Goal: Contribute content: Contribute content

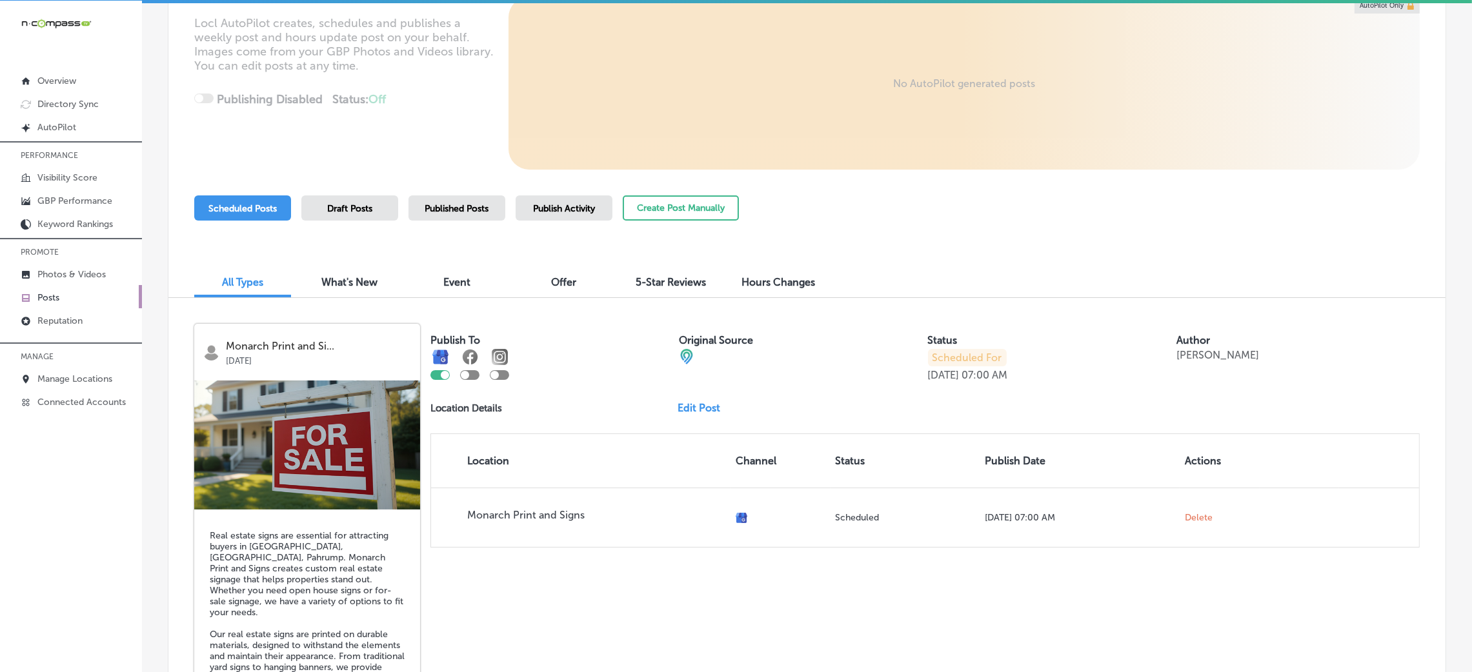
scroll to position [194, 0]
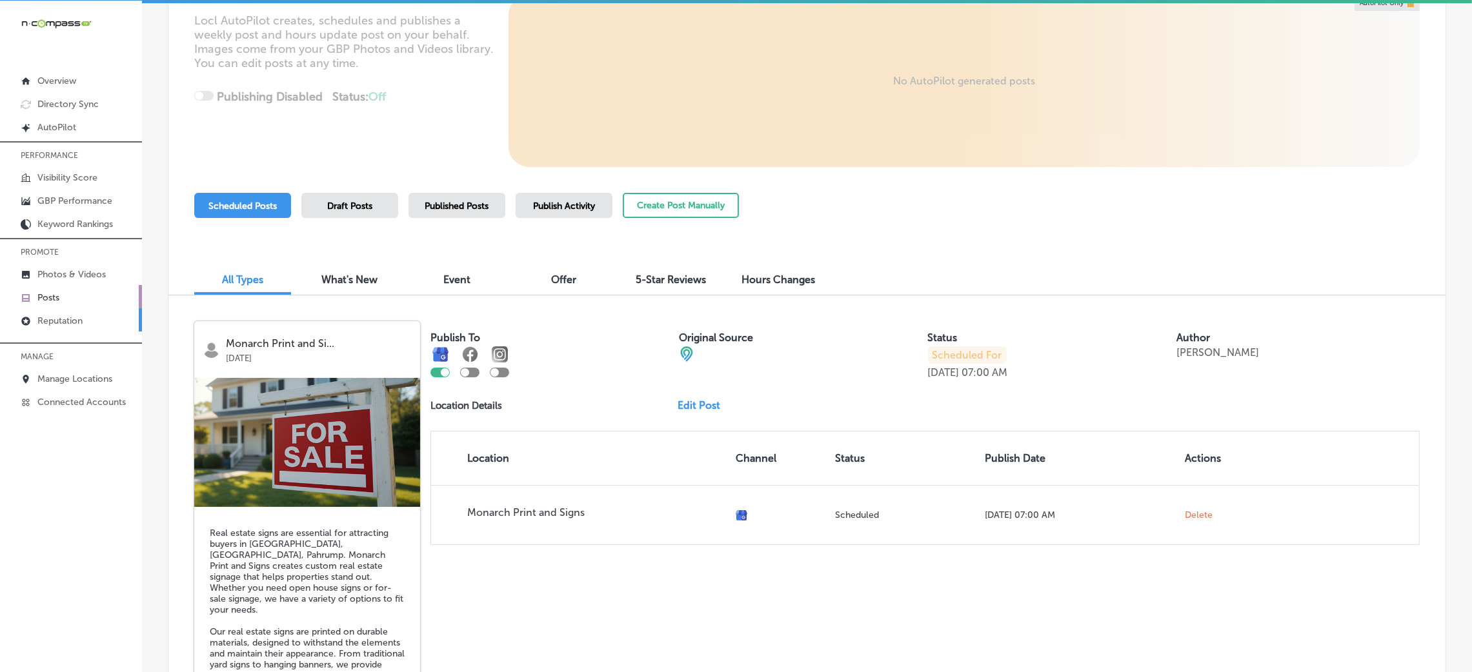
click at [77, 328] on link "Reputation" at bounding box center [71, 319] width 142 height 23
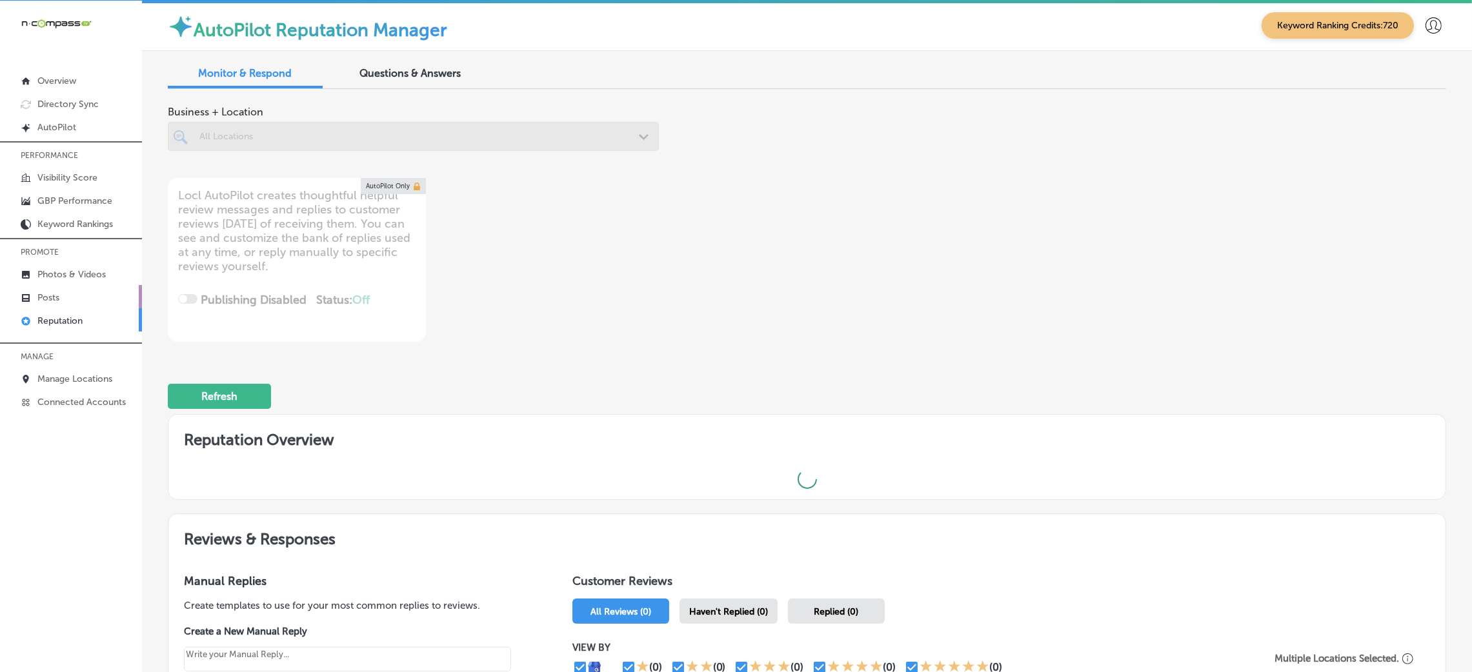
click at [69, 297] on link "Posts" at bounding box center [71, 296] width 142 height 23
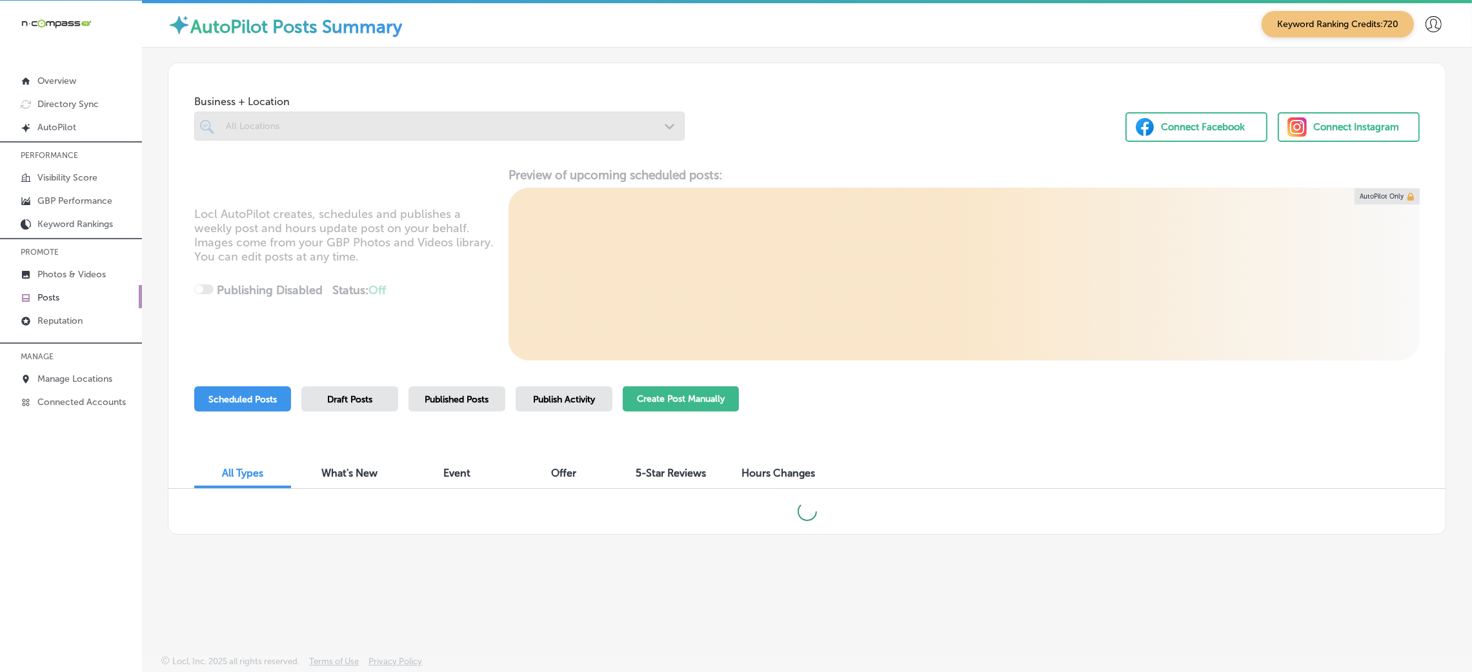
click at [649, 388] on button "Create Post Manually" at bounding box center [681, 399] width 116 height 25
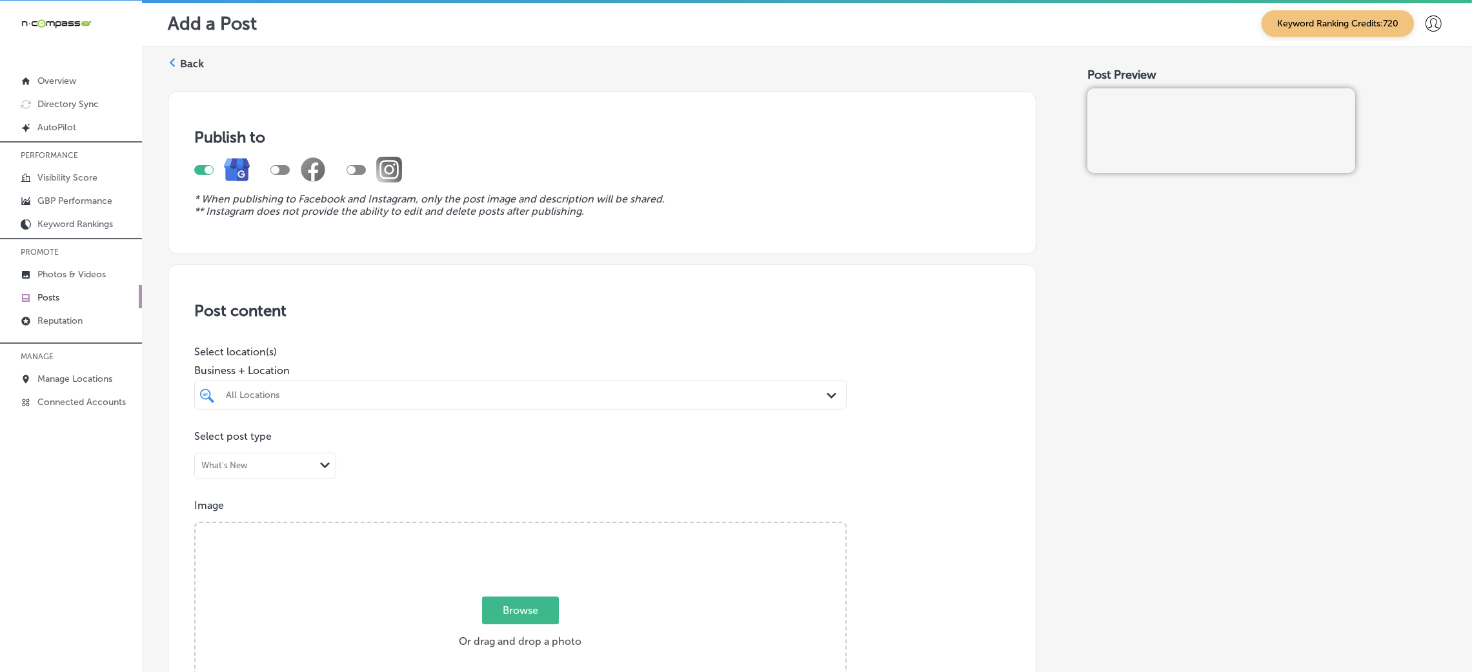
scroll to position [97, 0]
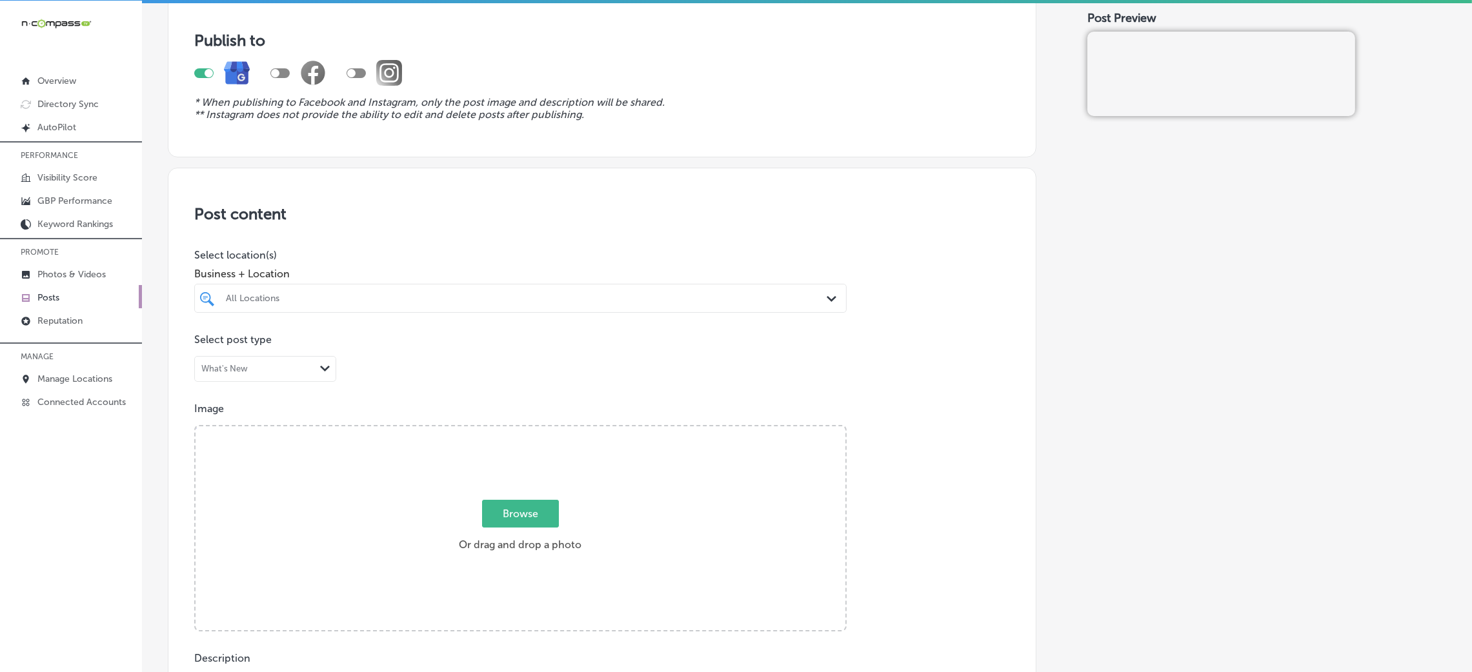
click at [397, 308] on div "All Locations" at bounding box center [520, 298] width 602 height 20
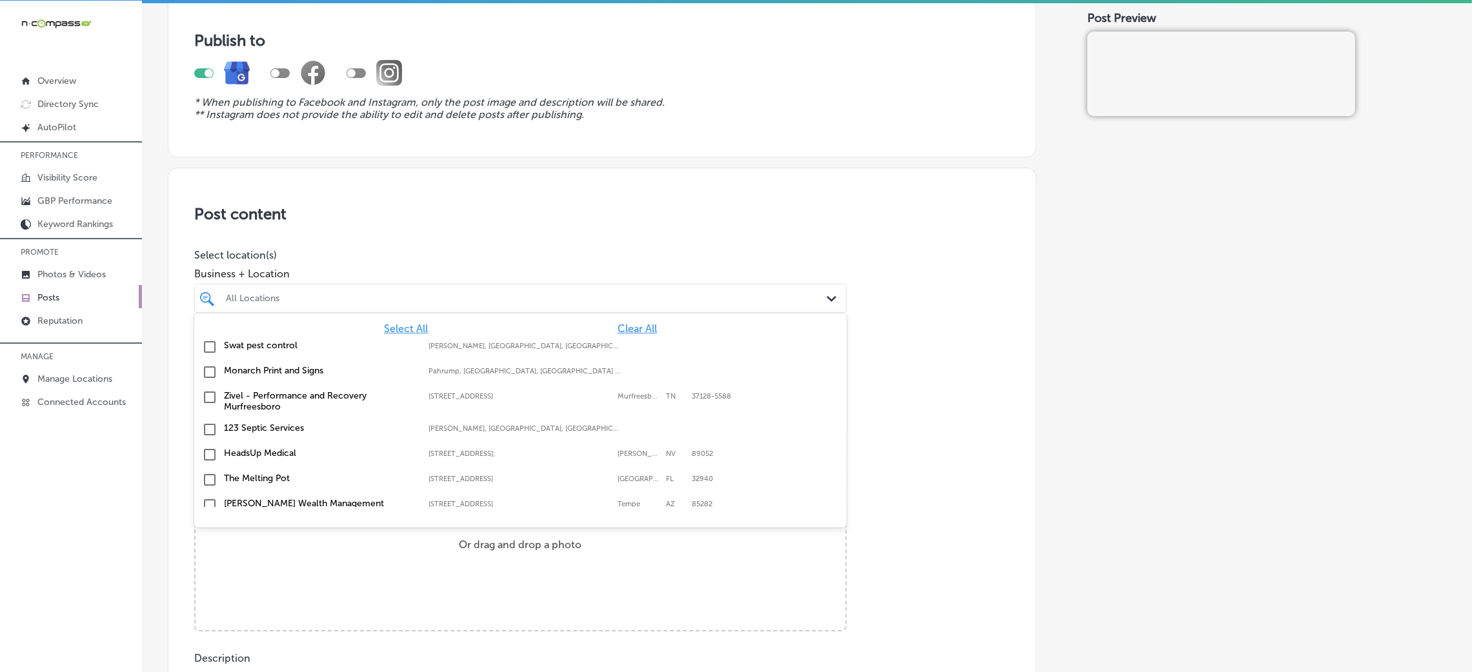
click at [397, 303] on div "All Locations" at bounding box center [527, 298] width 602 height 11
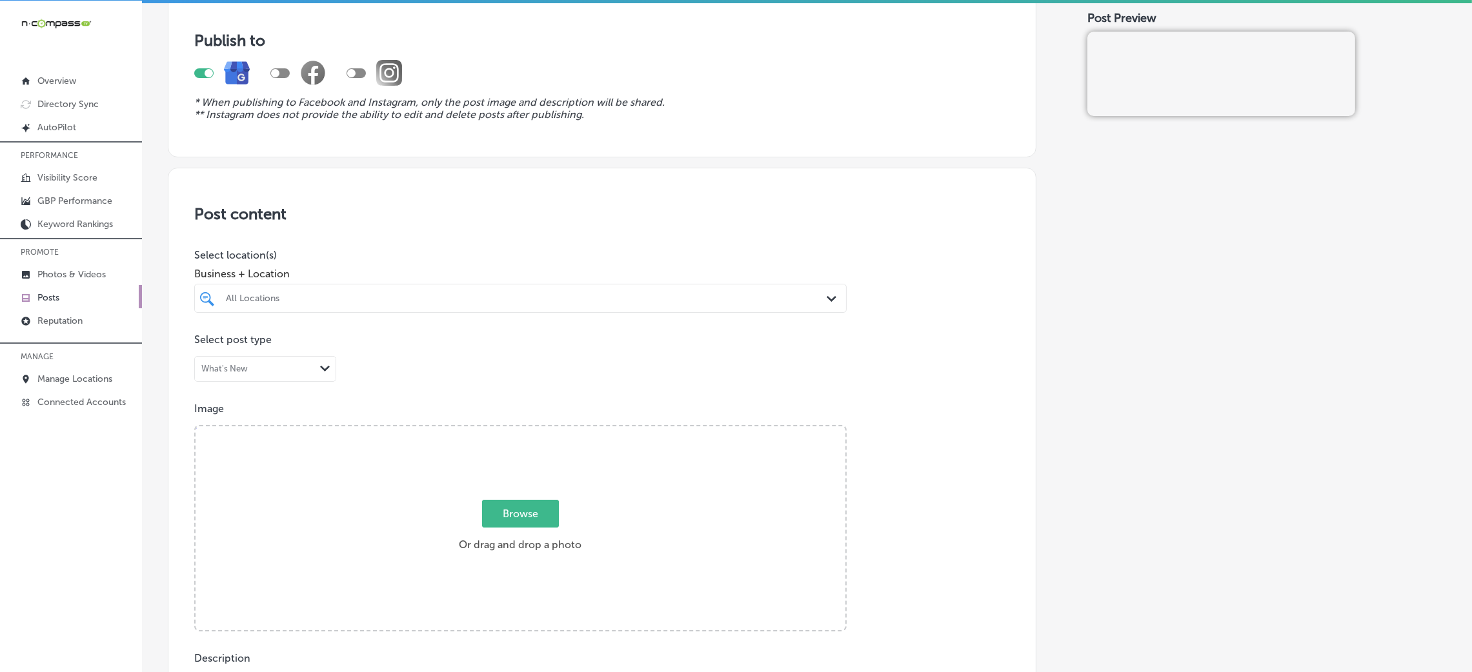
click at [397, 303] on div "All Locations" at bounding box center [527, 298] width 602 height 11
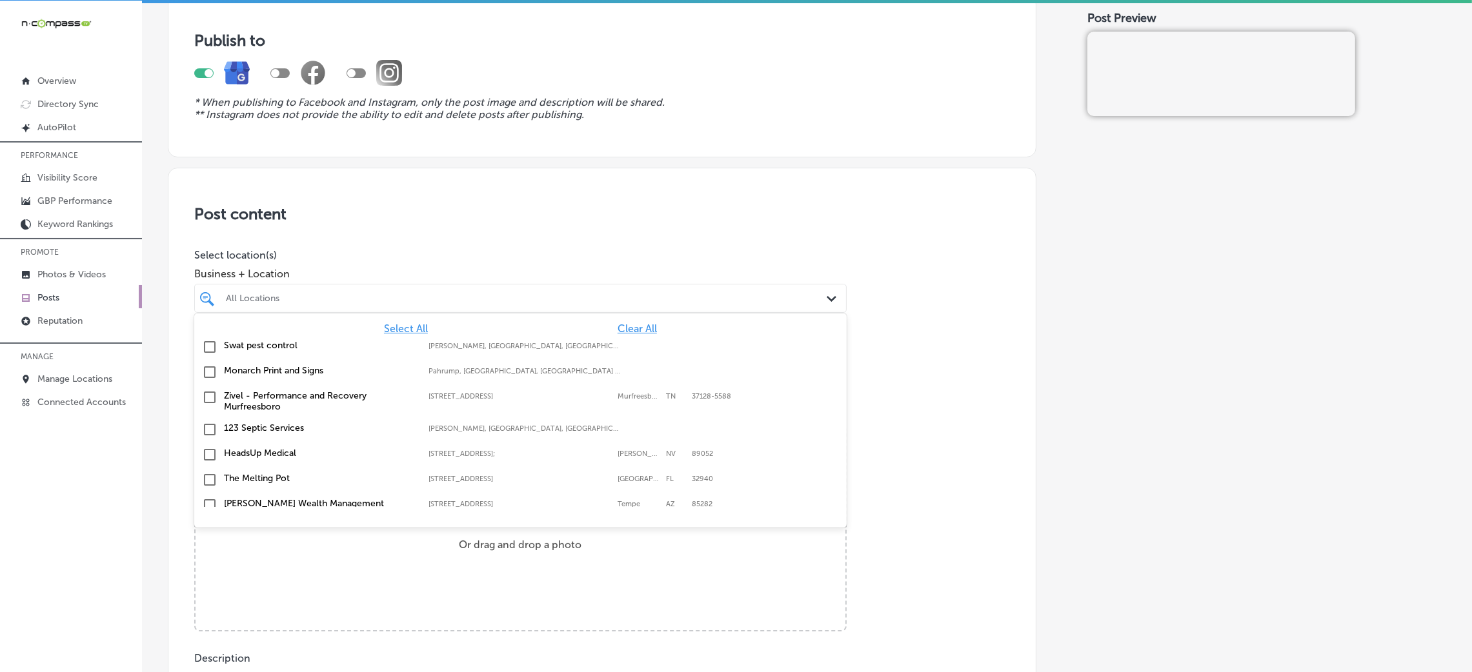
click at [618, 327] on span "Clear All" at bounding box center [637, 329] width 39 height 12
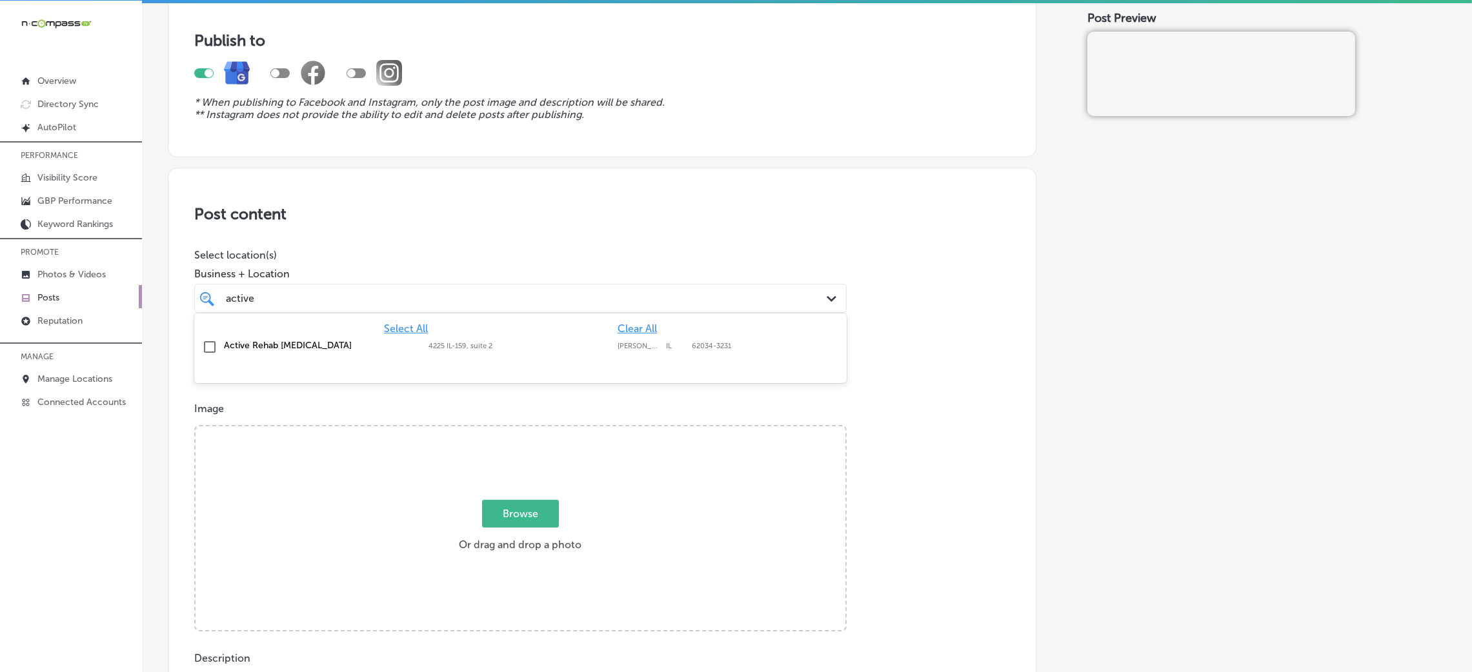
click at [618, 343] on label "[PERSON_NAME] Carbon" at bounding box center [639, 346] width 42 height 8
type input "active"
click at [1063, 339] on div "Publish to * When publishing to Facebook and Instagram, only the post image and…" at bounding box center [807, 647] width 1278 height 1326
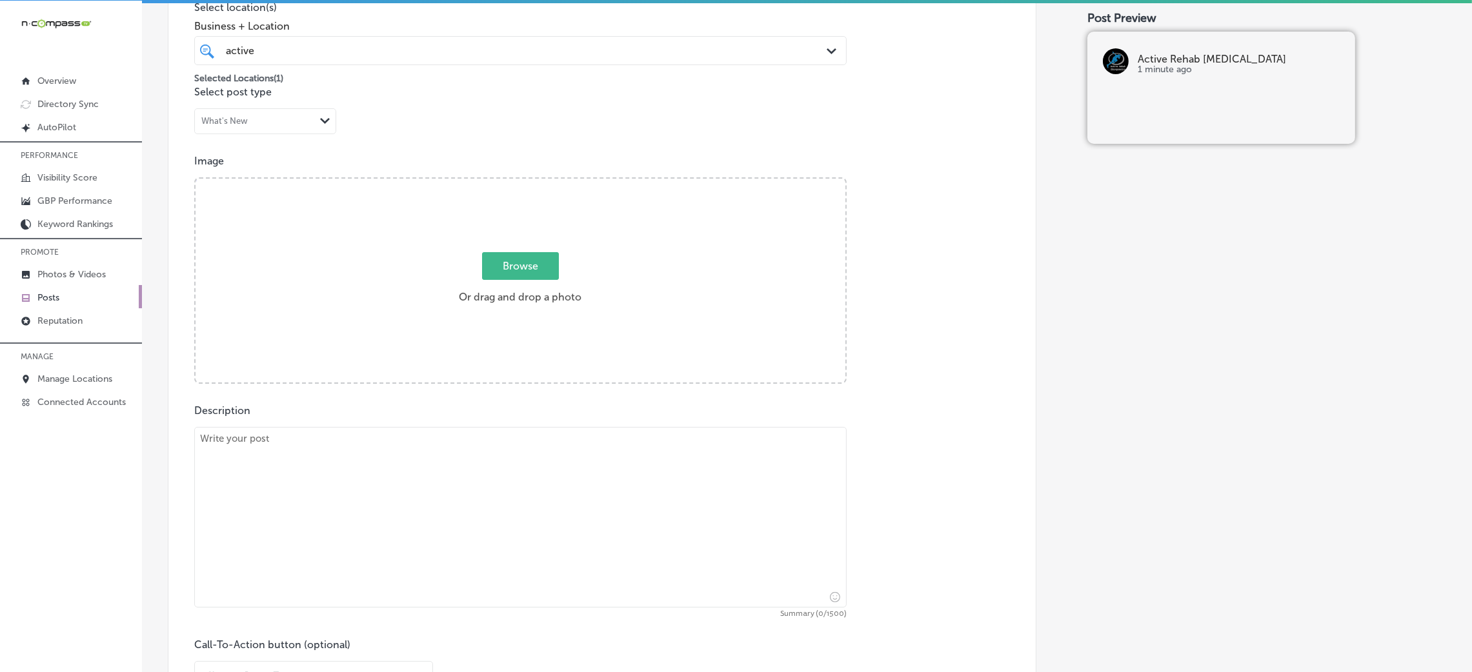
scroll to position [483, 0]
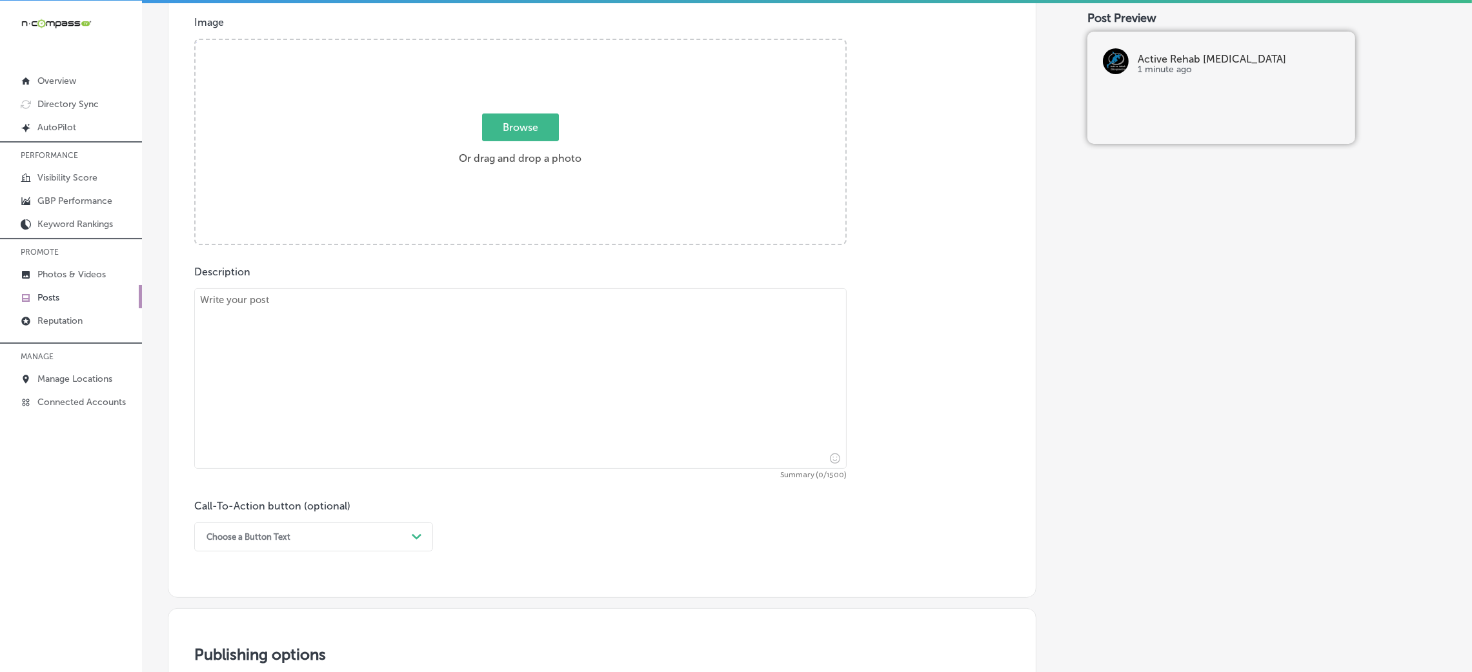
click at [375, 377] on textarea at bounding box center [520, 378] width 652 height 181
paste textarea "Living with [MEDICAL_DATA] can impact nearly every aspect of your life, from wo…"
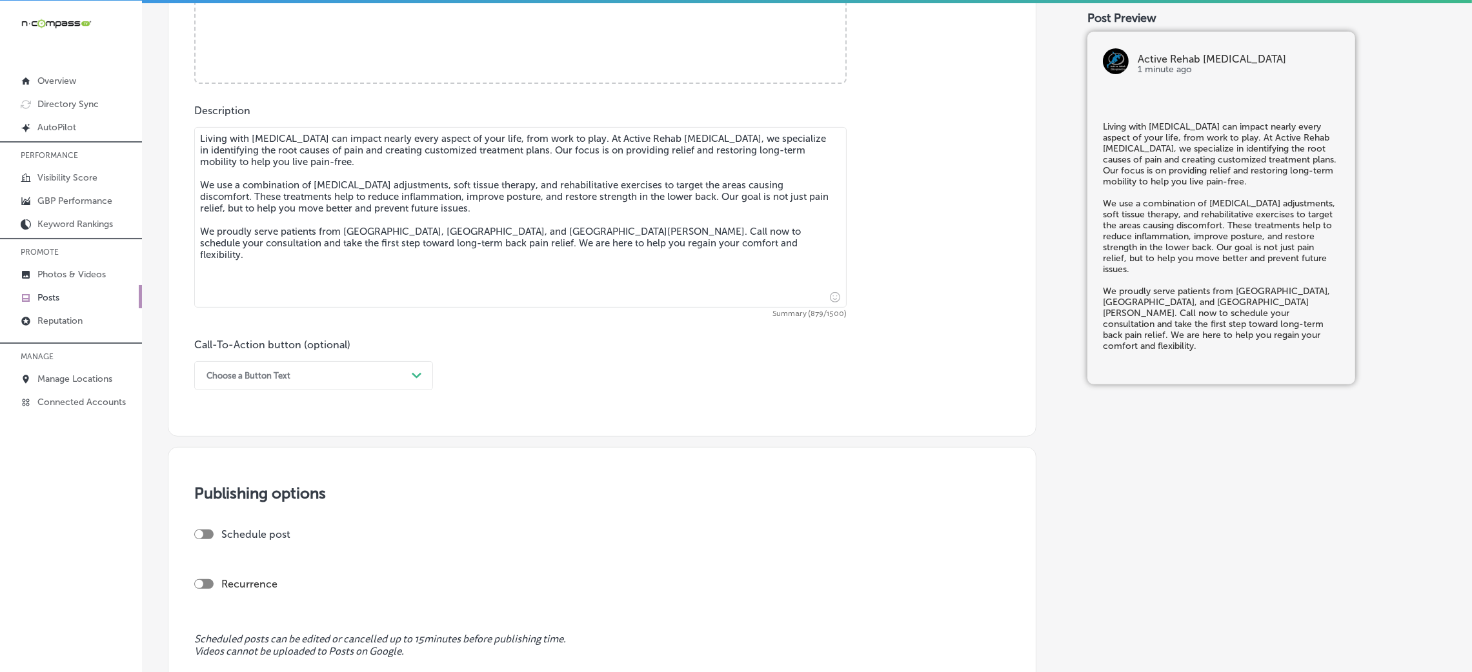
scroll to position [678, 0]
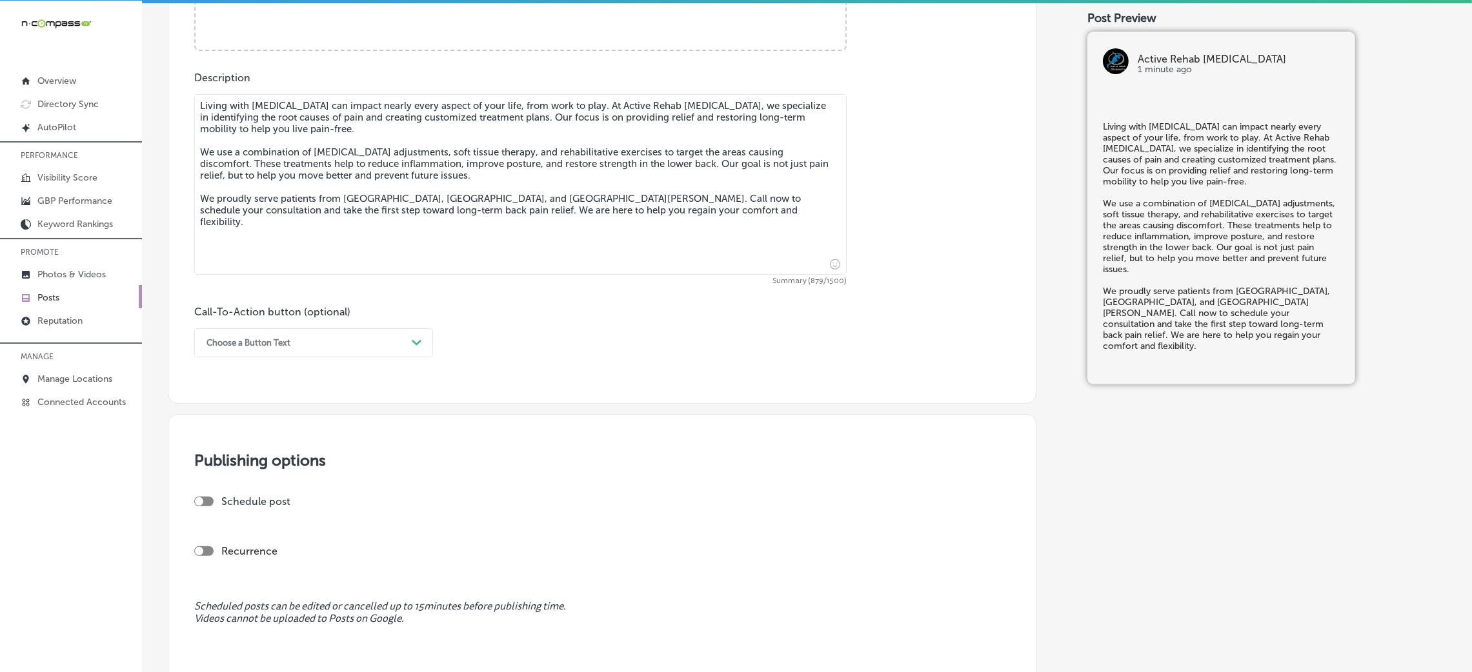
type textarea "Living with [MEDICAL_DATA] can impact nearly every aspect of your life, from wo…"
click at [287, 344] on div "Choose a Button Text" at bounding box center [248, 343] width 84 height 10
click at [256, 507] on div "Call Now" at bounding box center [313, 507] width 239 height 23
click at [205, 506] on div at bounding box center [203, 502] width 19 height 10
checkbox input "true"
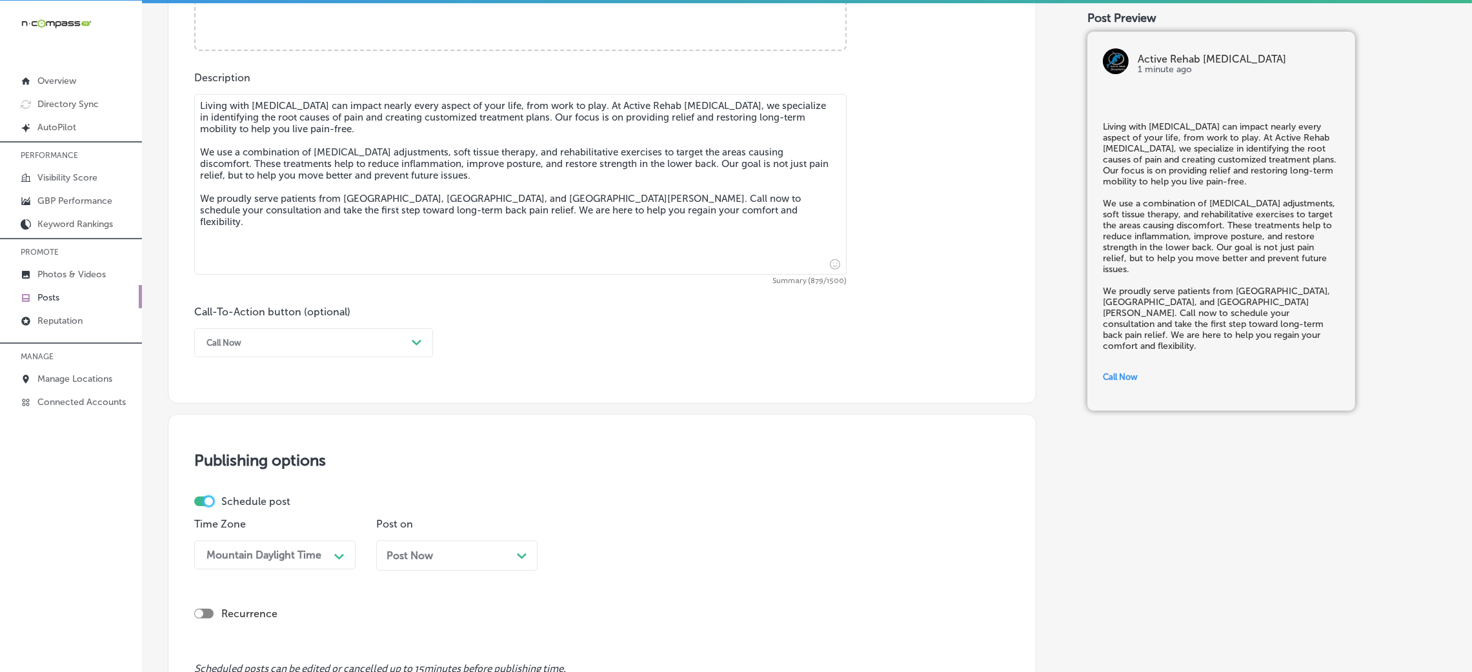
click at [479, 565] on div "Post Now Path Created with Sketch." at bounding box center [456, 556] width 161 height 30
click at [615, 556] on div "12:15 PM Path Created with Sketch." at bounding box center [638, 555] width 161 height 29
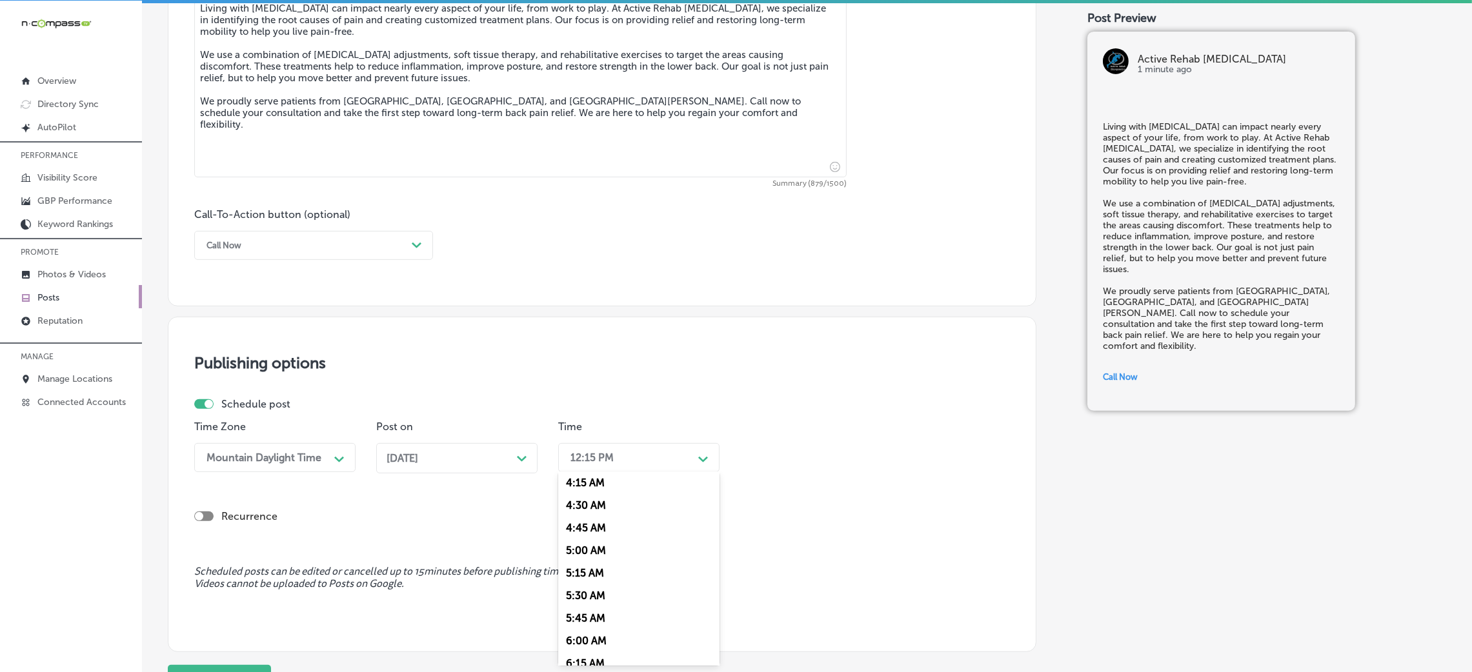
scroll to position [483, 0]
click at [605, 634] on div "7:00 AM" at bounding box center [638, 635] width 161 height 23
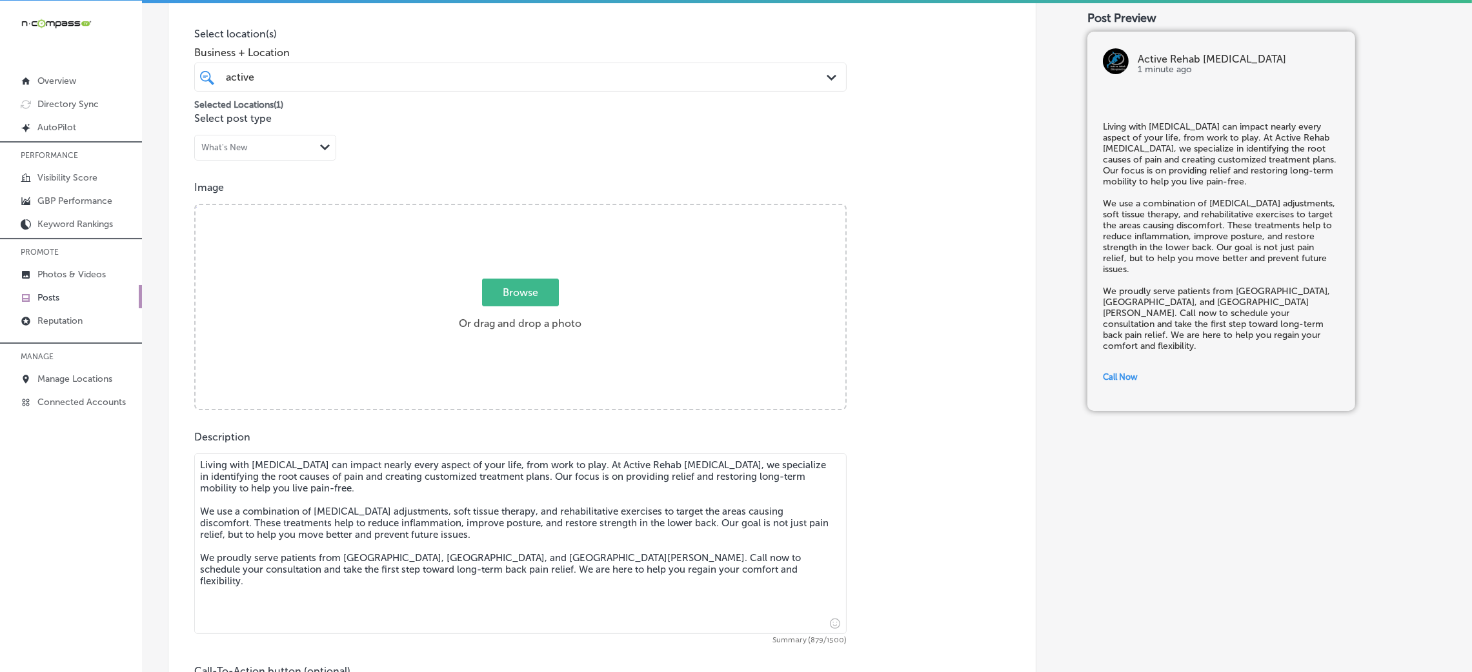
scroll to position [194, 0]
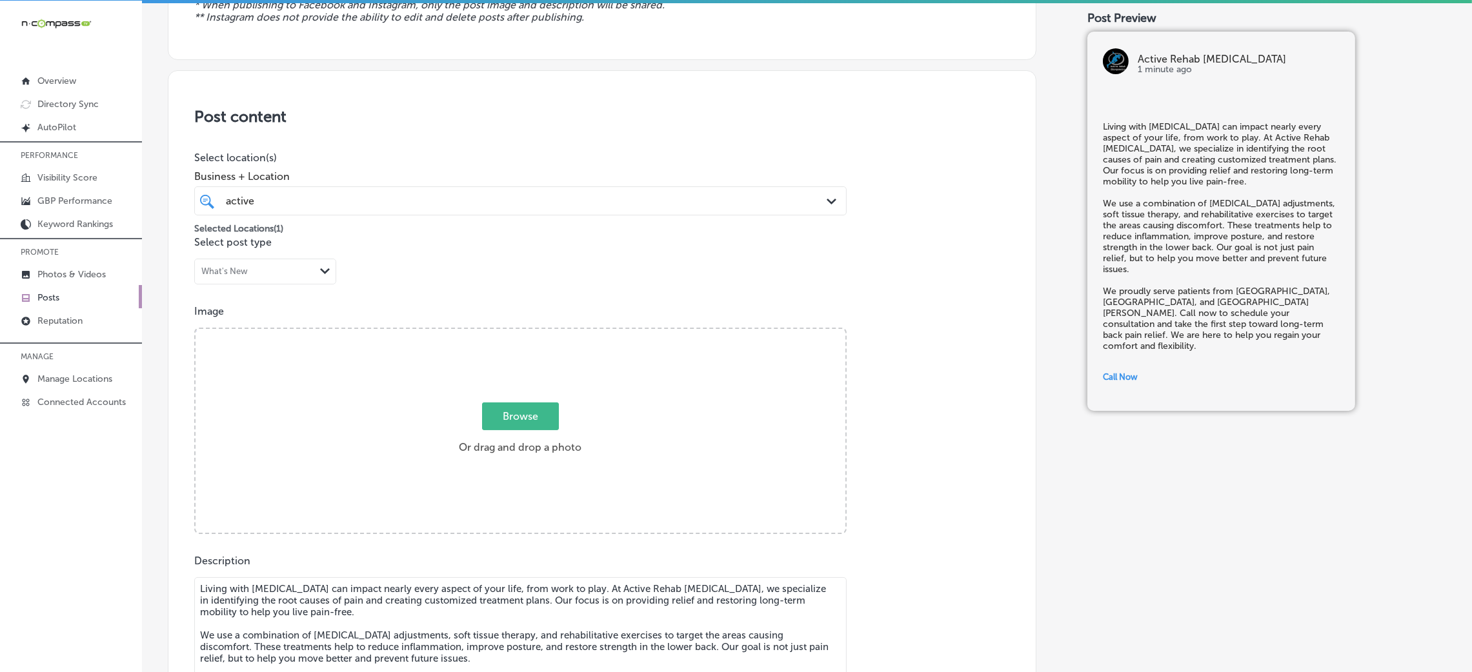
click at [567, 425] on label "Browse Or drag and drop a photo" at bounding box center [520, 432] width 133 height 57
click at [567, 333] on input "Browse Or drag and drop a photo" at bounding box center [521, 331] width 650 height 4
type input "C:\fakepath\Active Rehab [MEDICAL_DATA]-9.png"
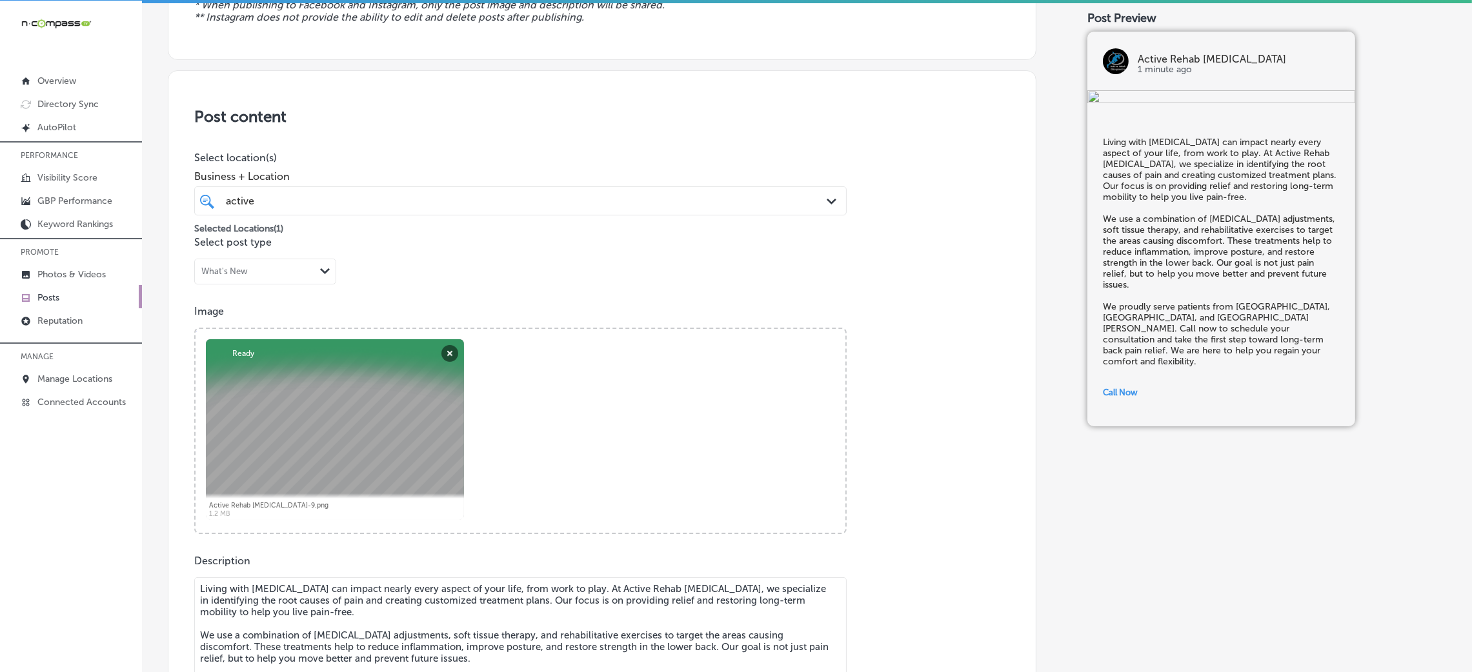
drag, startPoint x: 424, startPoint y: 470, endPoint x: 410, endPoint y: 463, distance: 15.9
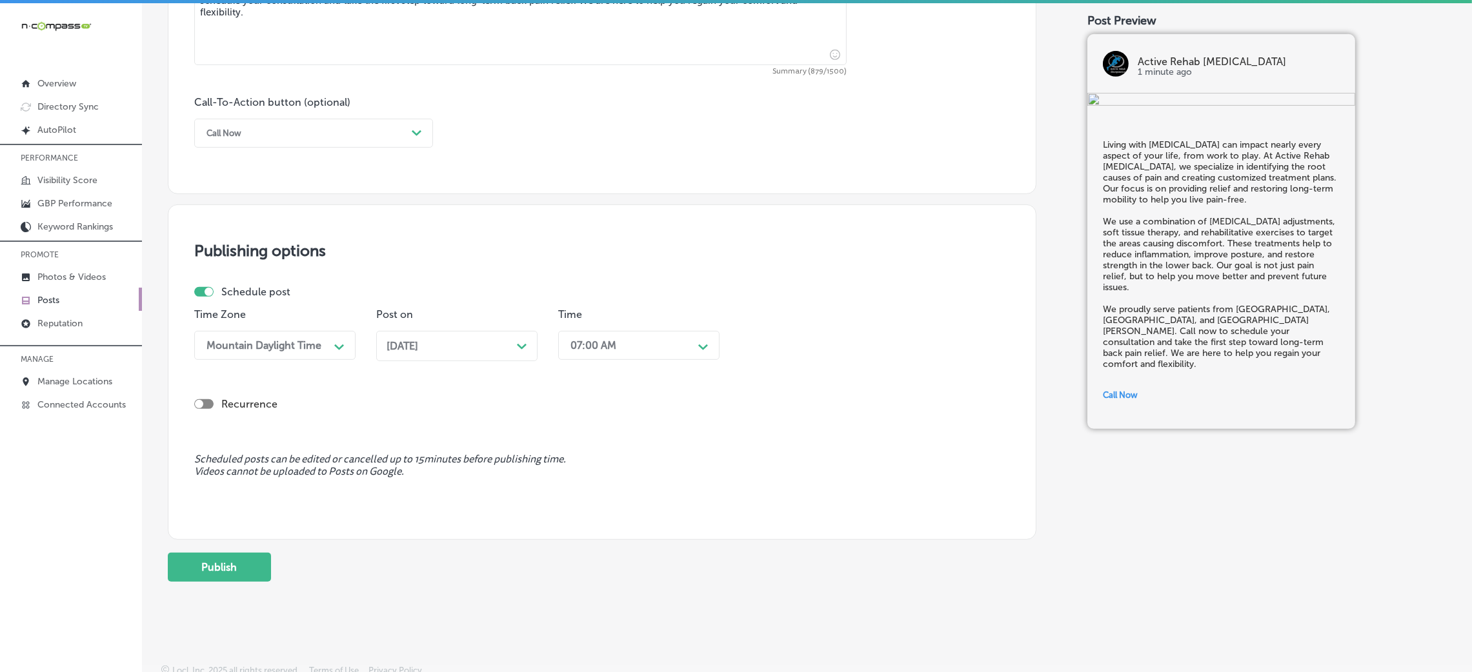
scroll to position [898, 0]
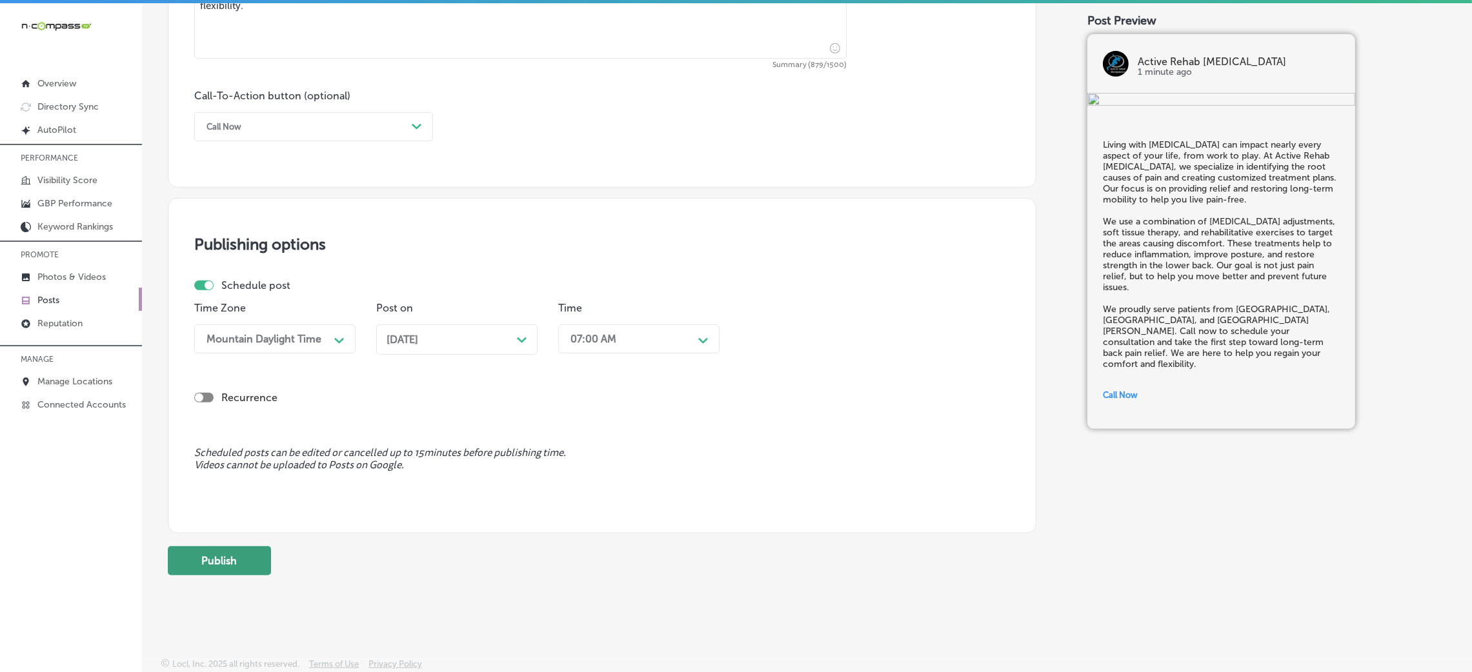
click at [239, 561] on button "Publish" at bounding box center [219, 561] width 103 height 29
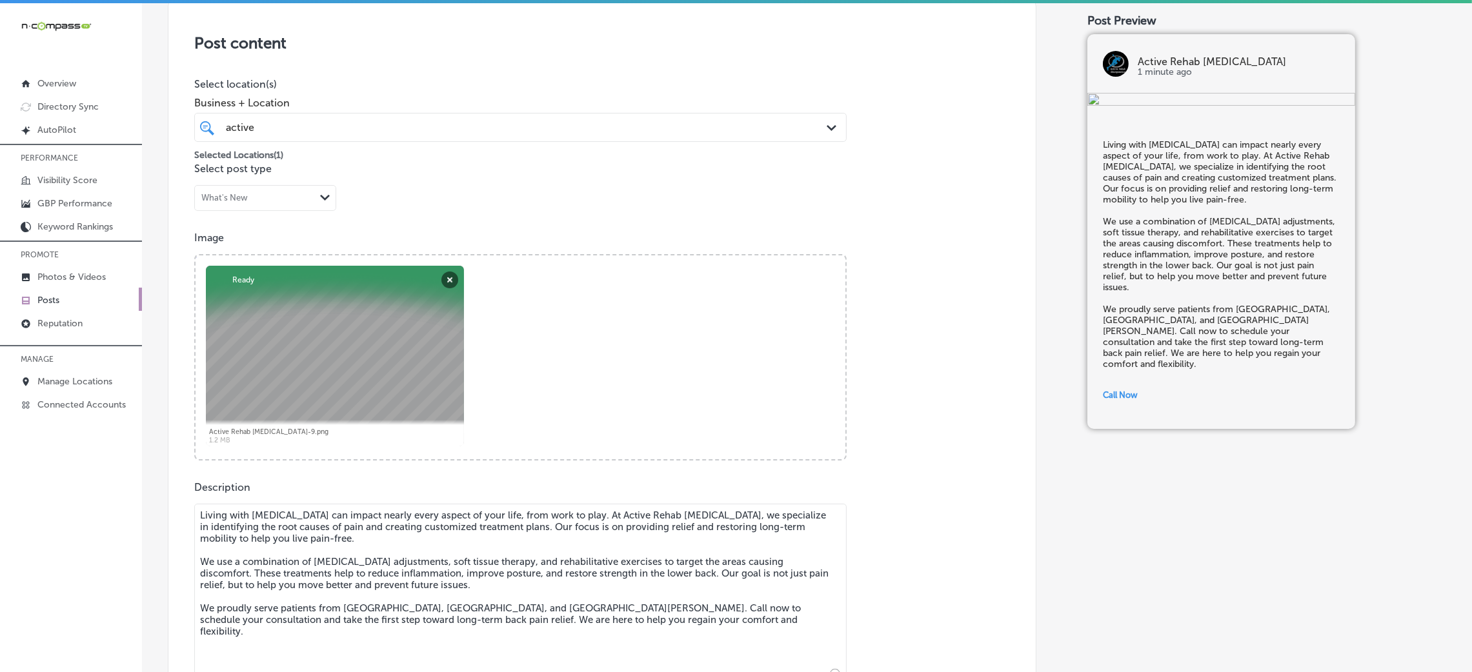
scroll to position [510, 0]
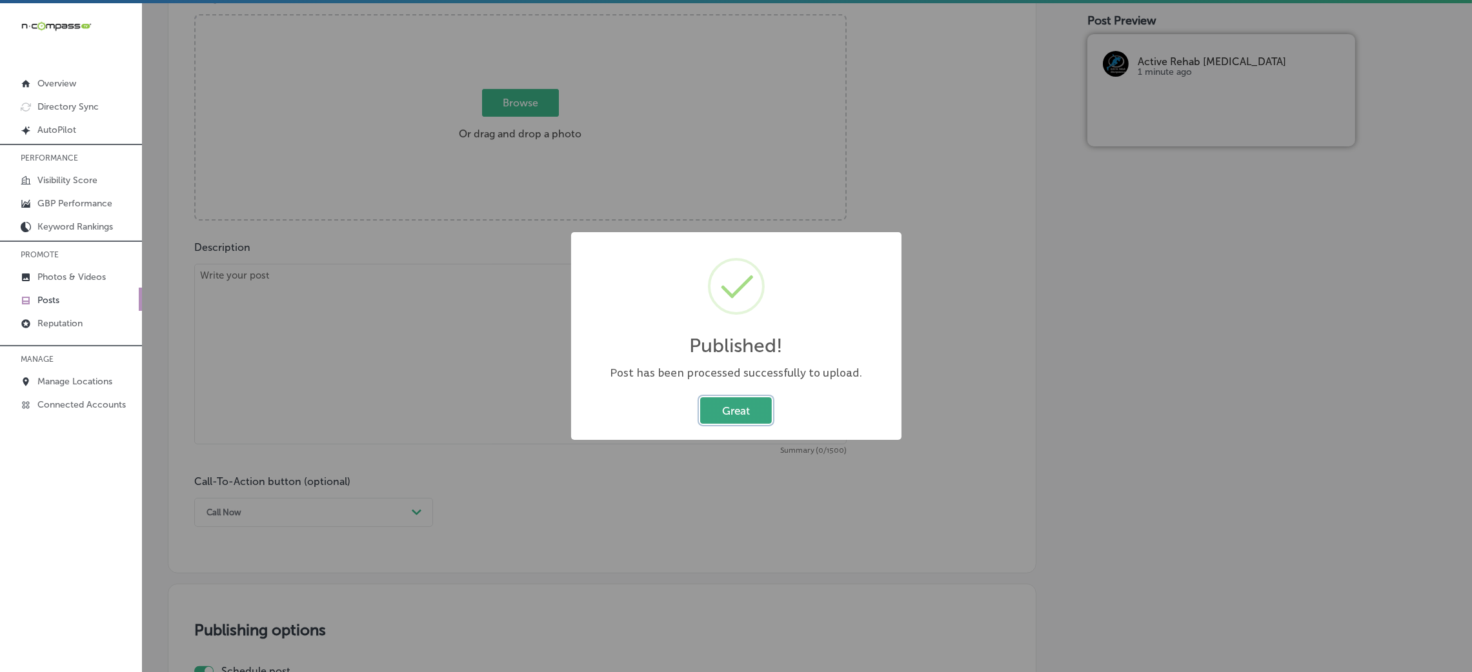
click at [716, 405] on button "Great" at bounding box center [736, 410] width 72 height 26
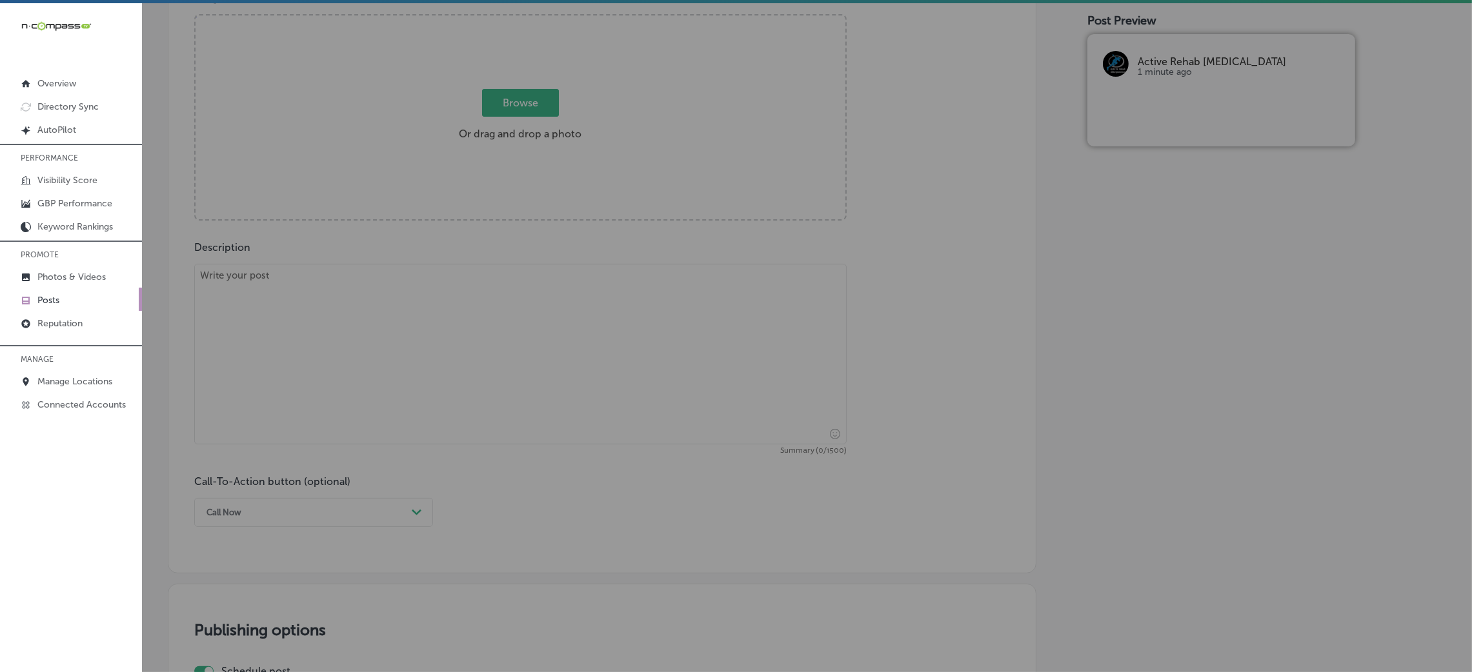
click at [545, 367] on textarea at bounding box center [520, 354] width 652 height 181
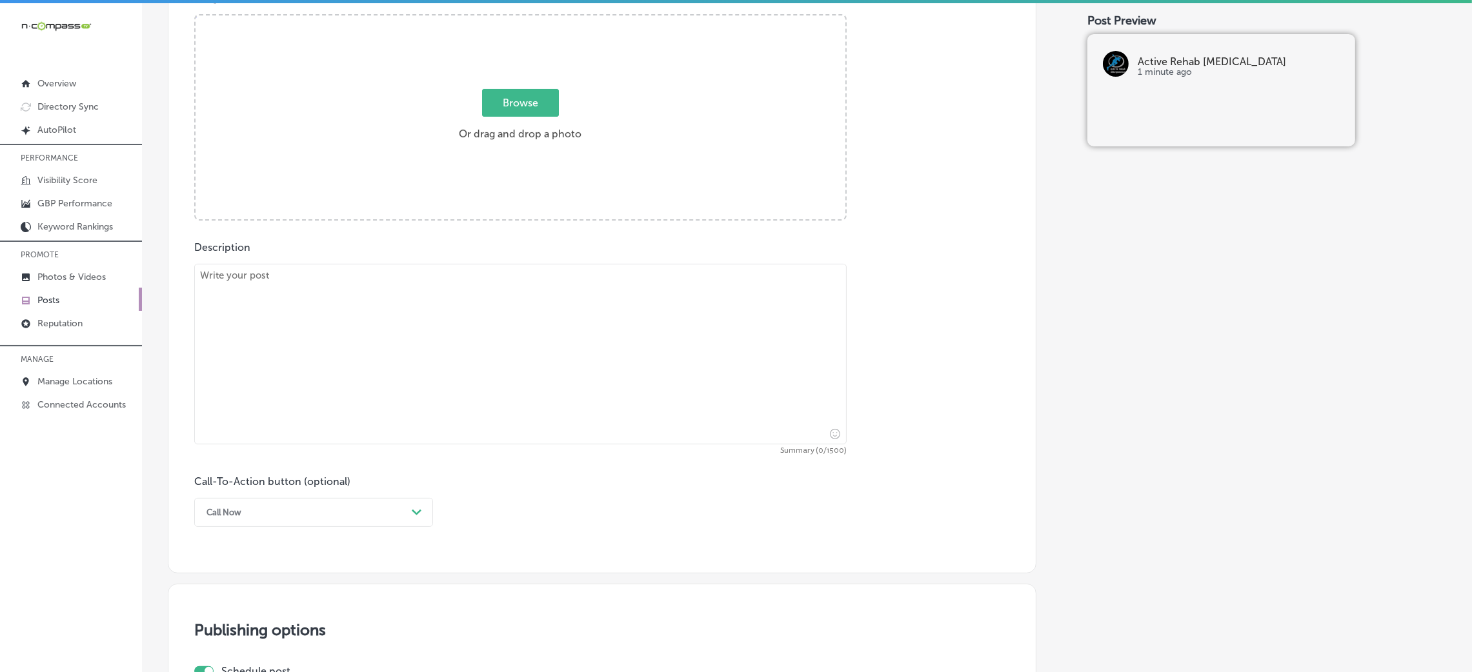
paste textarea "Shoulder pain, particularly from impingement, can significantly limit your dail…"
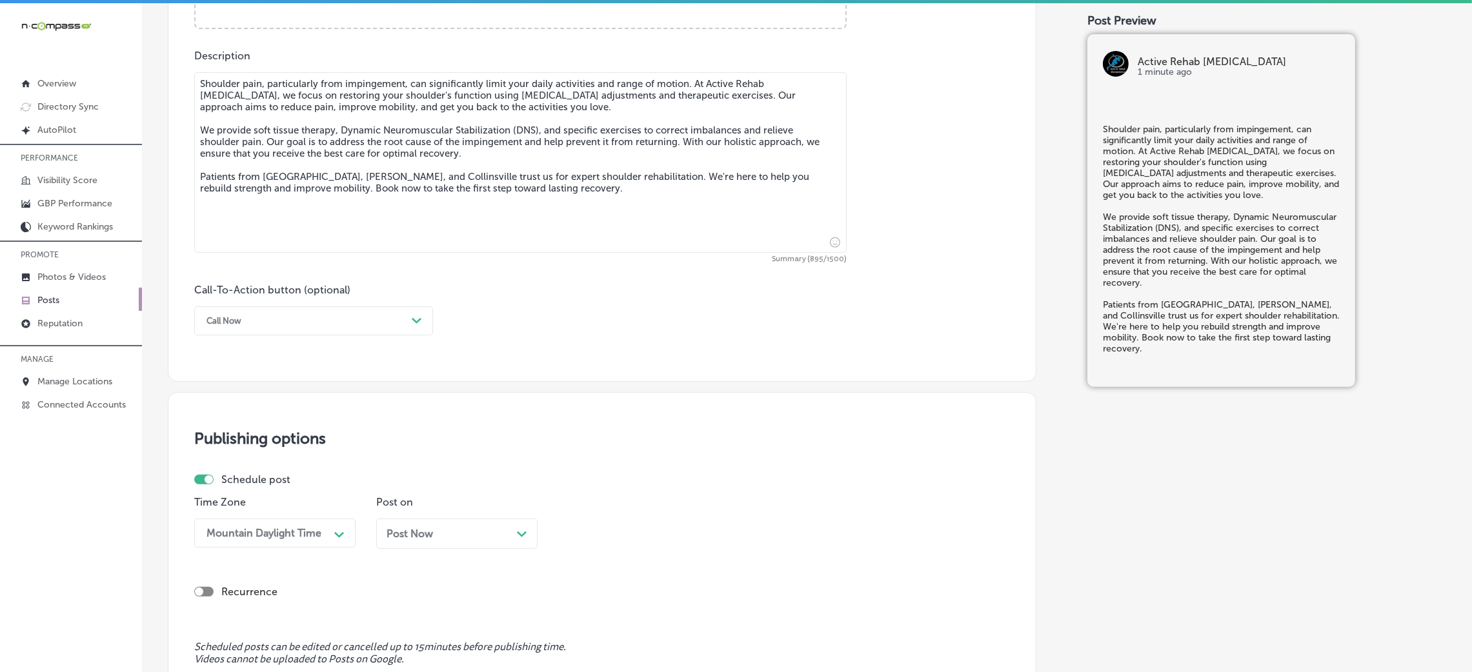
scroll to position [705, 0]
type textarea "Shoulder pain, particularly from impingement, can significantly limit your dail…"
click at [307, 321] on div "Call Now" at bounding box center [303, 318] width 206 height 20
click at [292, 328] on div "Call Now" at bounding box center [303, 318] width 206 height 20
click at [236, 370] on div "Book" at bounding box center [313, 369] width 239 height 23
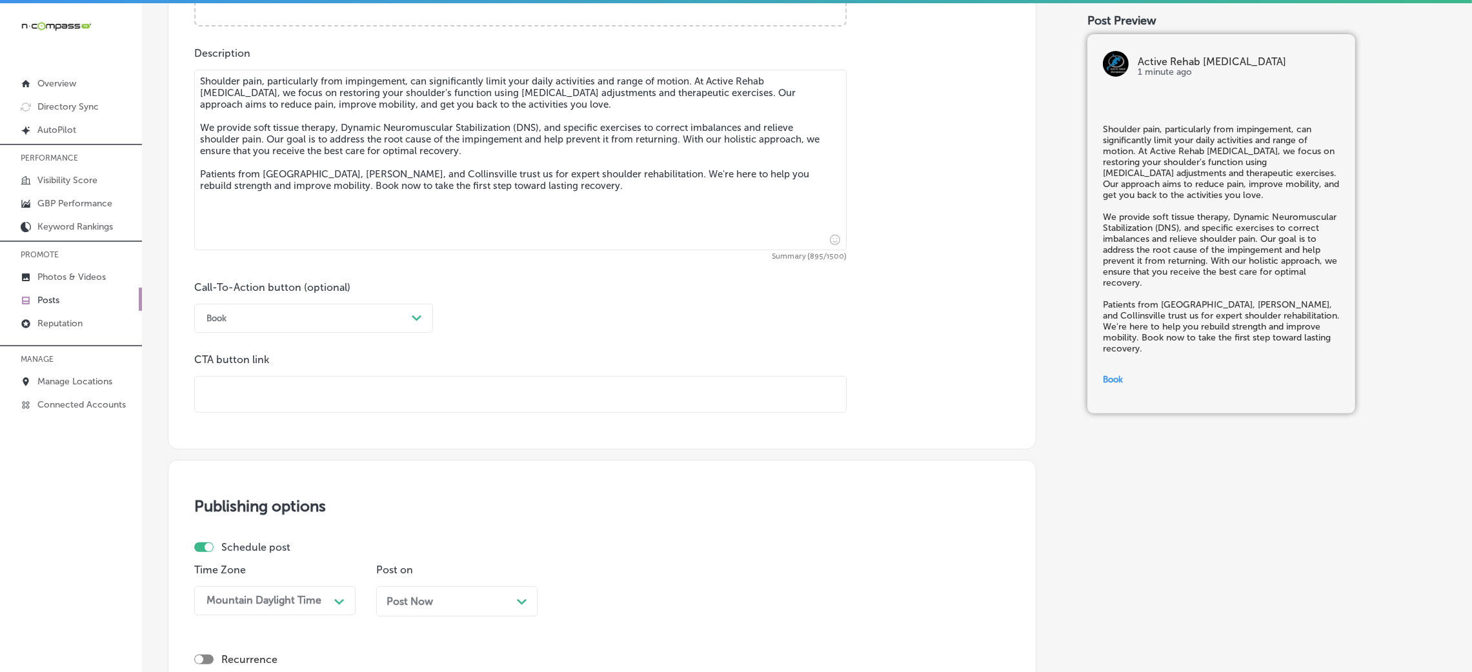
click at [270, 413] on div at bounding box center [520, 394] width 652 height 37
paste input "[URL][DOMAIN_NAME]"
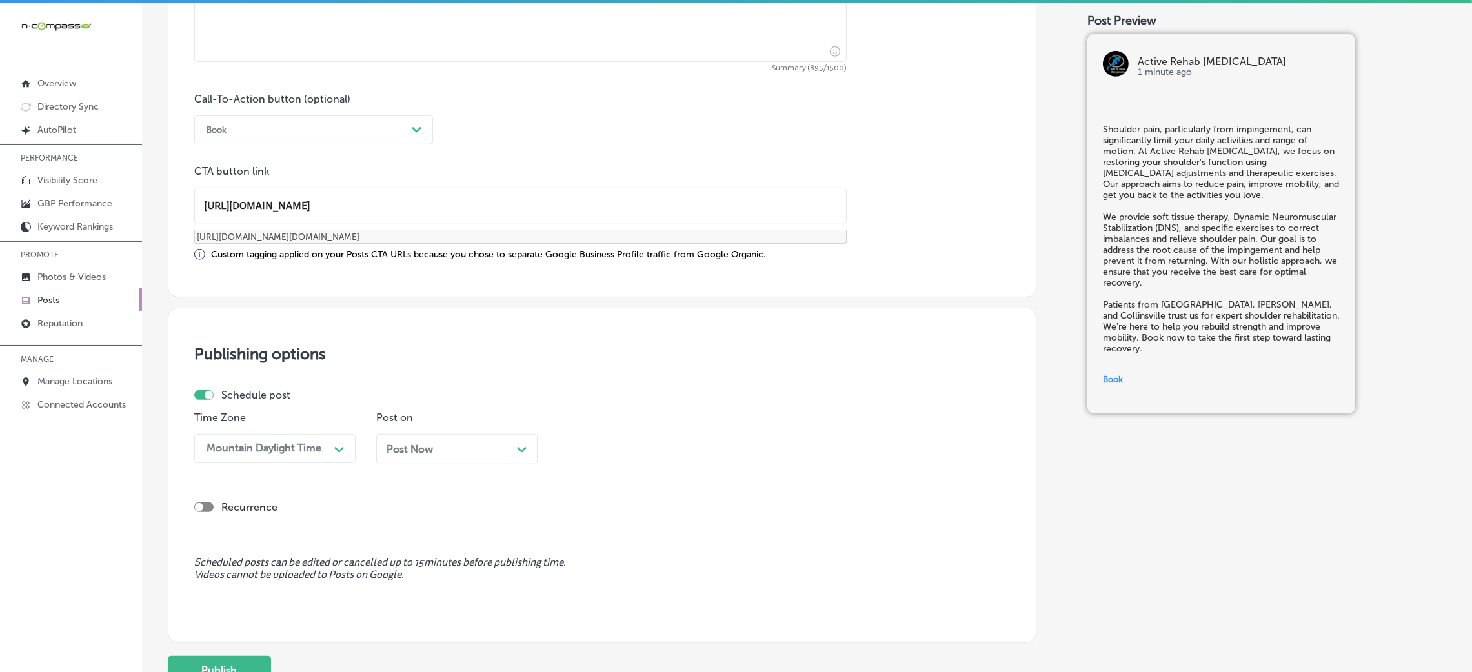
scroll to position [872, 0]
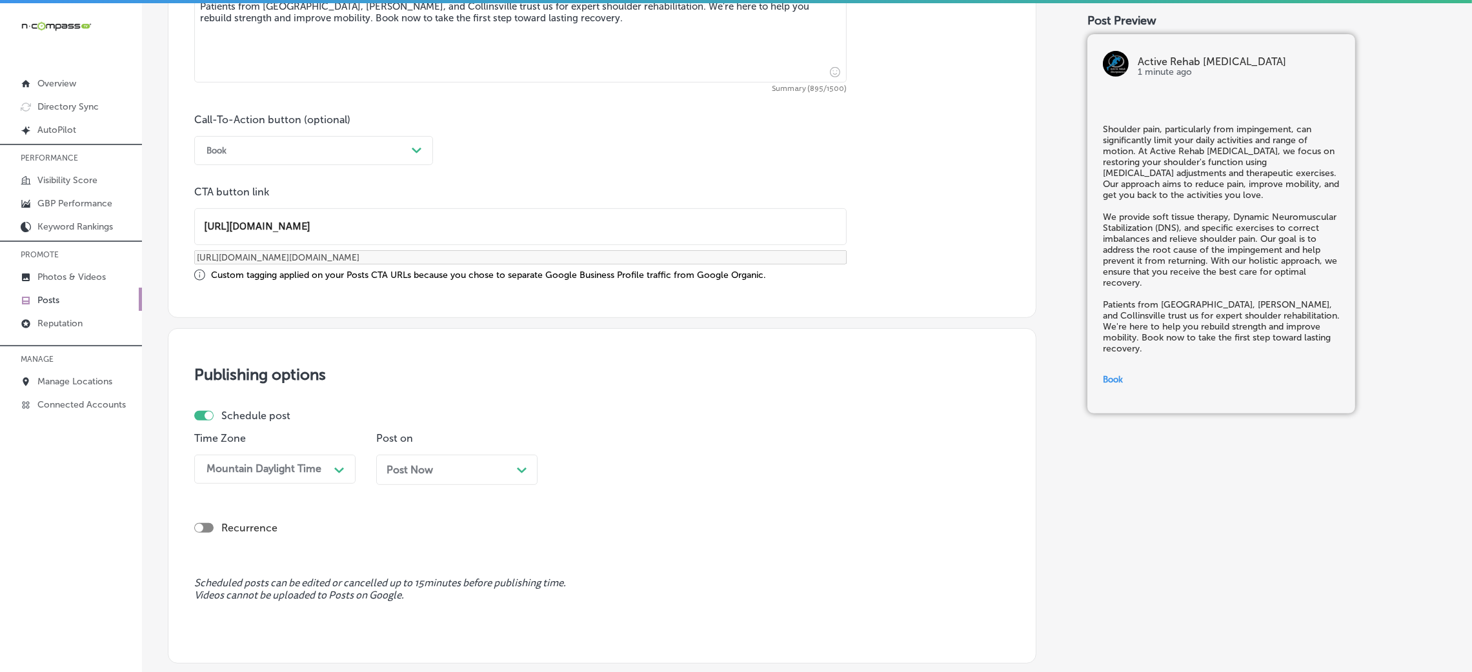
type input "[URL][DOMAIN_NAME]"
click at [428, 492] on div "Post Now Path Created with Sketch." at bounding box center [456, 475] width 161 height 40
click at [432, 472] on span "Post Now" at bounding box center [410, 470] width 46 height 12
click at [667, 479] on div "12:45 PM Path Created with Sketch." at bounding box center [638, 469] width 161 height 29
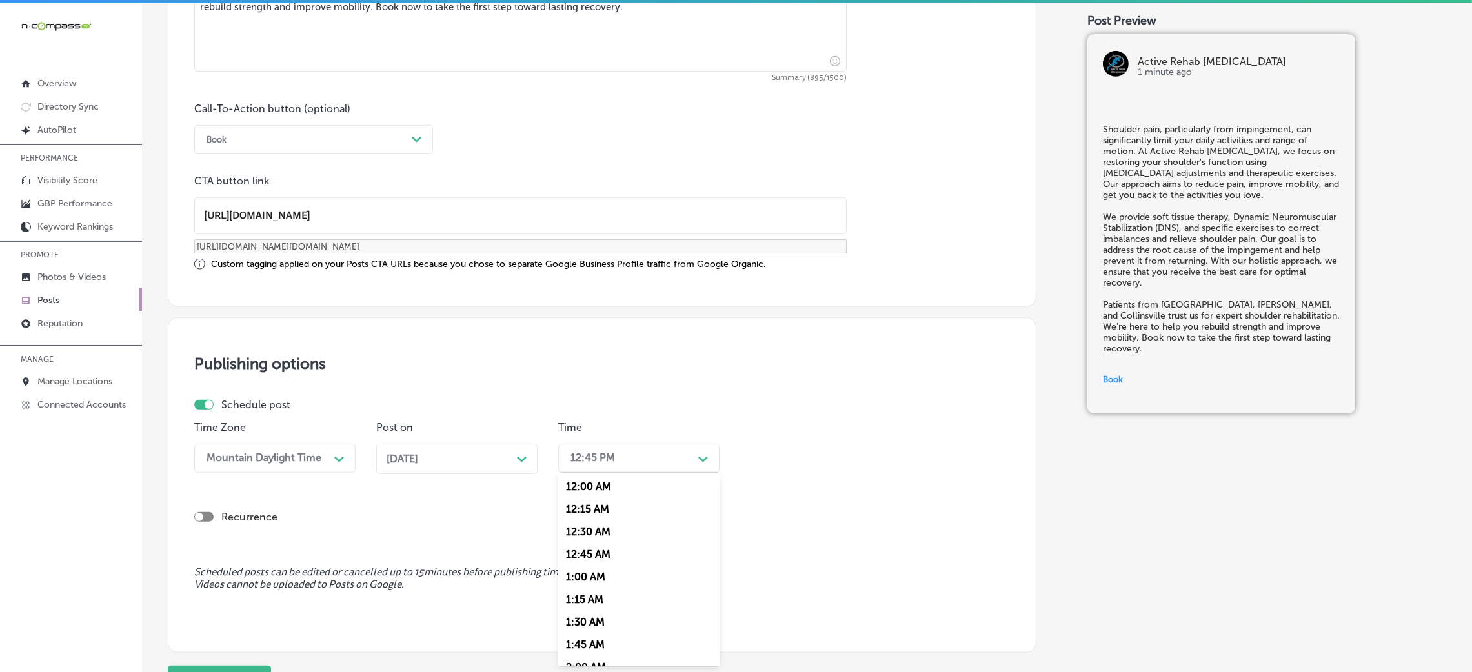
scroll to position [483, 0]
click at [598, 645] on div "7:00 AM" at bounding box center [638, 636] width 161 height 23
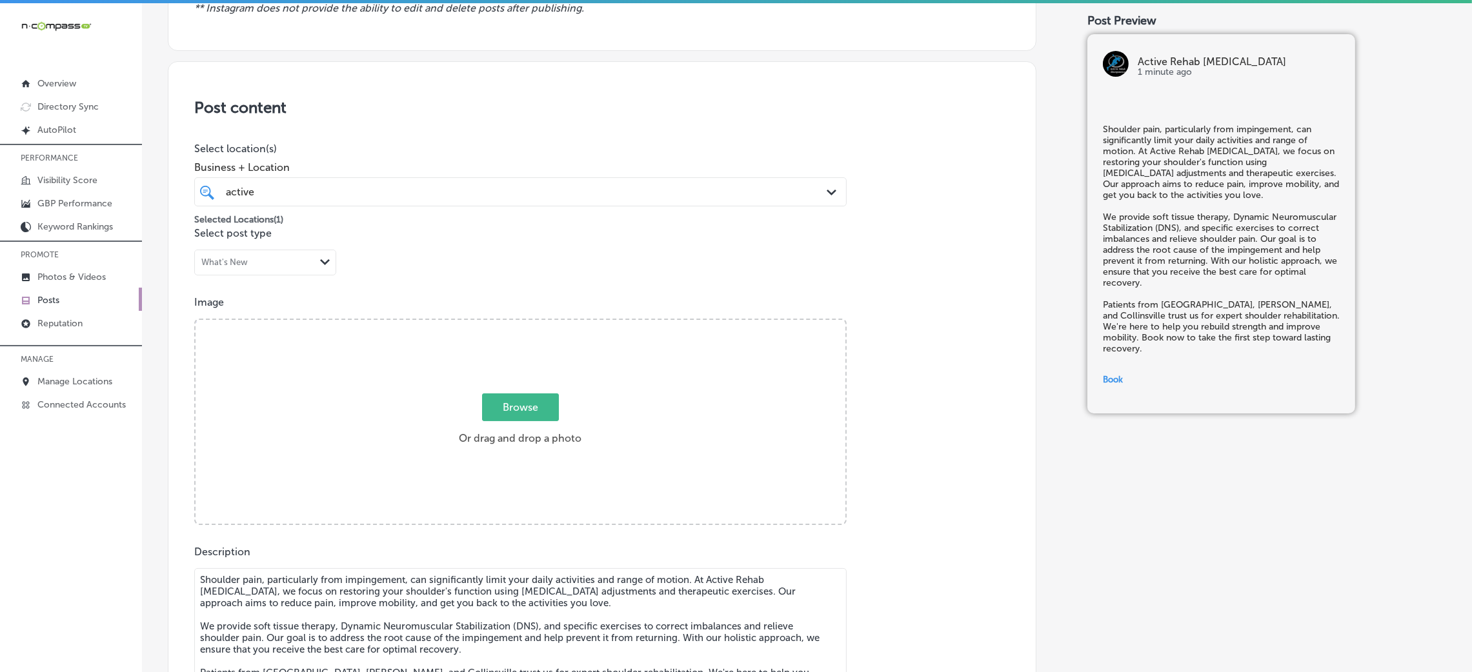
click at [547, 408] on span "Browse" at bounding box center [520, 408] width 77 height 28
click at [547, 324] on input "Browse Or drag and drop a photo" at bounding box center [521, 322] width 650 height 4
type input "C:\fakepath\Active Rehab [MEDICAL_DATA]-11.png"
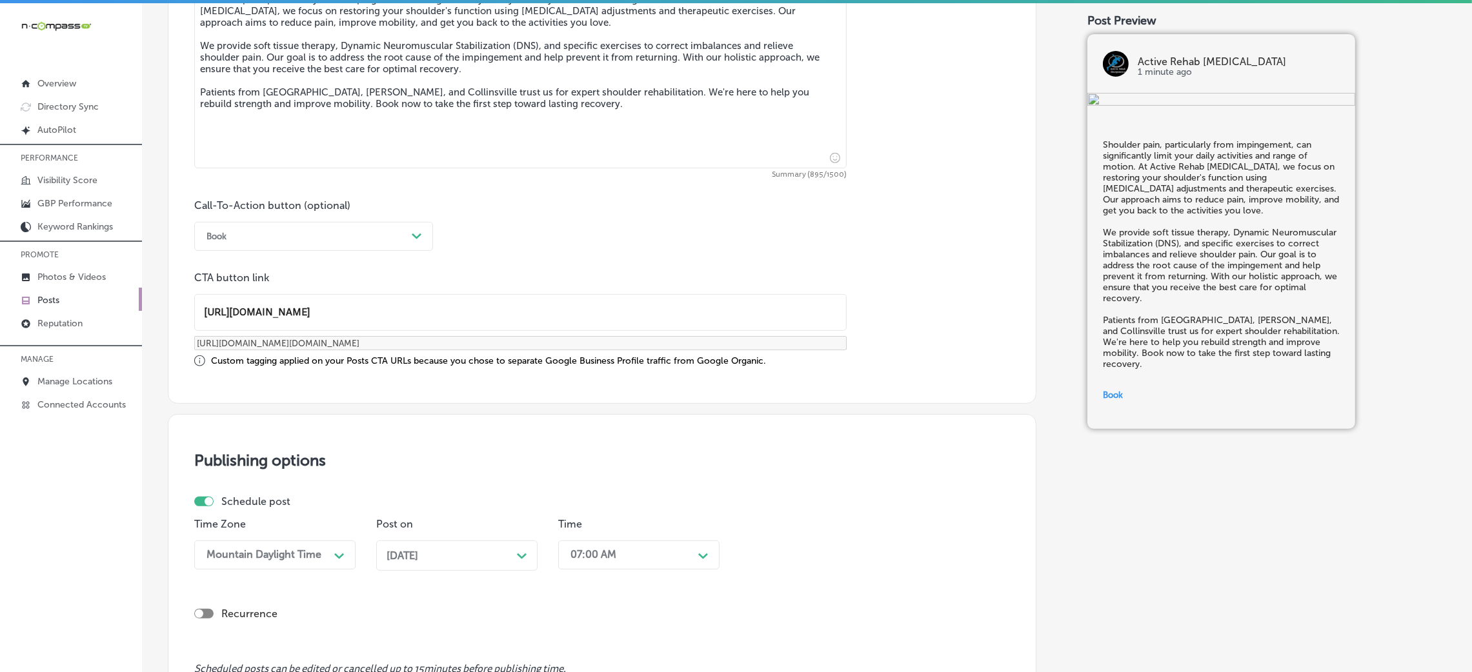
scroll to position [1004, 0]
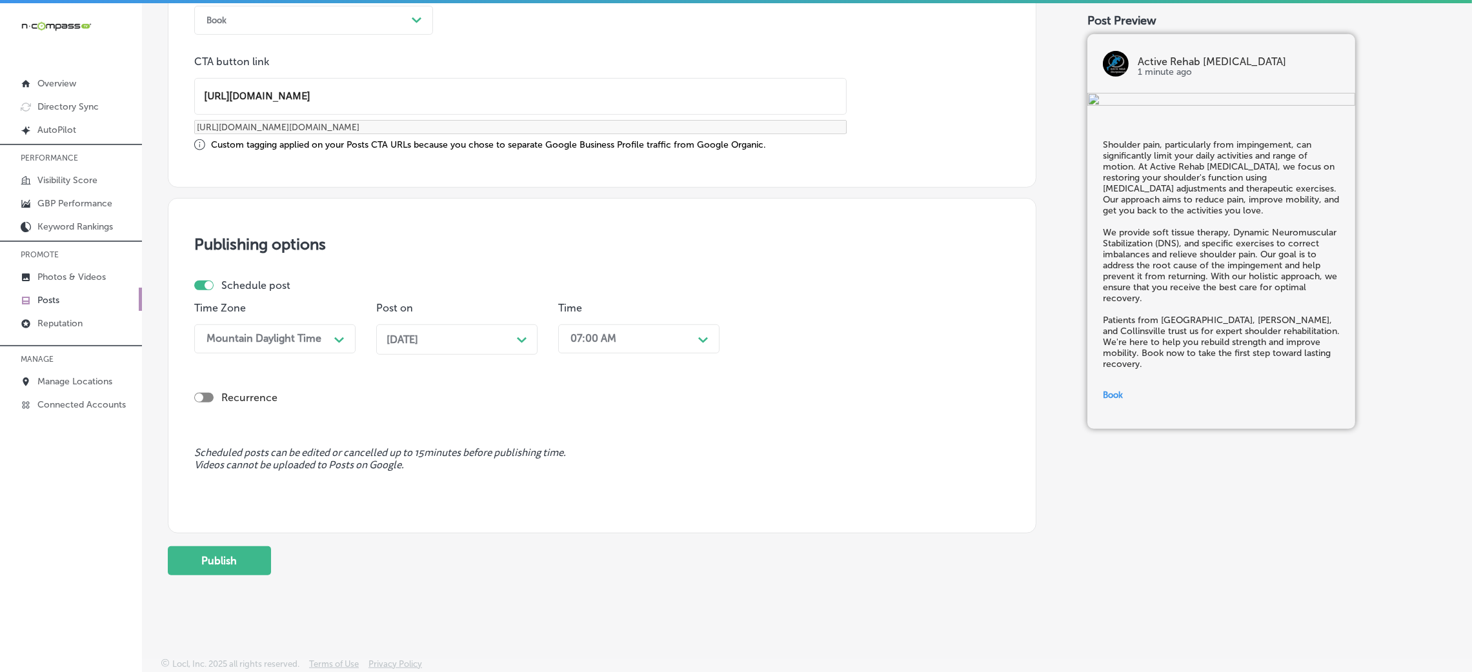
drag, startPoint x: 239, startPoint y: 552, endPoint x: 482, endPoint y: 508, distance: 247.1
click at [238, 552] on button "Publish" at bounding box center [219, 561] width 103 height 29
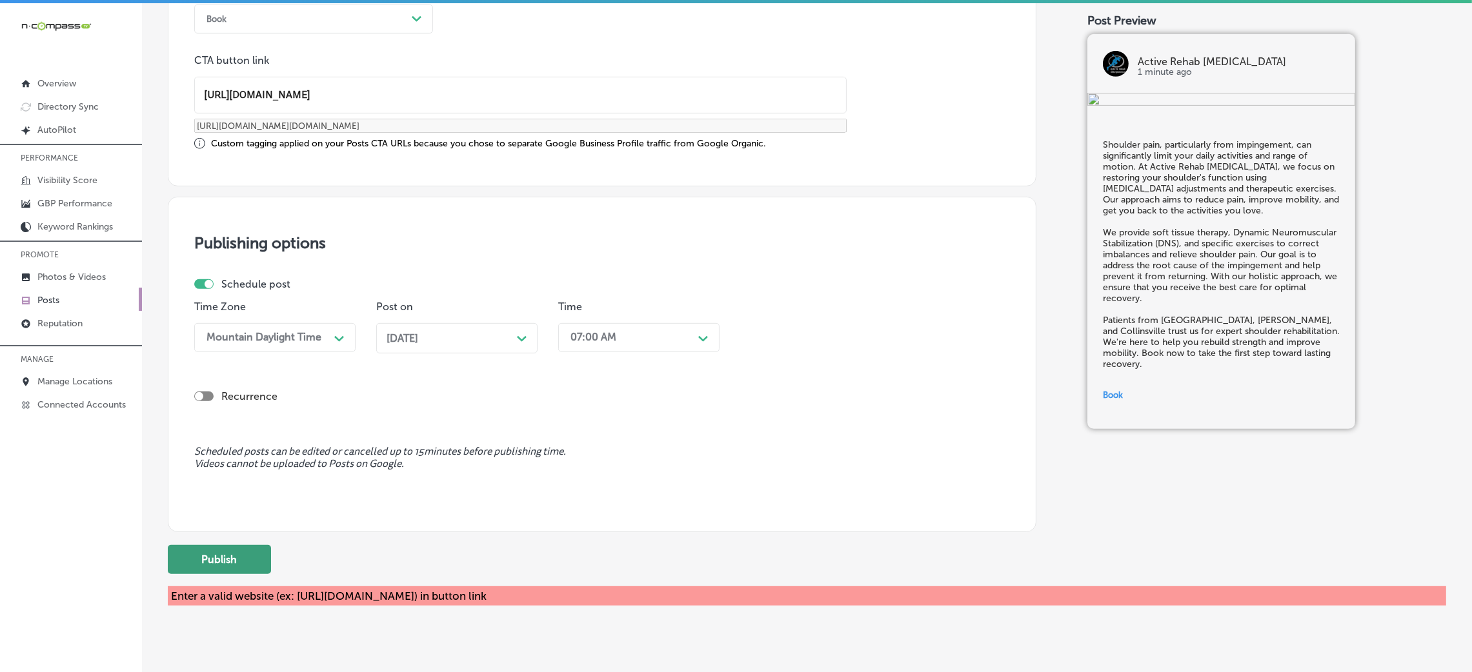
click at [214, 553] on button "Publish" at bounding box center [219, 559] width 103 height 29
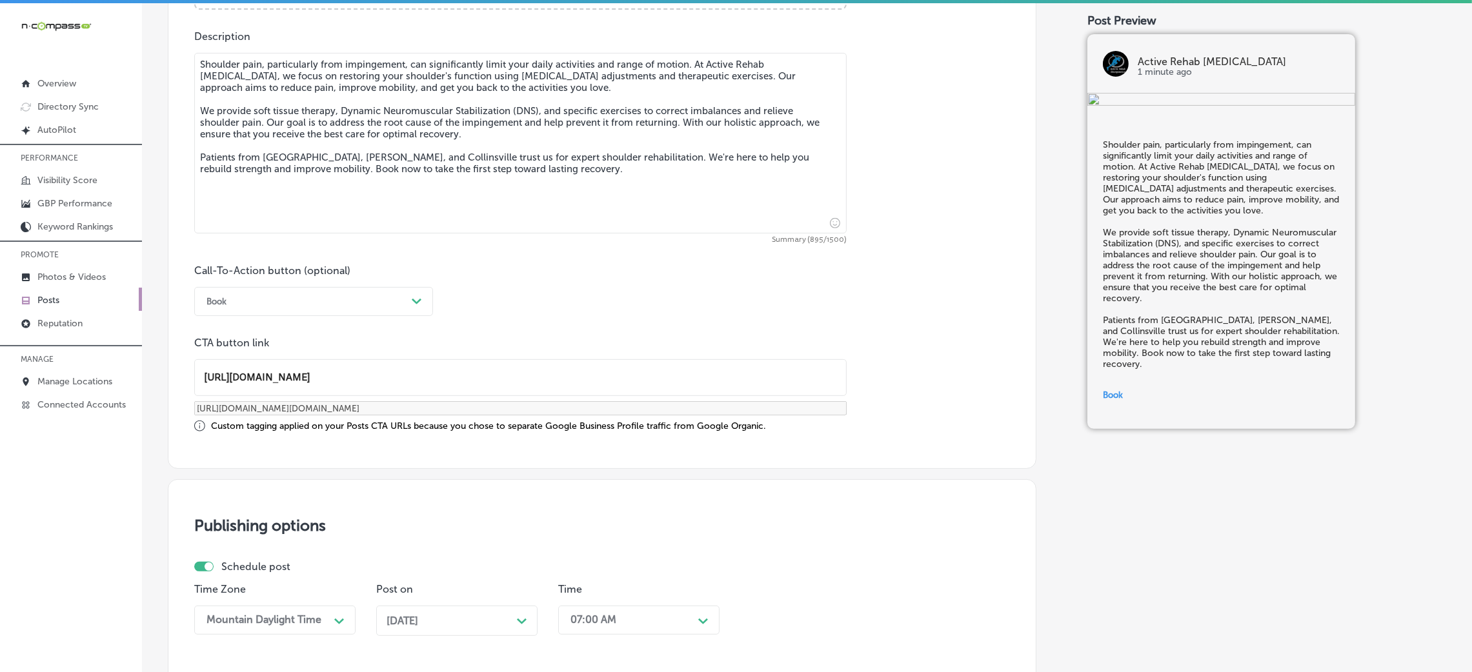
scroll to position [714, 0]
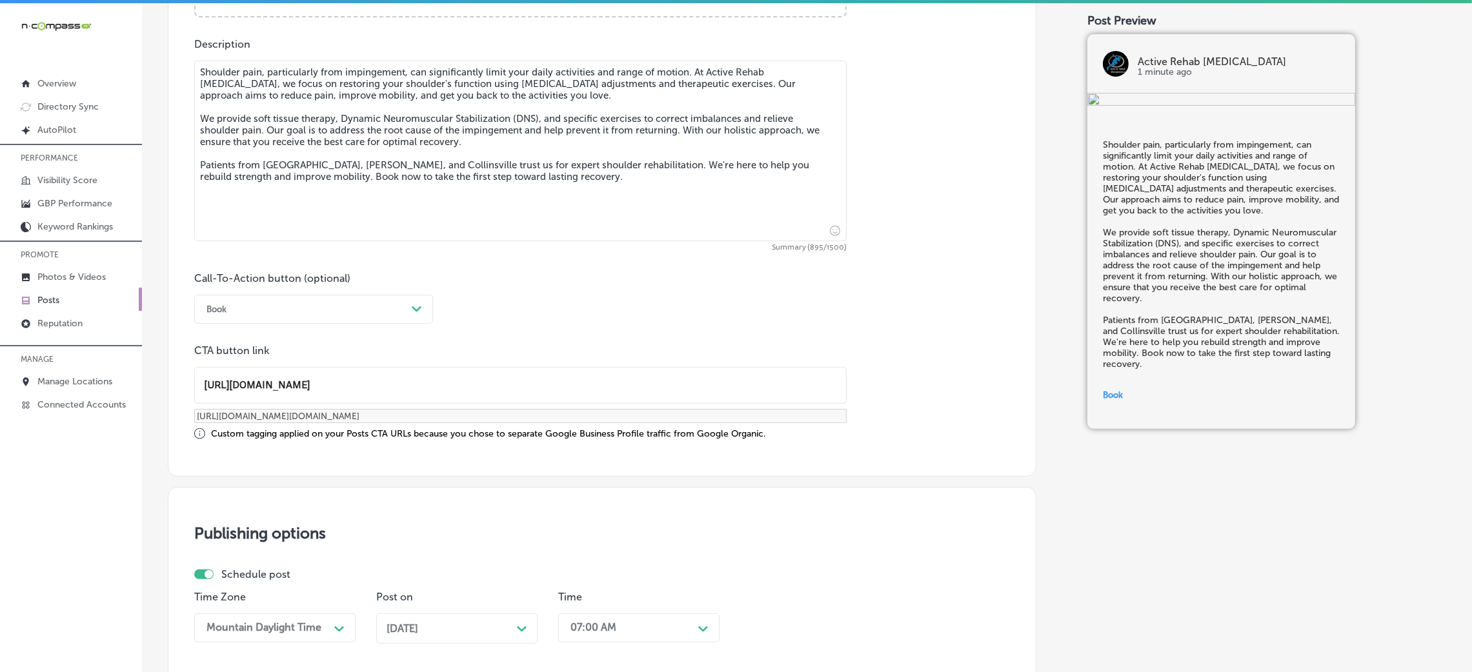
drag, startPoint x: 492, startPoint y: 379, endPoint x: 452, endPoint y: 387, distance: 40.7
click at [490, 379] on input "[URL][DOMAIN_NAME]" at bounding box center [520, 385] width 651 height 35
drag, startPoint x: 372, startPoint y: 383, endPoint x: 630, endPoint y: 379, distance: 257.5
click at [629, 379] on input "[URL][DOMAIN_NAME]" at bounding box center [520, 385] width 651 height 35
type input "[URL][DOMAIN_NAME]"
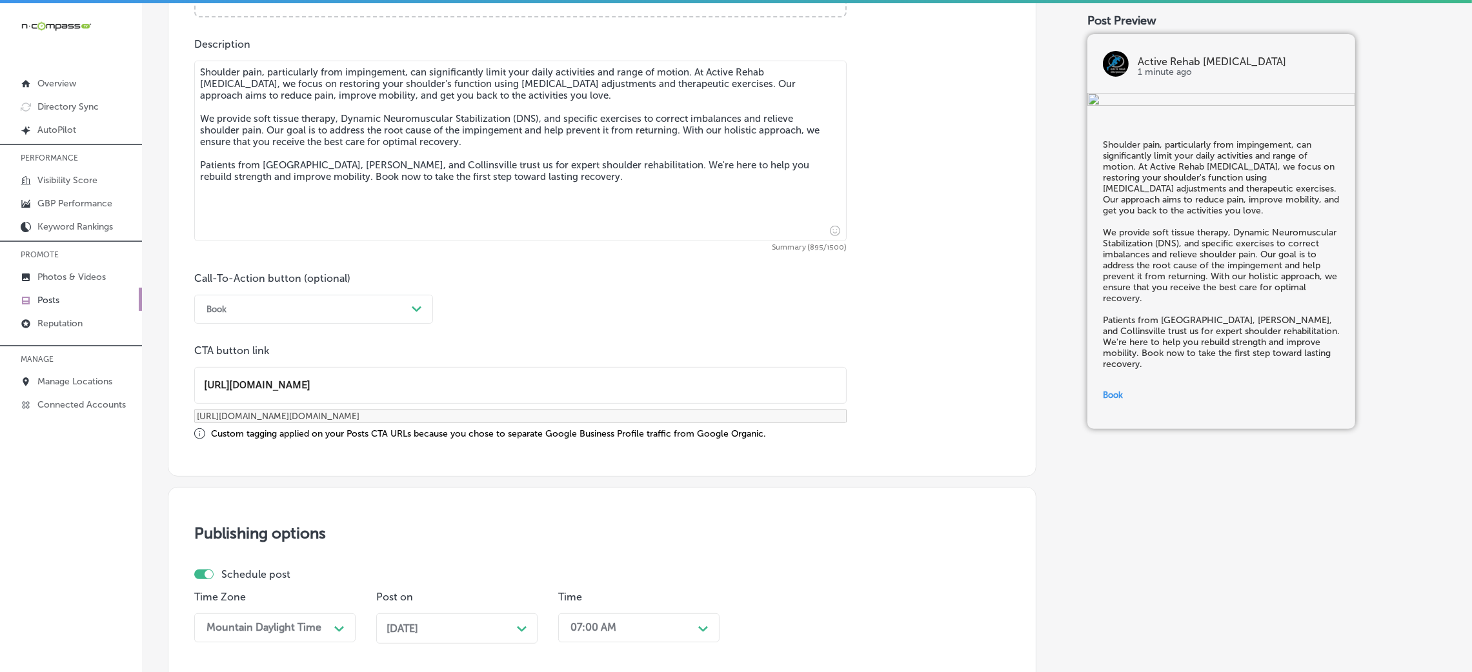
type input "[URL][DOMAIN_NAME][DOMAIN_NAME]"
type input "[URL][DOMAIN_NAME]"
click at [557, 325] on div "Call-To-Action button (optional) Book Path Created with Sketch. CTA button link…" at bounding box center [602, 356] width 816 height 168
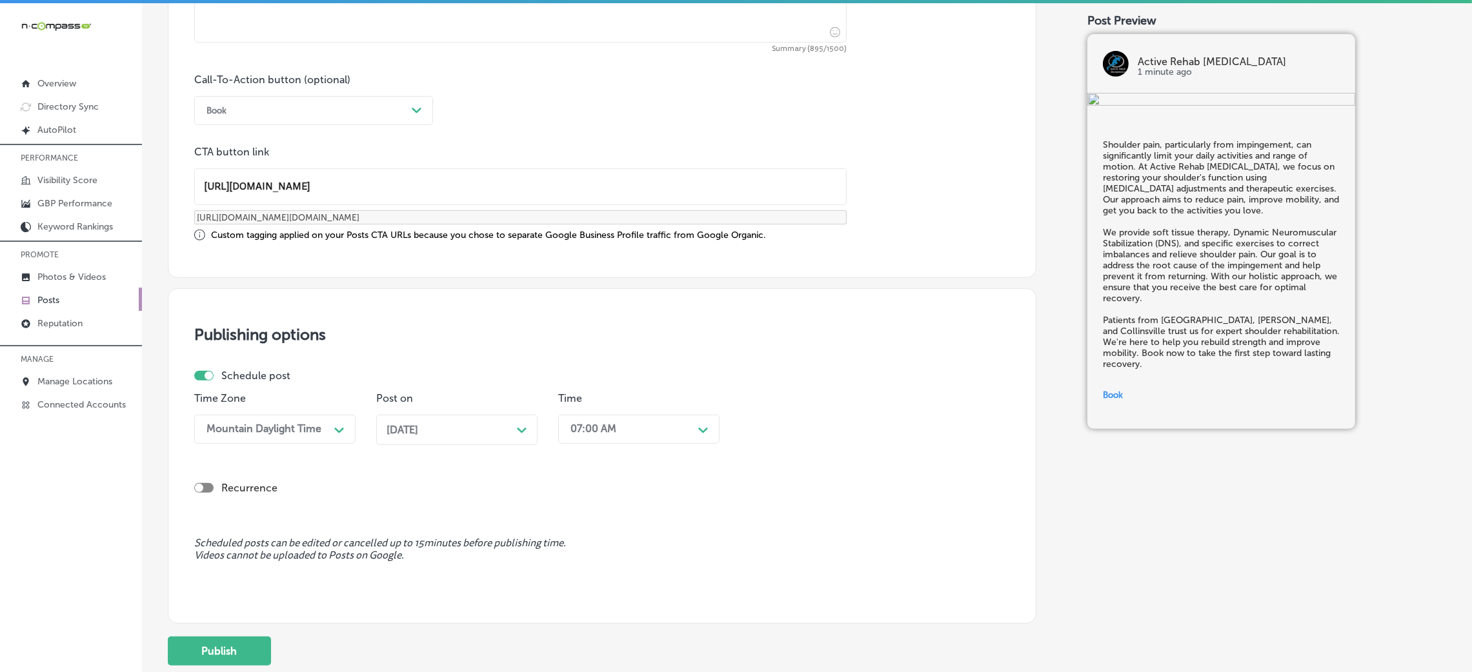
scroll to position [1004, 0]
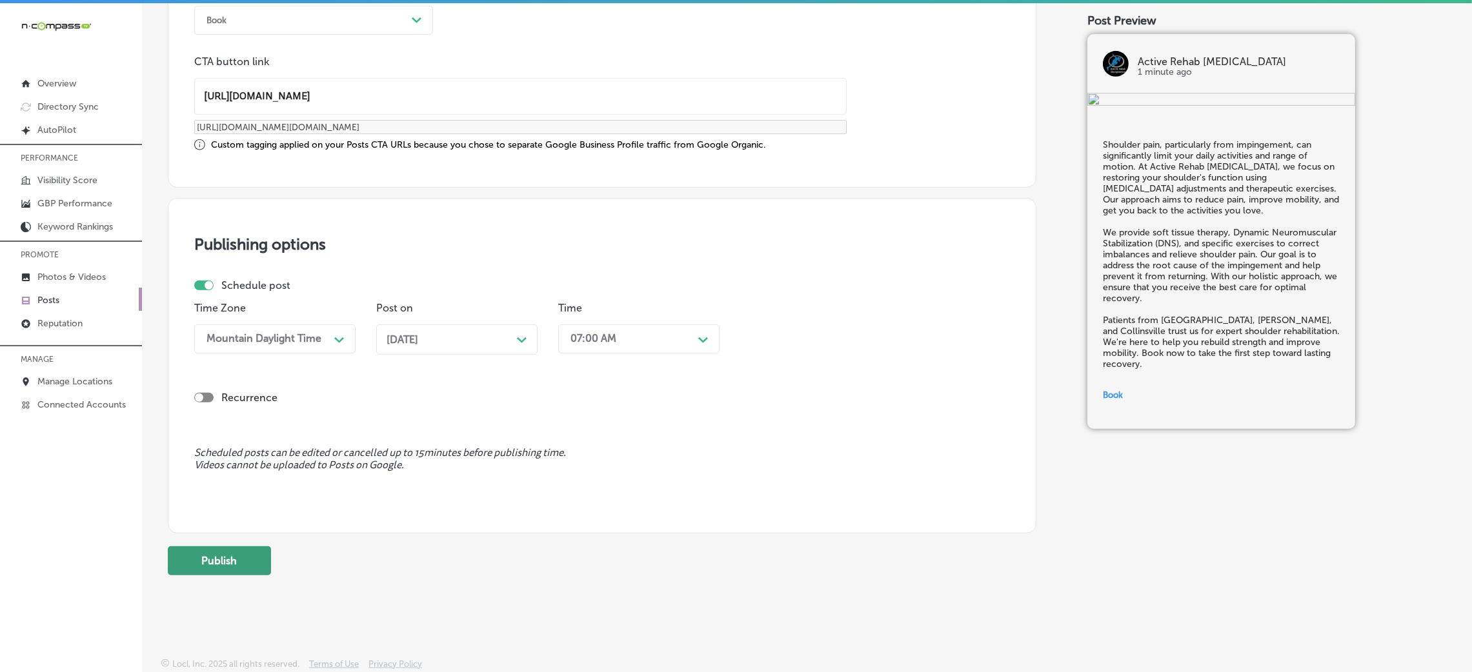
click at [221, 556] on button "Publish" at bounding box center [219, 561] width 103 height 29
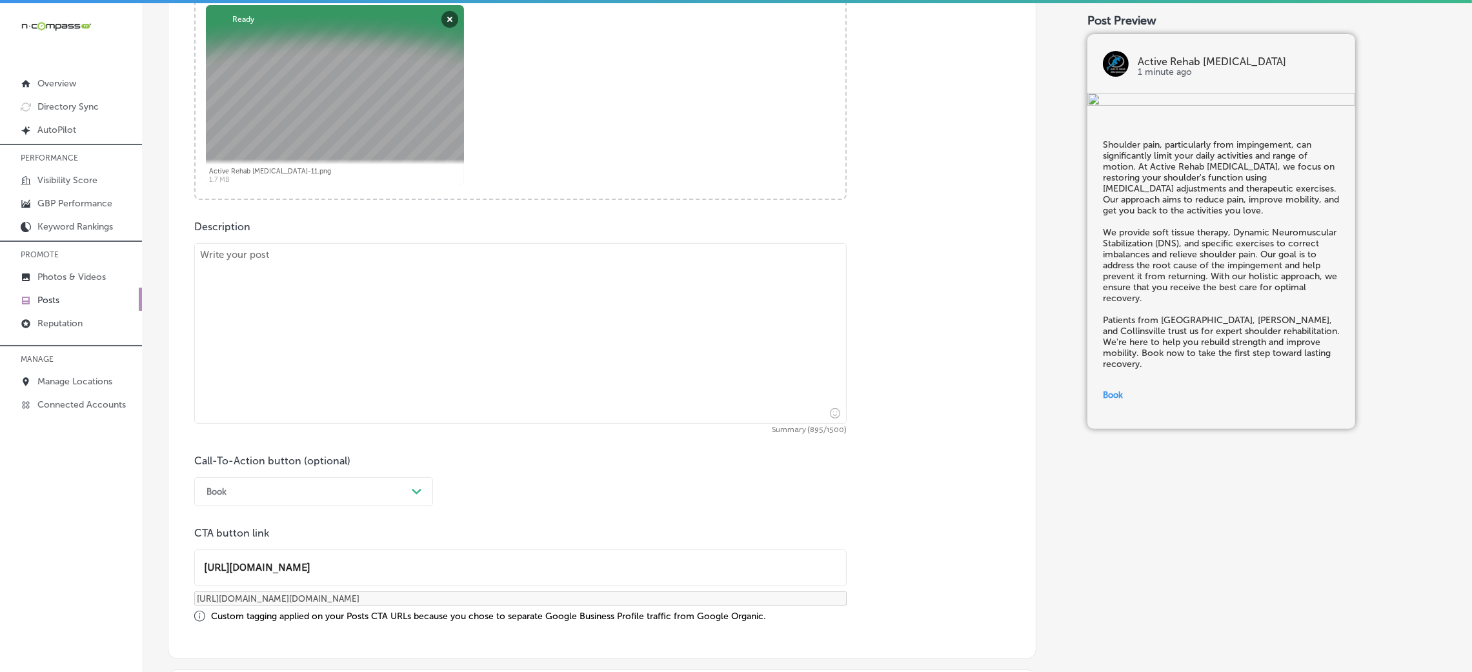
scroll to position [520, 0]
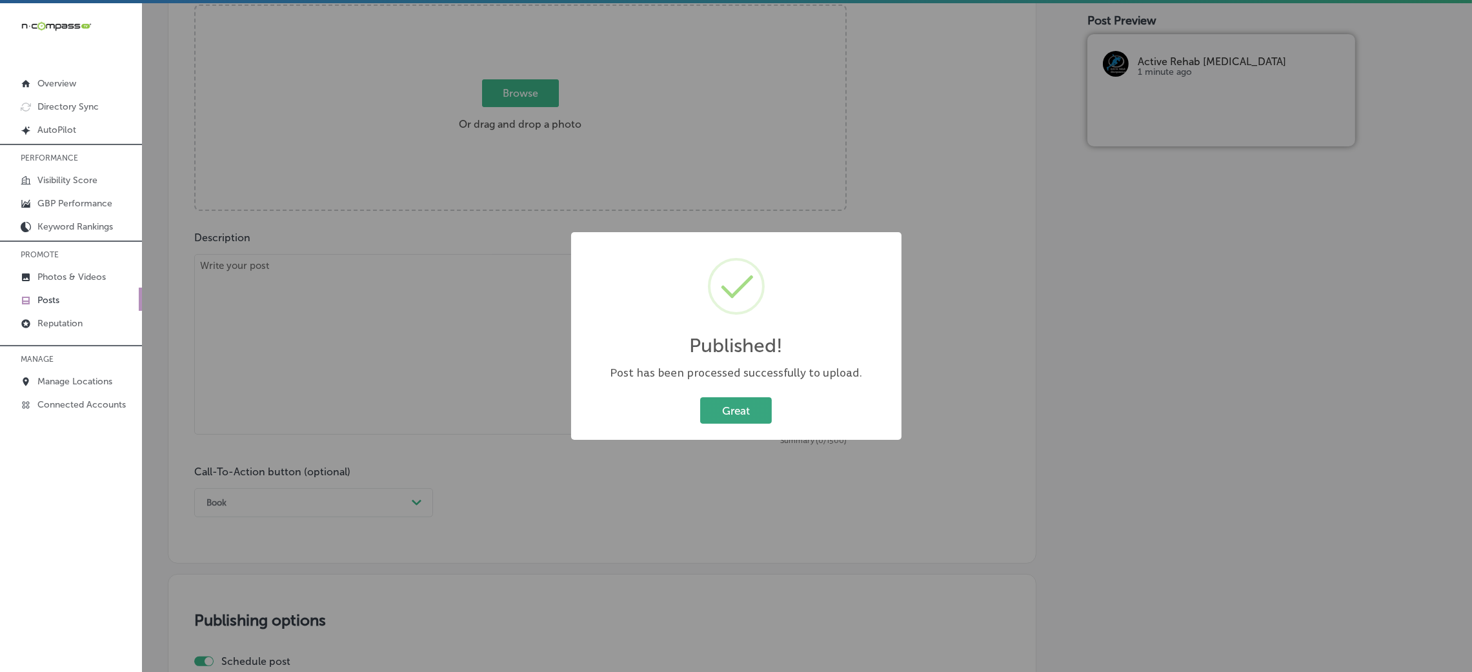
click at [723, 408] on button "Great" at bounding box center [736, 410] width 72 height 26
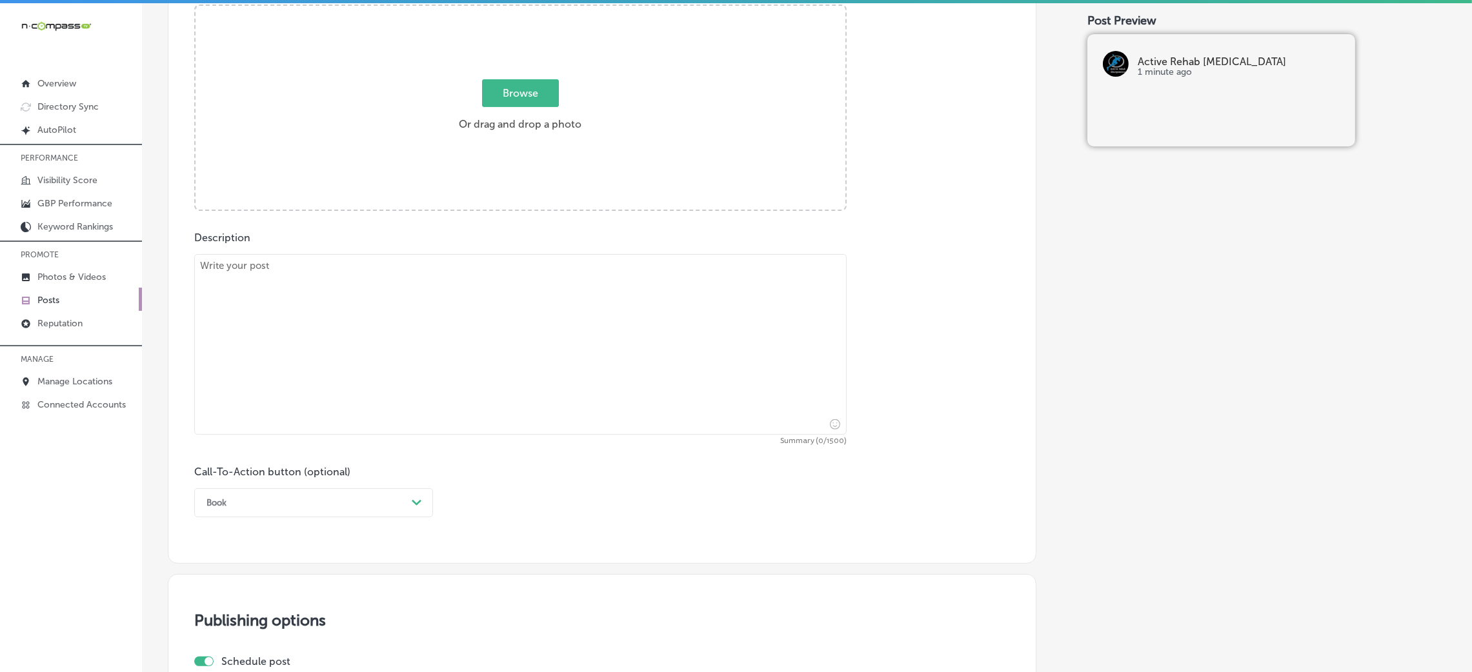
click at [479, 397] on textarea at bounding box center [520, 344] width 652 height 181
paste textarea "Knee pain can make simple tasks like walking and climbing stairs feel challengi…"
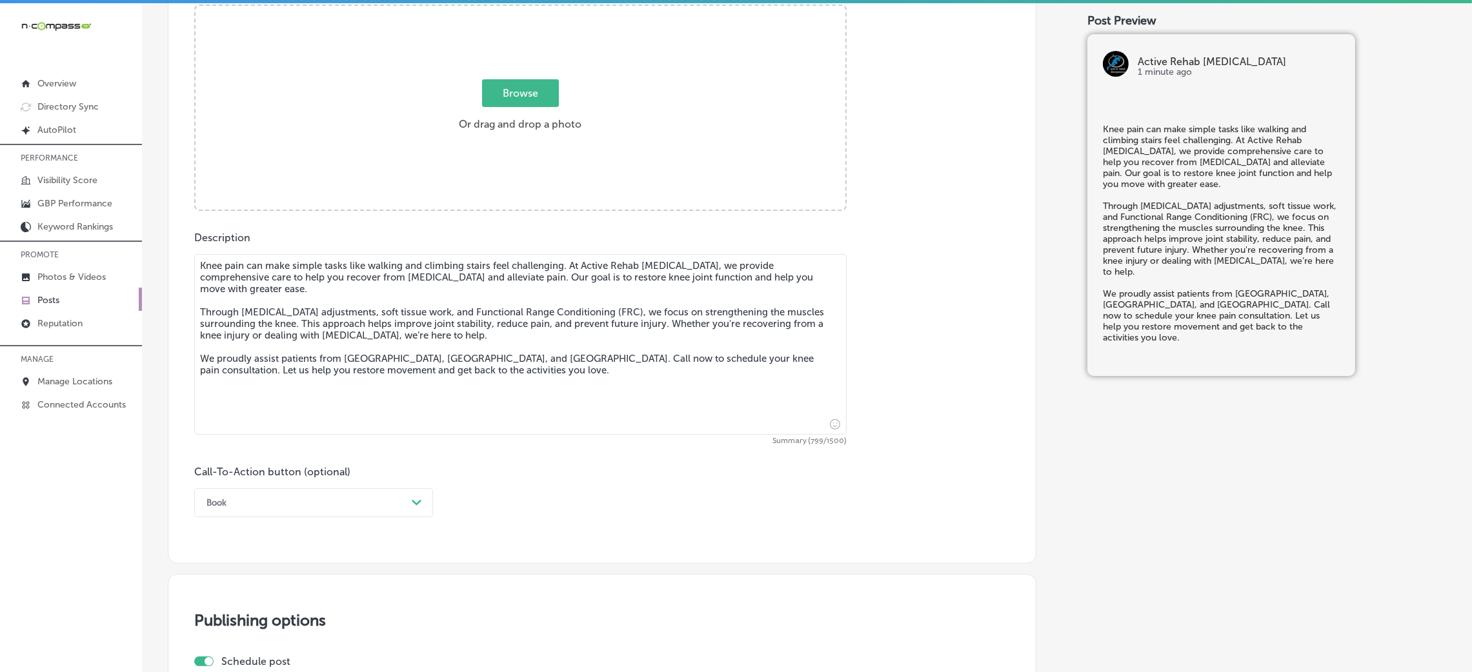
type textarea "Knee pain can make simple tasks like walking and climbing stairs feel challengi…"
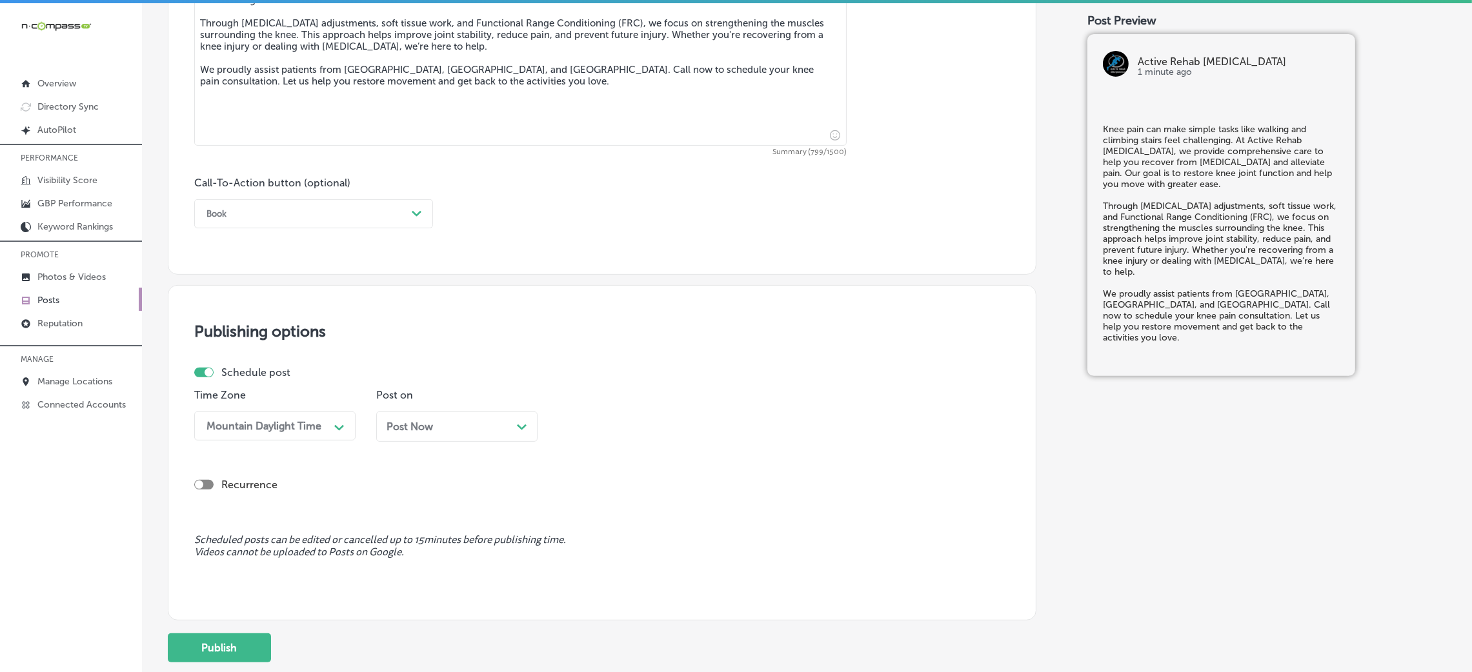
scroll to position [898, 0]
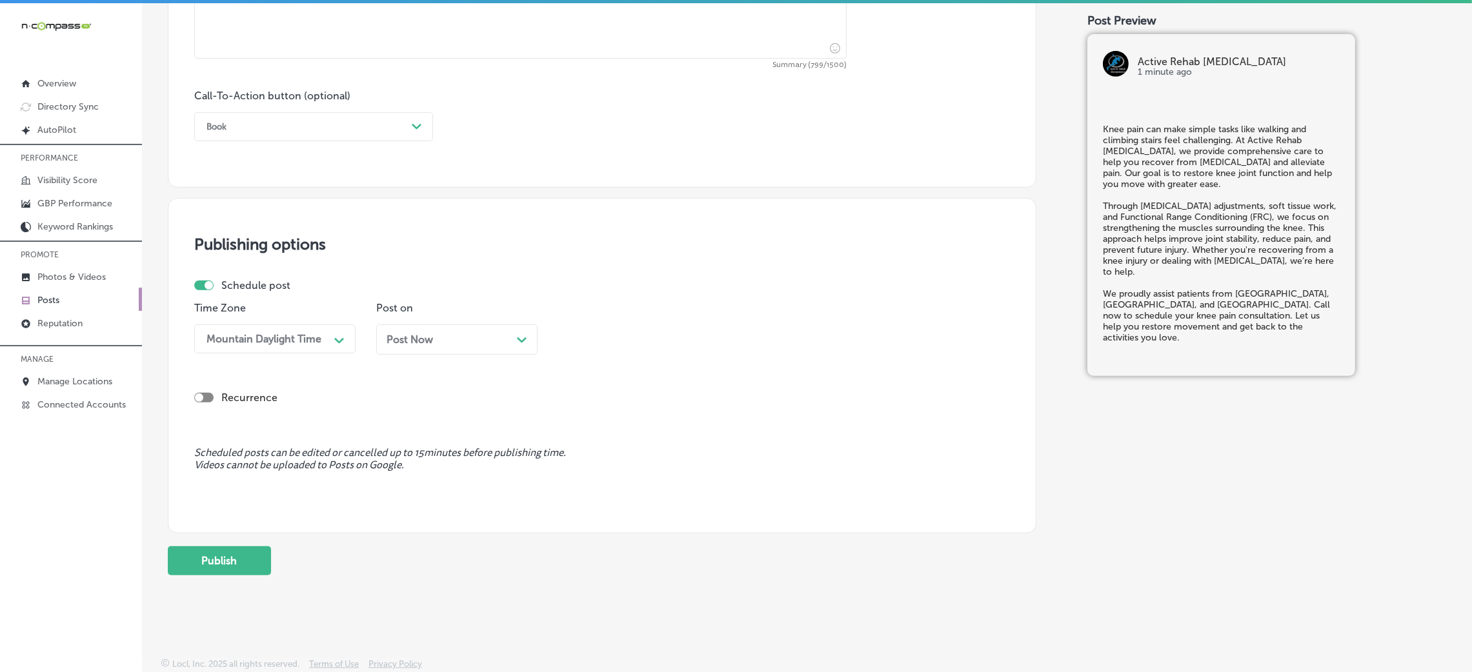
drag, startPoint x: 228, startPoint y: 120, endPoint x: 227, endPoint y: 134, distance: 14.2
click at [226, 120] on div "Book" at bounding box center [303, 127] width 206 height 20
click at [262, 292] on div "Call Now" at bounding box center [313, 290] width 239 height 23
click at [459, 327] on div "Post Now Path Created with Sketch." at bounding box center [456, 340] width 161 height 30
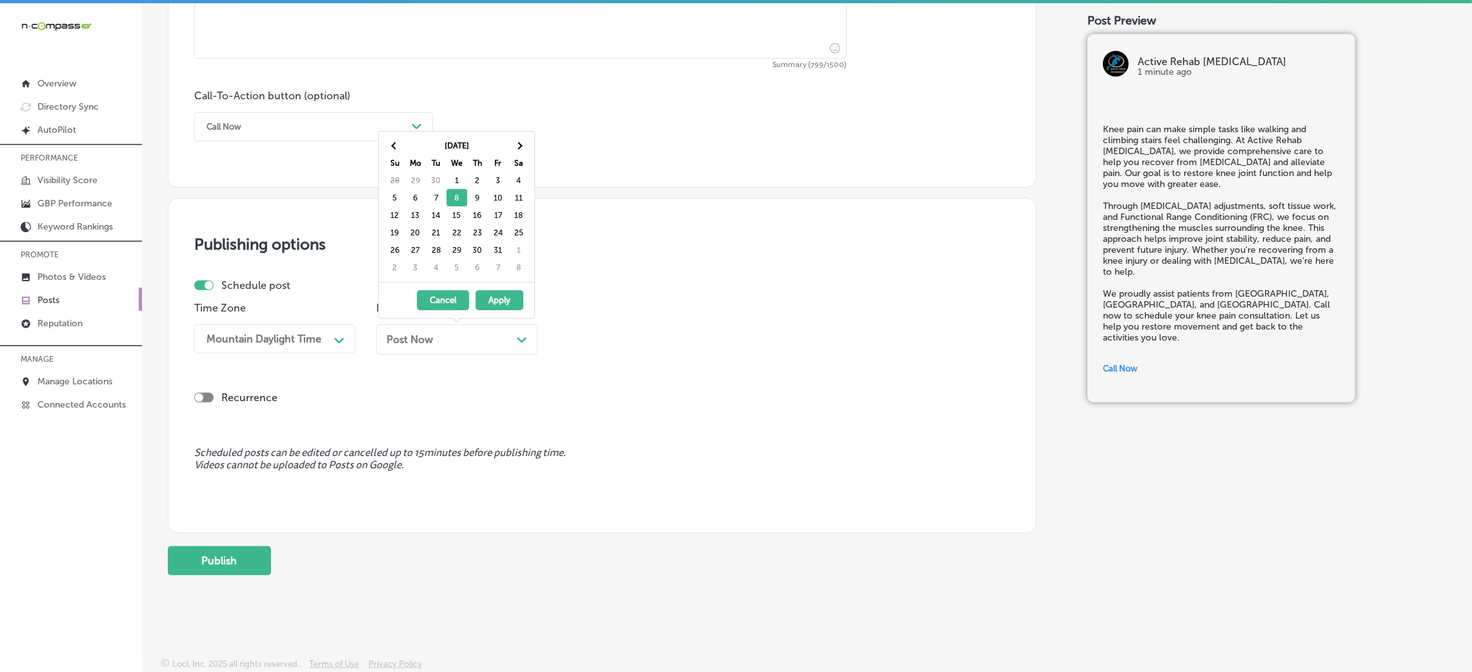
click at [463, 336] on div "Post Now Path Created with Sketch." at bounding box center [457, 340] width 141 height 12
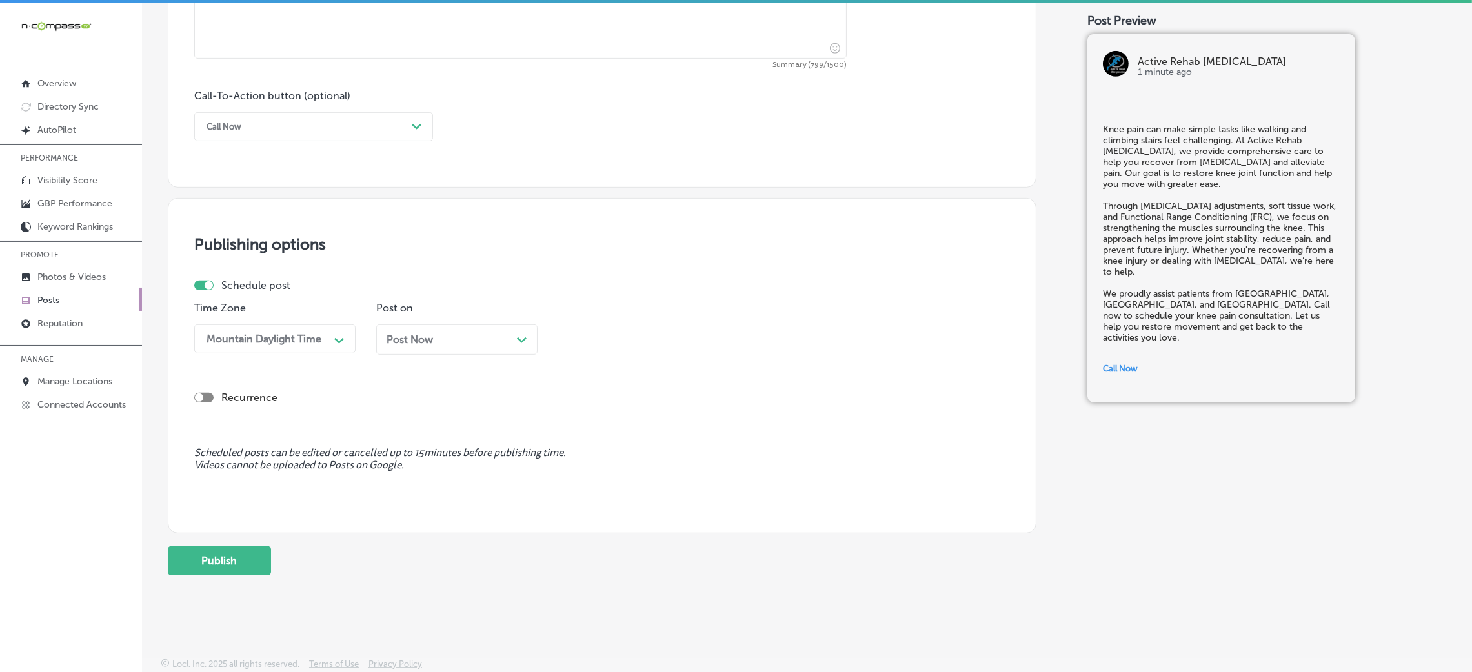
click at [464, 344] on div "Post Now Path Created with Sketch." at bounding box center [457, 340] width 141 height 12
click at [614, 337] on div "12:45 PM" at bounding box center [592, 339] width 45 height 12
click at [590, 428] on div "7:00 AM" at bounding box center [638, 419] width 161 height 23
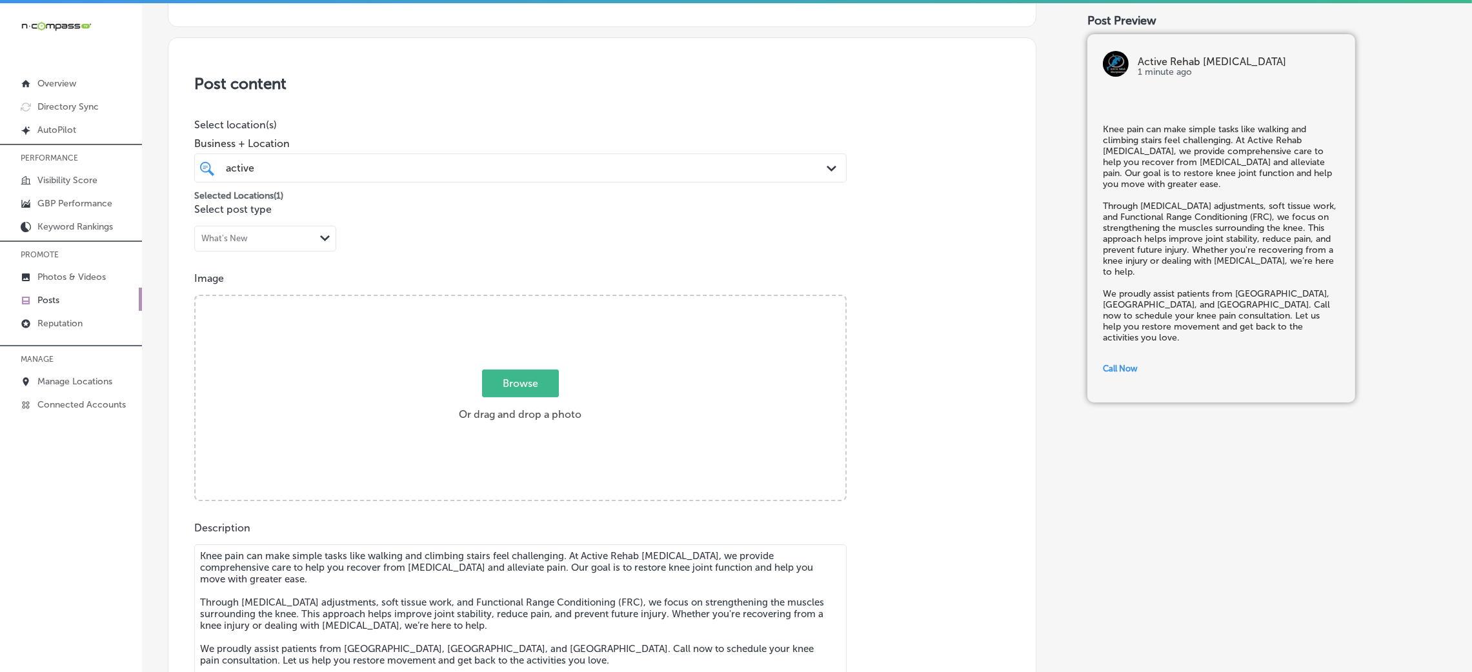
scroll to position [220, 0]
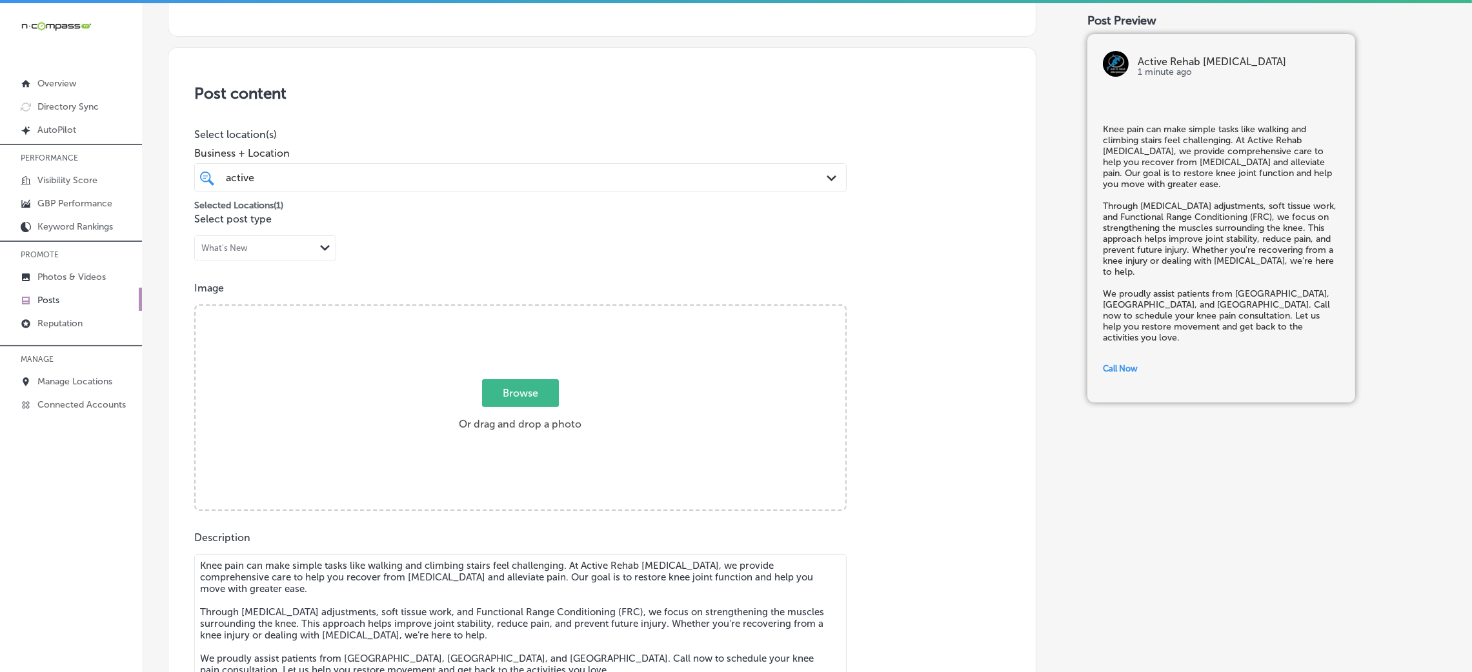
click at [624, 408] on div "Browse Or drag and drop a photo" at bounding box center [521, 409] width 650 height 206
click at [196, 306] on input "Browse Or drag and drop a photo" at bounding box center [521, 308] width 650 height 4
type input "C:\fakepath\Active Rehab [MEDICAL_DATA]-11 (1).png"
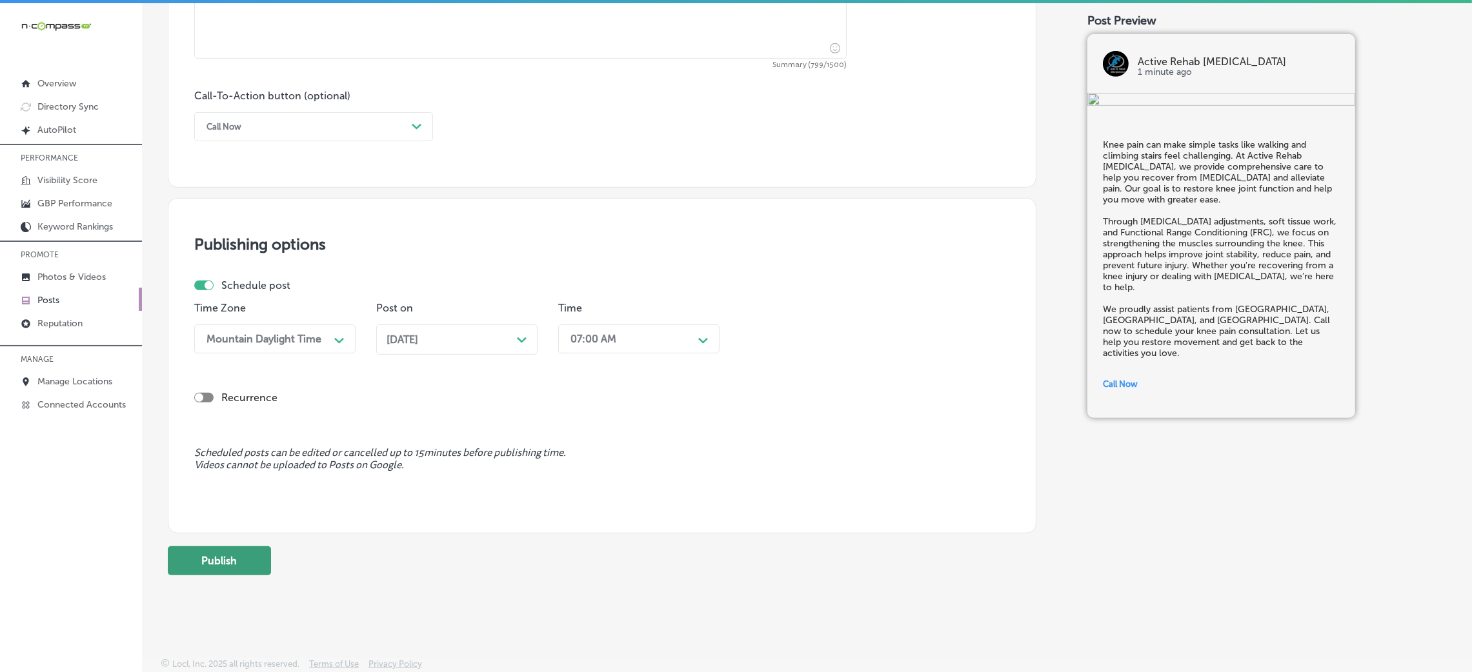
scroll to position [18, 0]
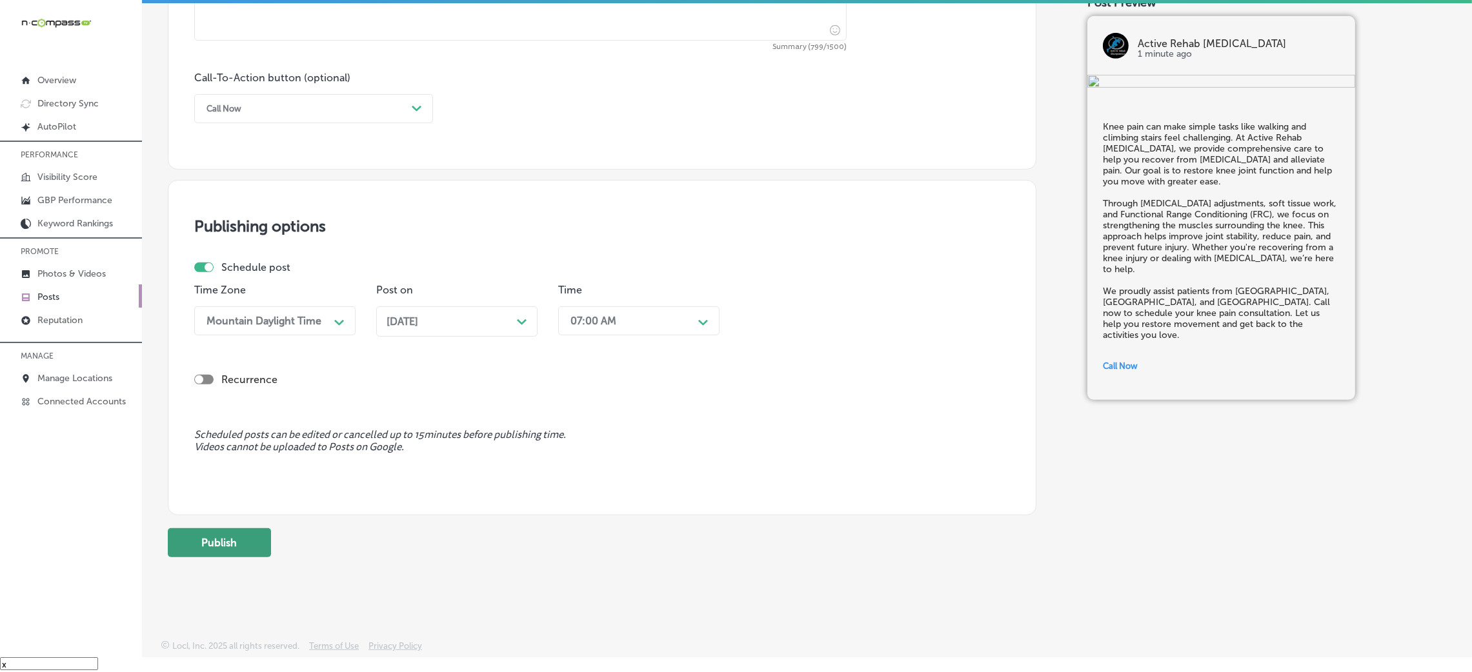
click at [250, 555] on button "Publish" at bounding box center [219, 542] width 103 height 29
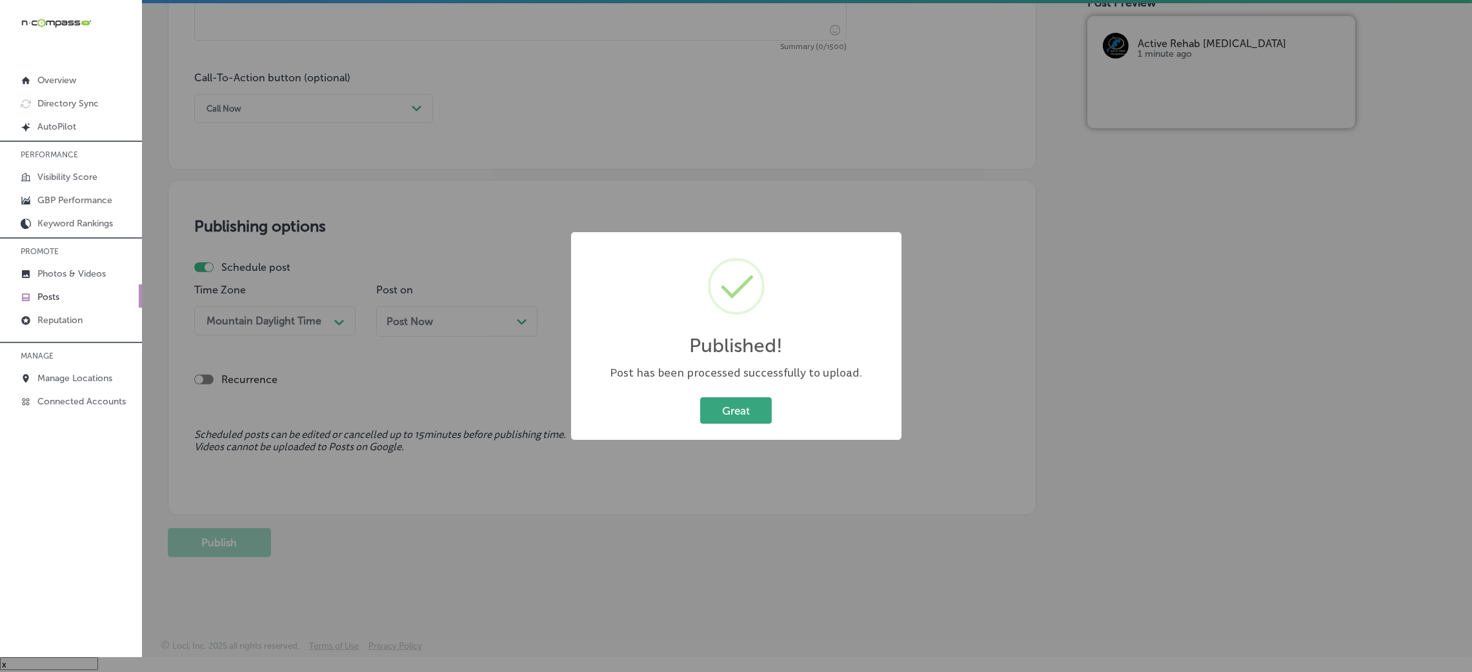
click at [732, 410] on button "Great" at bounding box center [736, 410] width 72 height 26
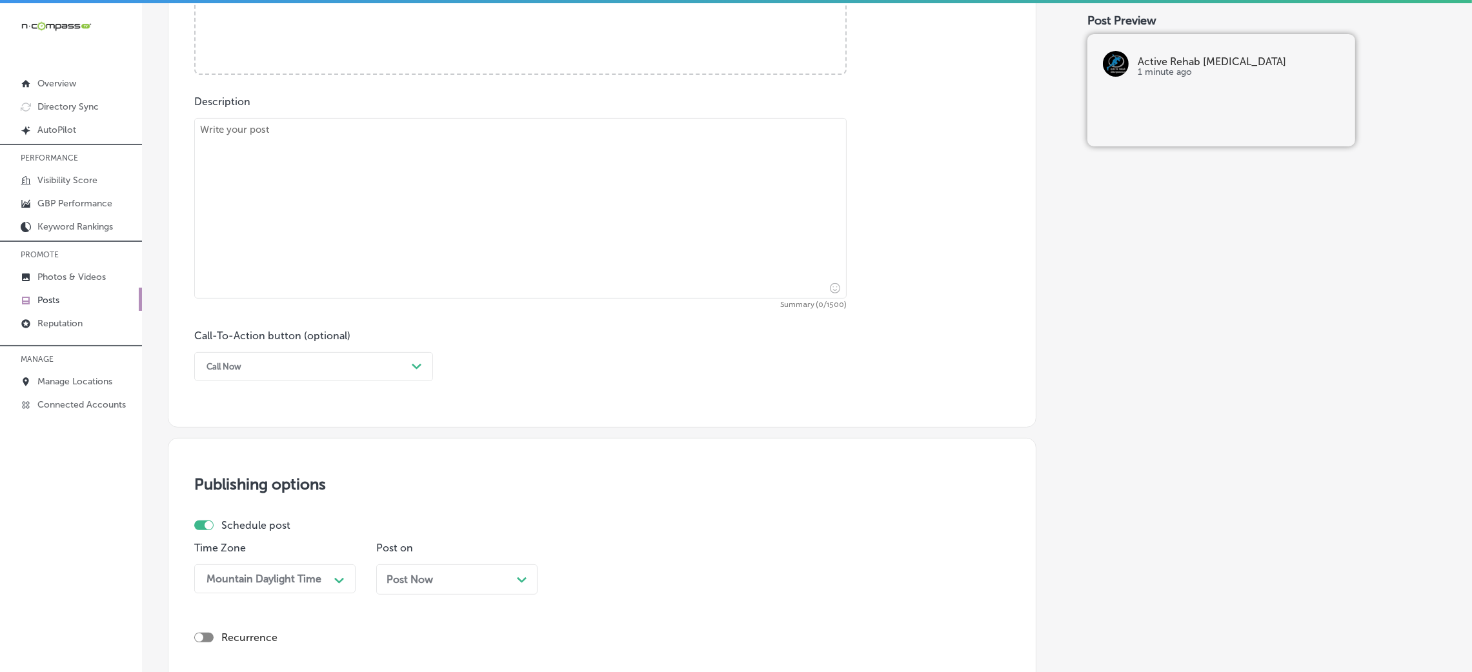
scroll to position [510, 0]
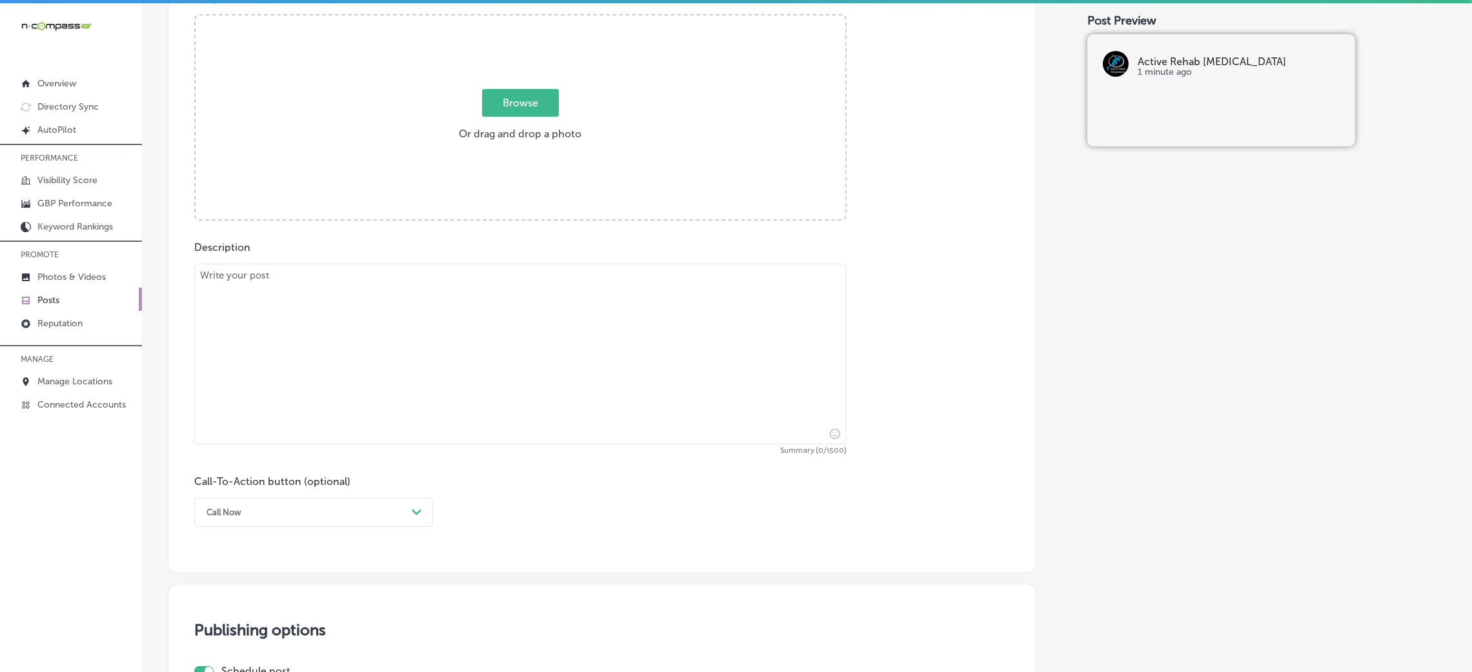
click at [371, 297] on textarea at bounding box center [520, 354] width 652 height 181
paste textarea "[MEDICAL_DATA] can cause intense heel pain, affecting your ability to walk, sta…"
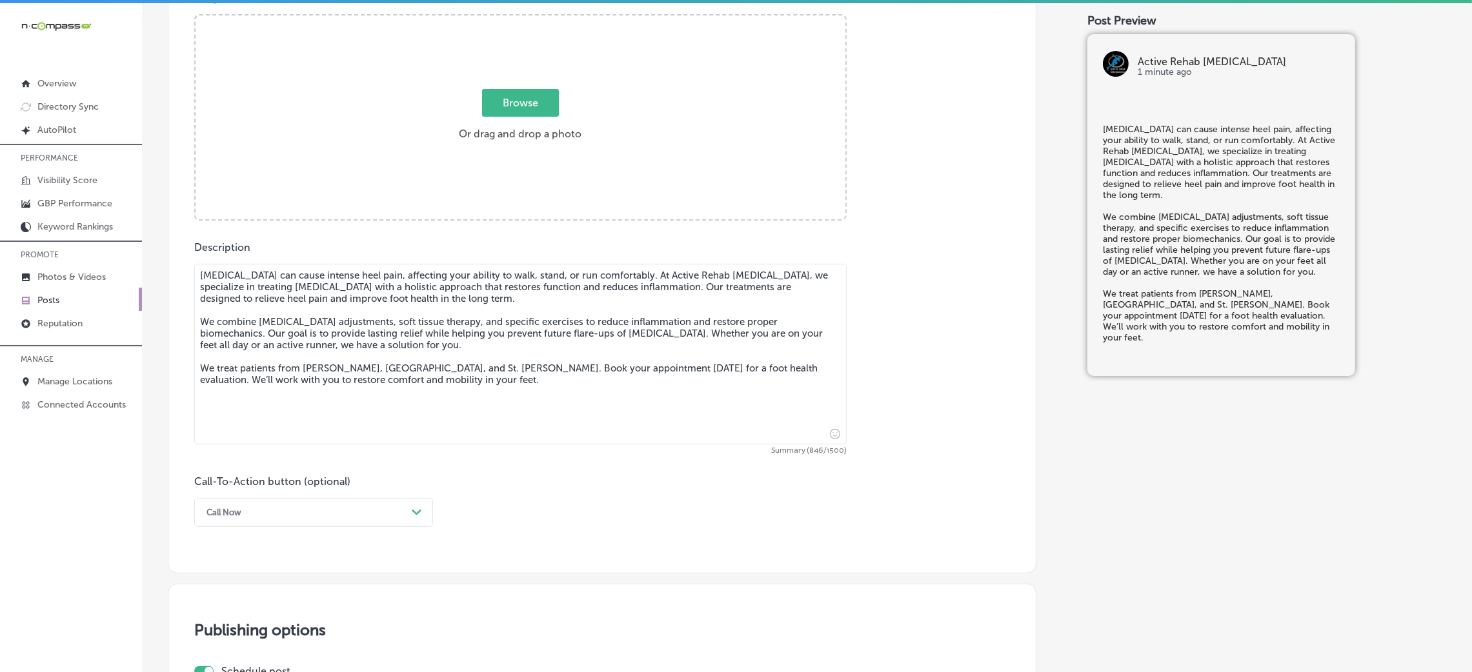
type textarea "[MEDICAL_DATA] can cause intense heel pain, affecting your ability to walk, sta…"
drag, startPoint x: 316, startPoint y: 533, endPoint x: 285, endPoint y: 528, distance: 31.4
click at [316, 532] on div "Post content Select location(s) Business + Location active active Path Created …" at bounding box center [602, 165] width 869 height 817
click at [257, 517] on div "option Call Now, selected. option Choose a Button Text focused, 1 of 7. 7 resul…" at bounding box center [313, 512] width 239 height 29
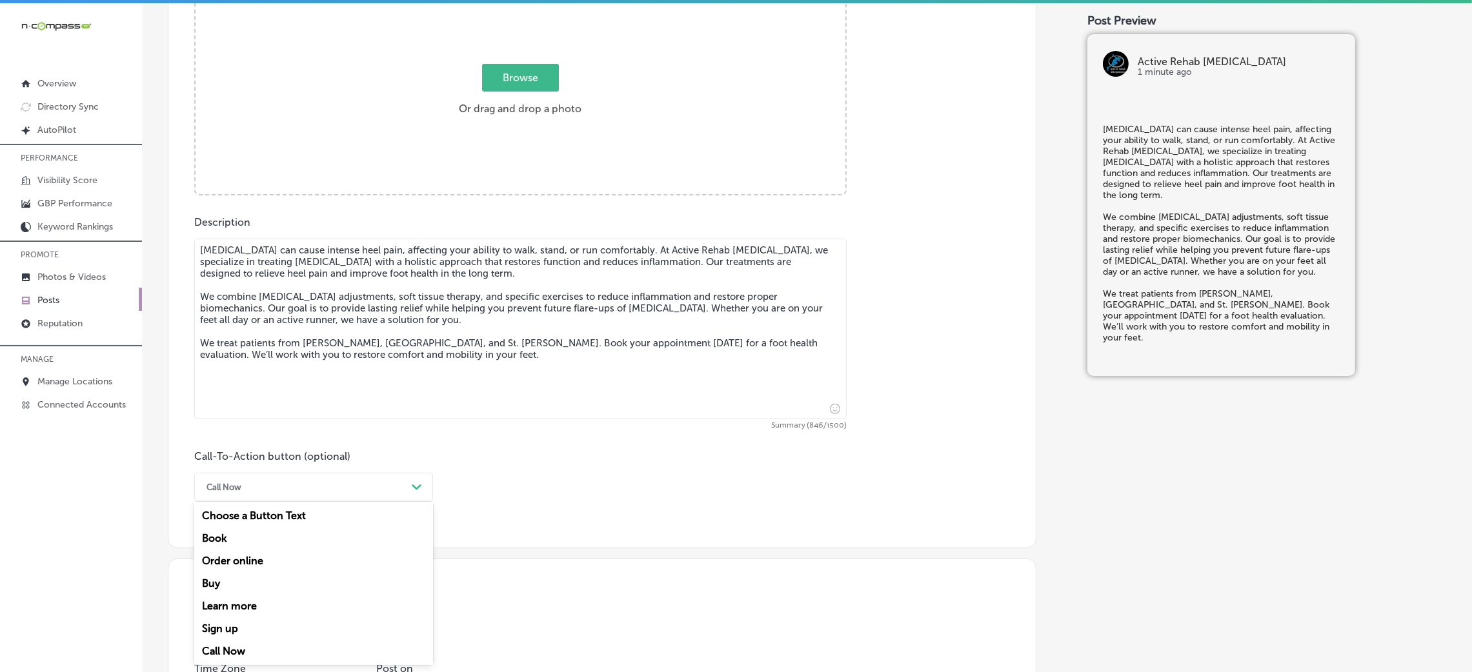
click at [212, 541] on div "Book" at bounding box center [313, 538] width 239 height 23
click at [300, 554] on input "text" at bounding box center [520, 563] width 651 height 35
paste input "[URL][DOMAIN_NAME]"
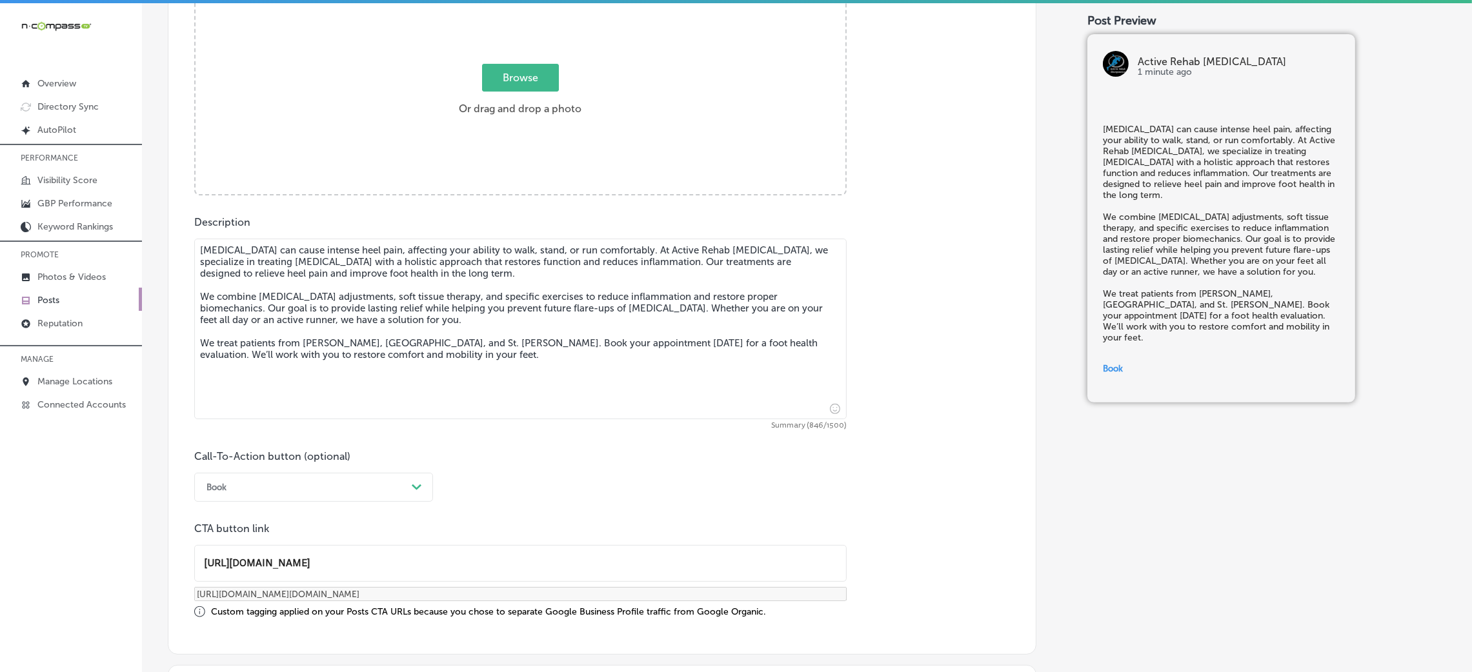
drag, startPoint x: 369, startPoint y: 568, endPoint x: 734, endPoint y: 546, distance: 365.9
click at [683, 565] on input "[URL][DOMAIN_NAME]" at bounding box center [520, 563] width 651 height 35
type input "[URL][DOMAIN_NAME]"
type input "[URL][DOMAIN_NAME][DOMAIN_NAME]"
type input "[URL][DOMAIN_NAME]"
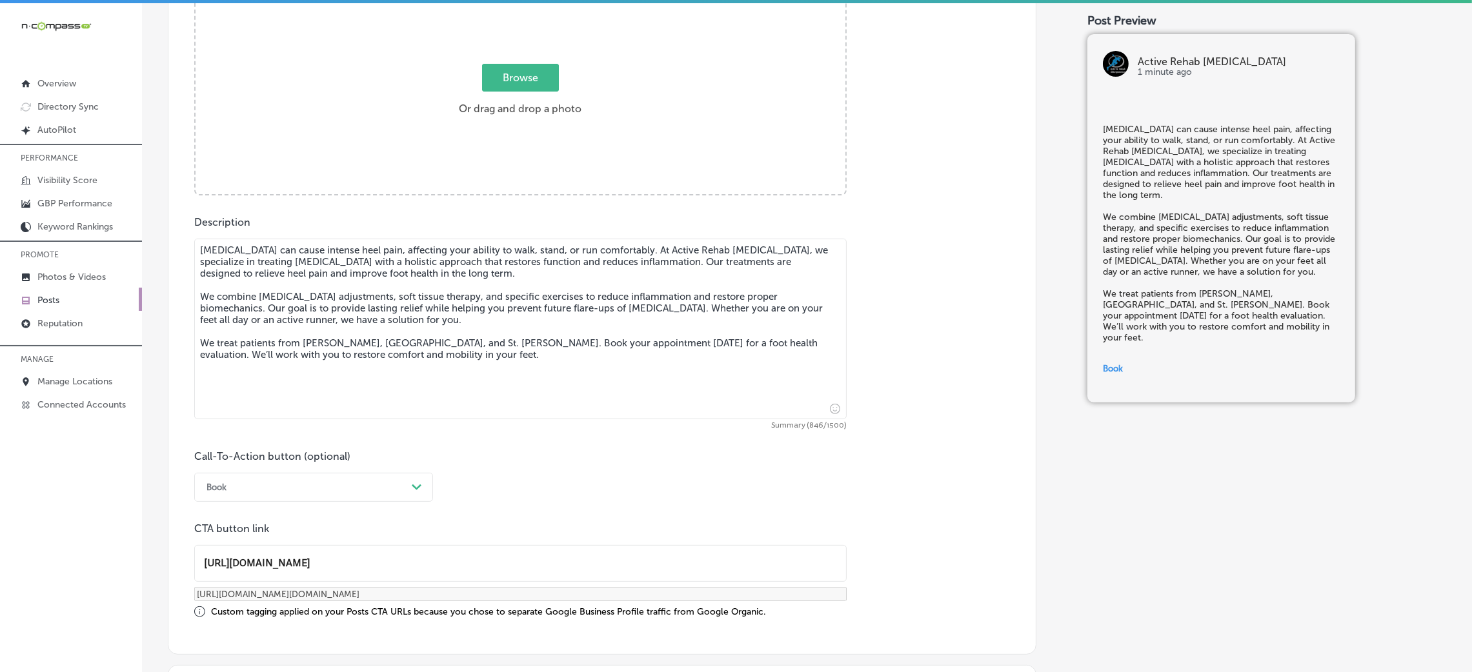
click at [734, 487] on div "Call-To-Action button (optional) Book Path Created with Sketch. CTA button link…" at bounding box center [602, 534] width 816 height 168
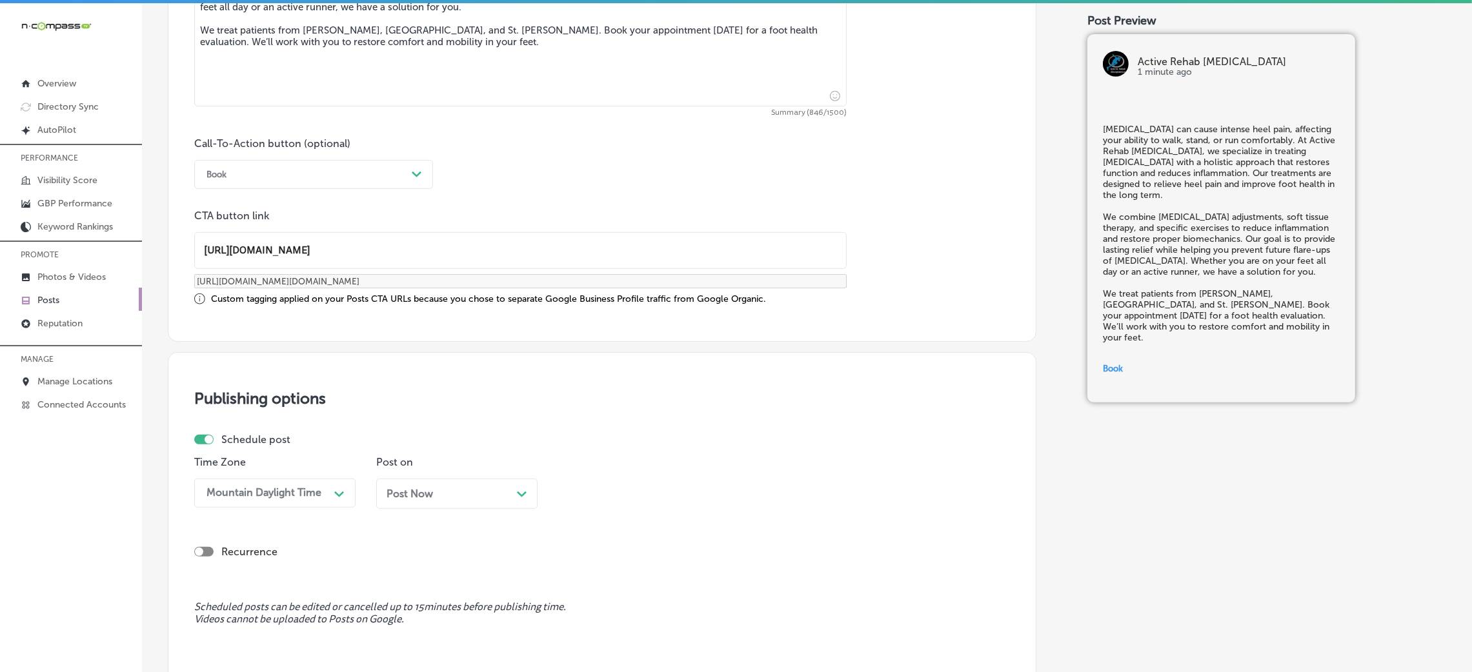
scroll to position [1004, 0]
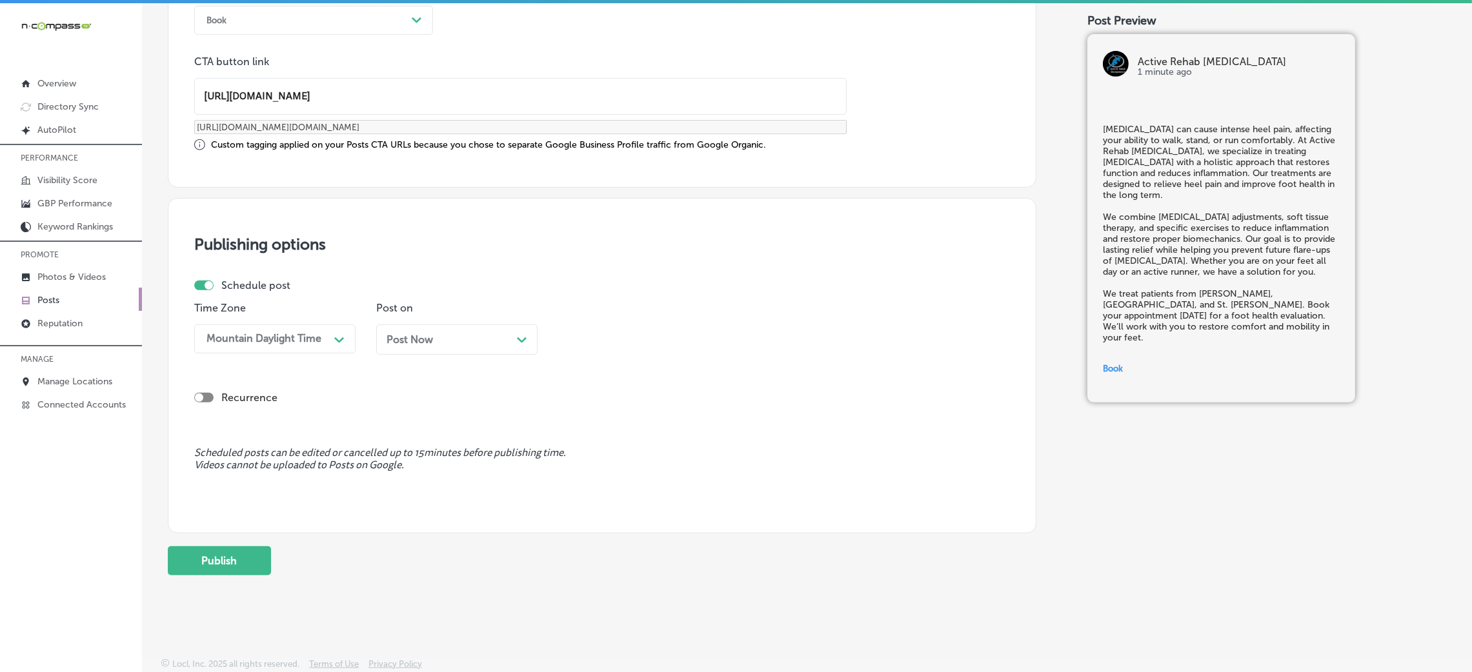
click at [446, 325] on div "Post Now Path Created with Sketch." at bounding box center [456, 340] width 161 height 30
click at [598, 333] on div "12:45 PM" at bounding box center [592, 339] width 45 height 12
click at [595, 417] on div "7:00 AM" at bounding box center [638, 419] width 161 height 23
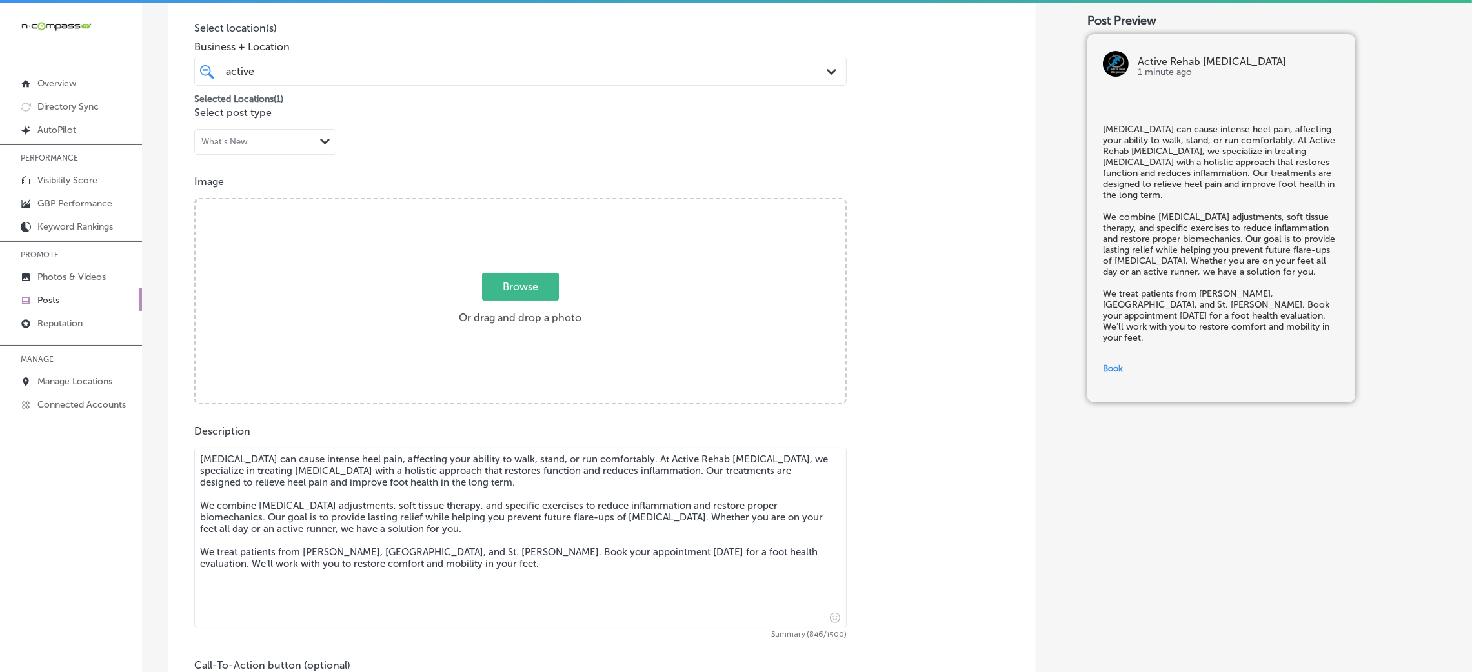
click at [549, 325] on label "Browse Or drag and drop a photo" at bounding box center [520, 302] width 133 height 57
click at [549, 203] on input "Browse Or drag and drop a photo" at bounding box center [521, 201] width 650 height 4
type input "C:\fakepath\Active Rehab [MEDICAL_DATA]-12.png"
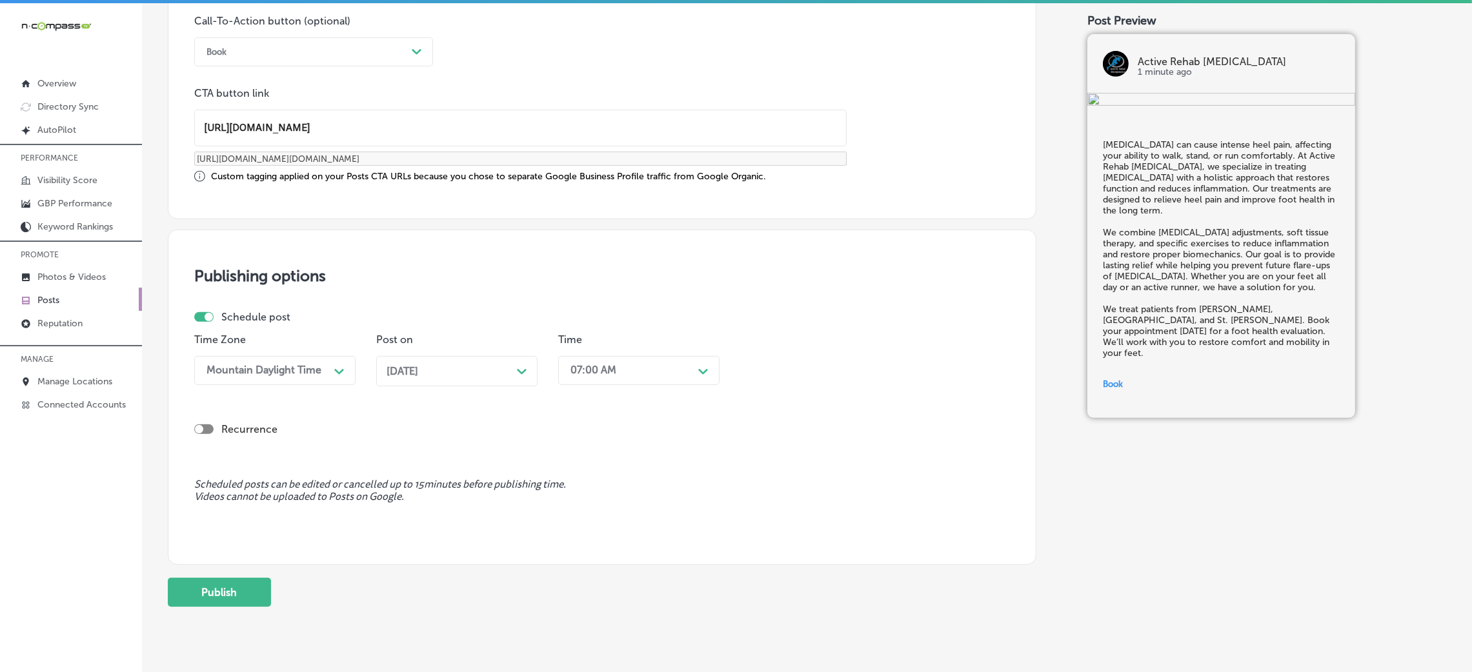
scroll to position [1004, 0]
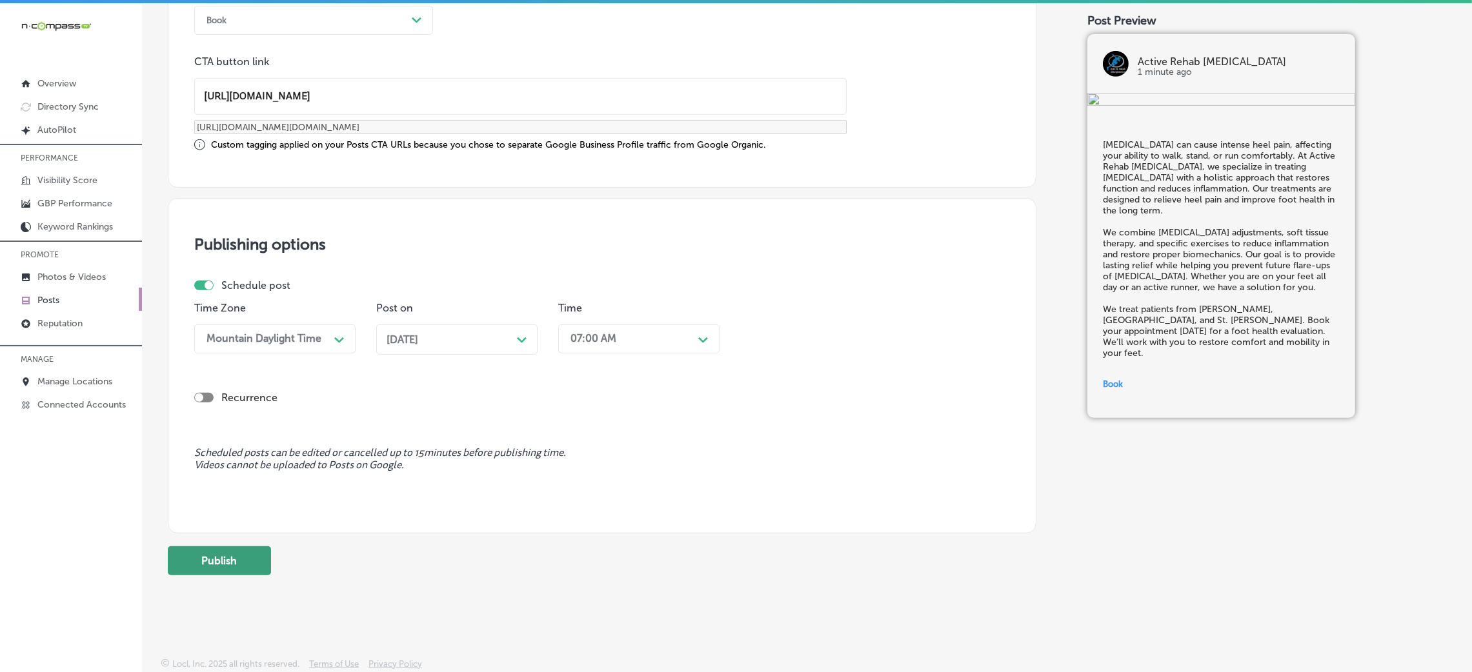
click at [231, 569] on button "Publish" at bounding box center [219, 561] width 103 height 29
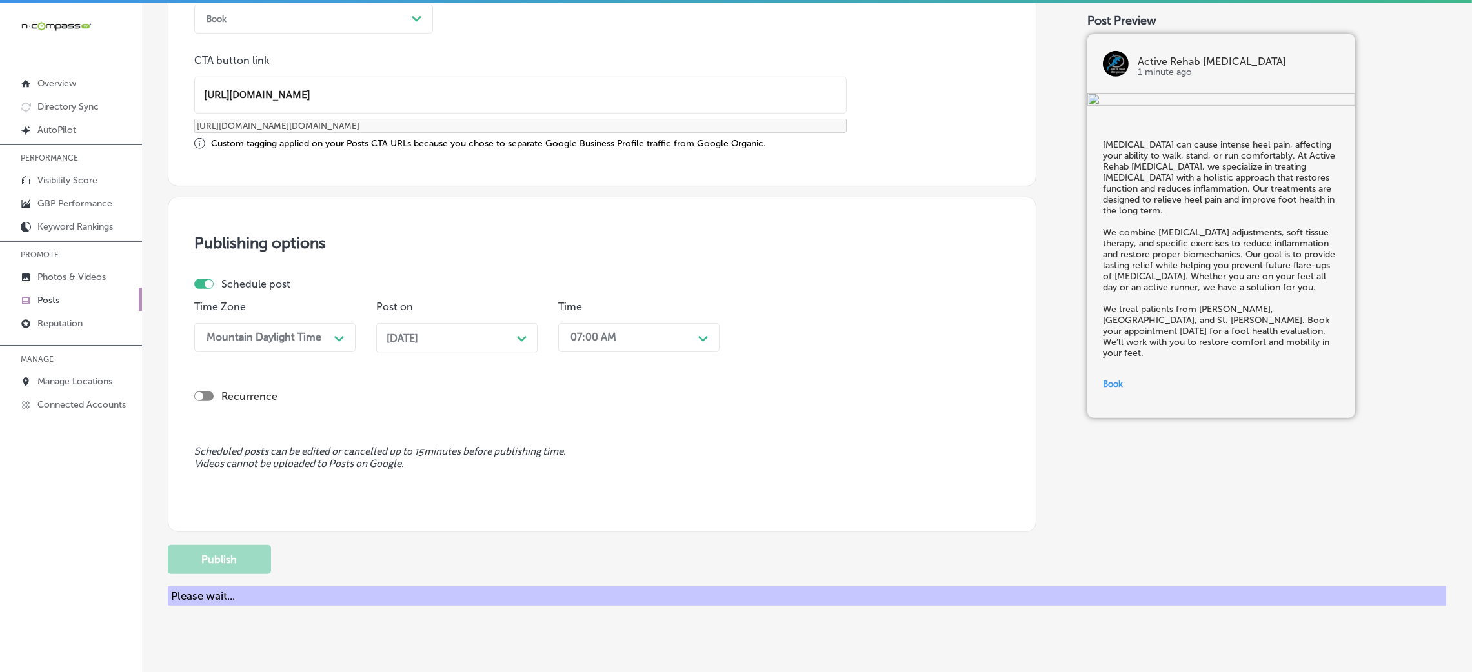
scroll to position [898, 0]
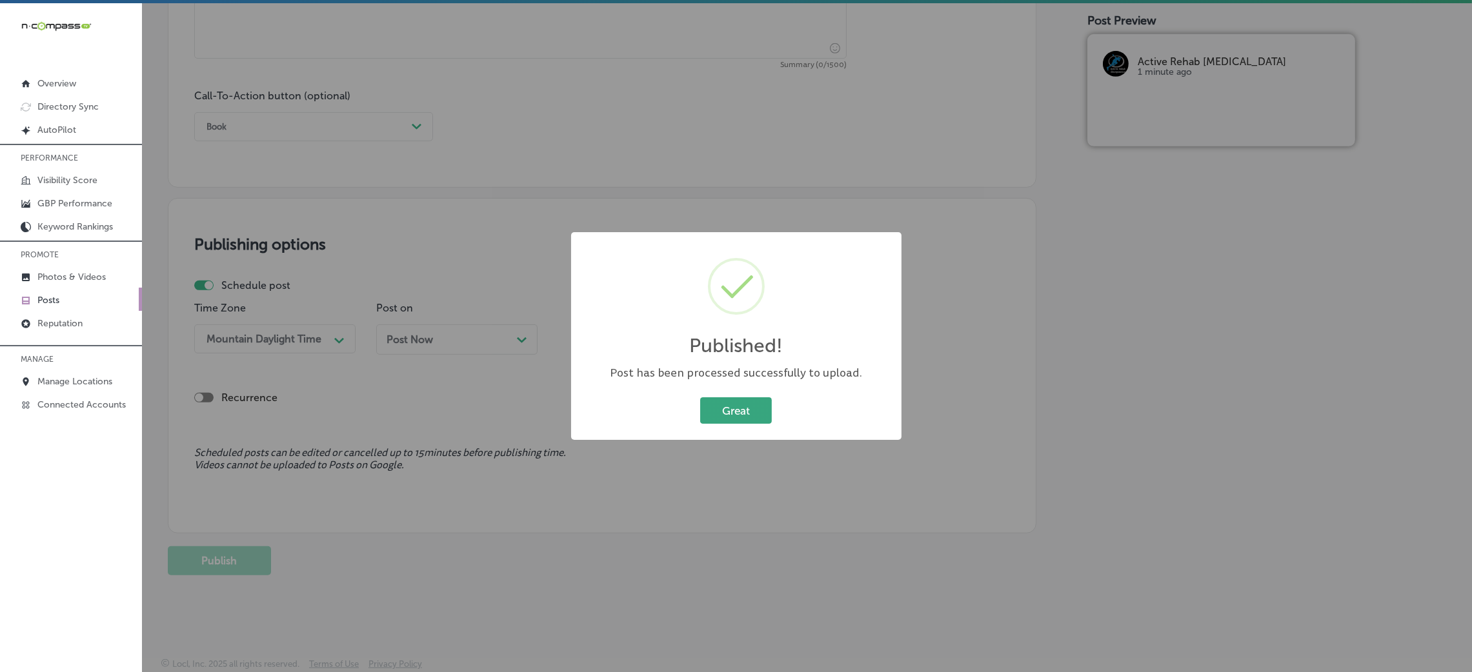
click at [730, 414] on button "Great" at bounding box center [736, 410] width 72 height 26
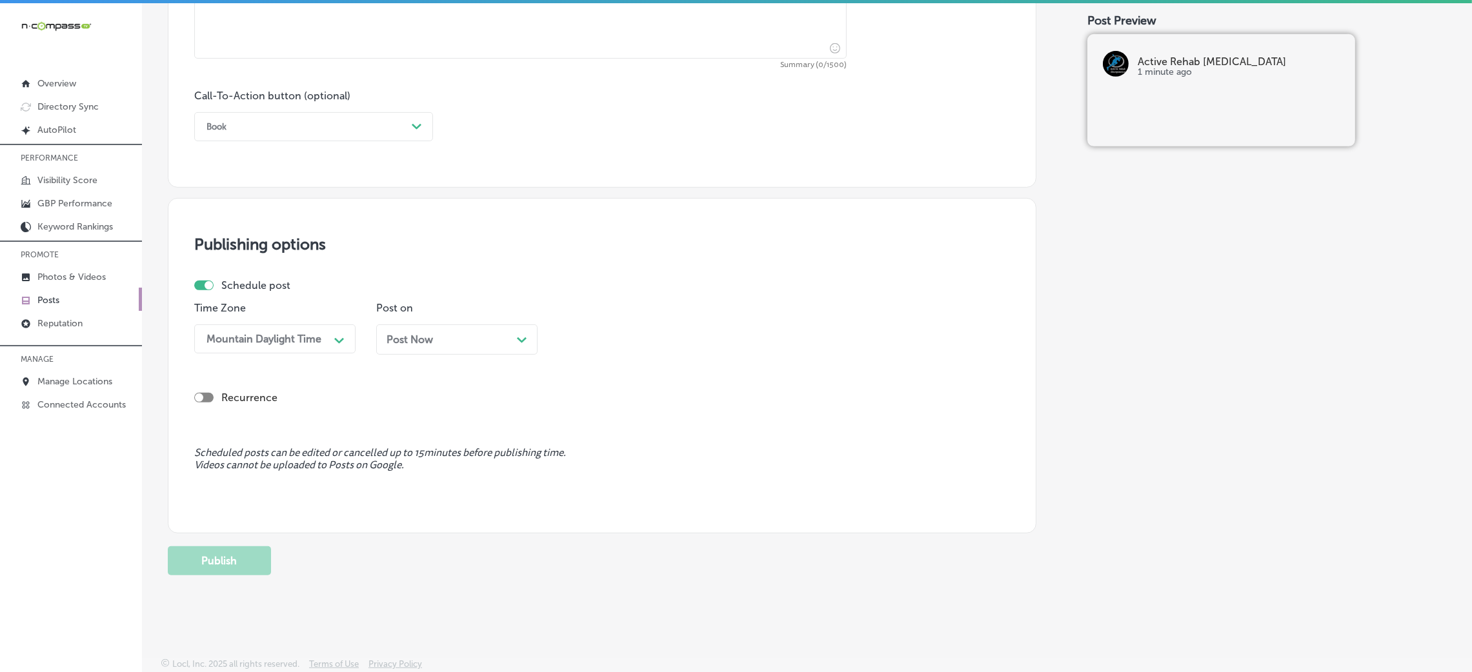
scroll to position [510, 0]
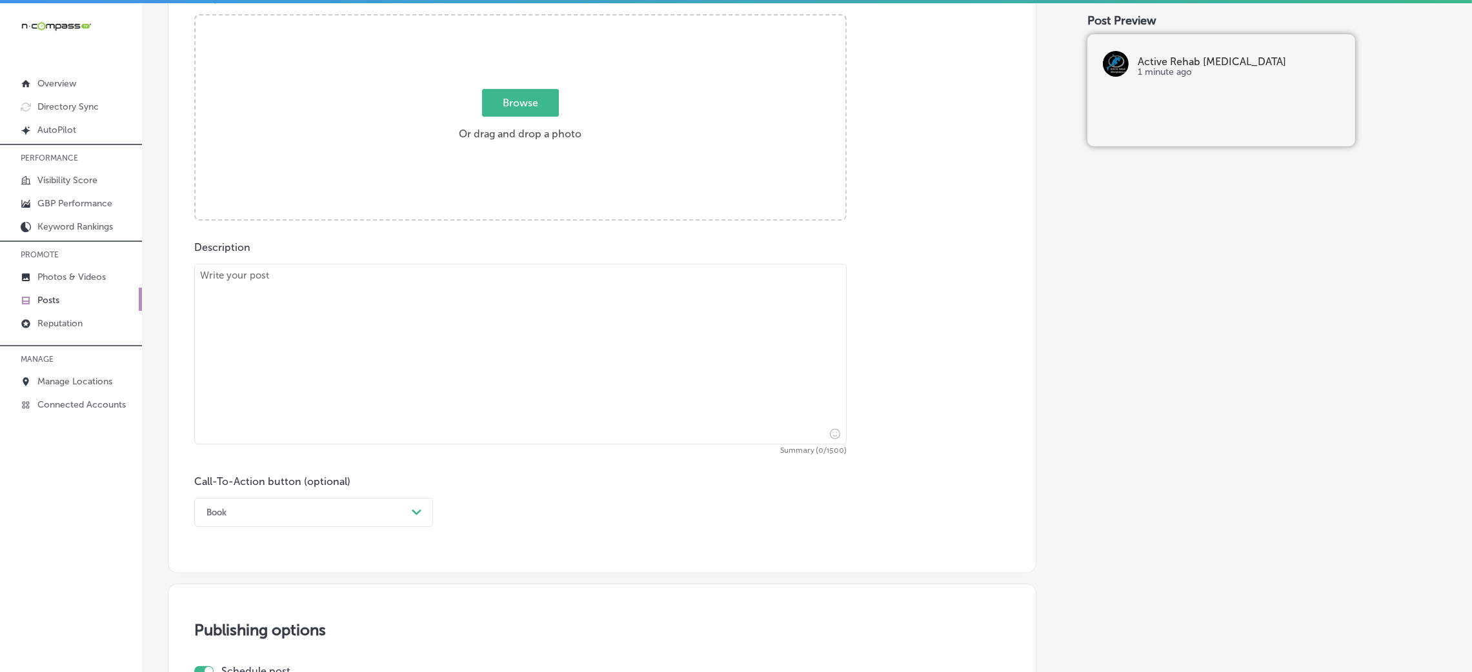
click at [535, 348] on textarea at bounding box center [520, 354] width 652 height 181
paste textarea "Whether you’re recovering from a [MEDICAL_DATA] or aiming to improve your perfo…"
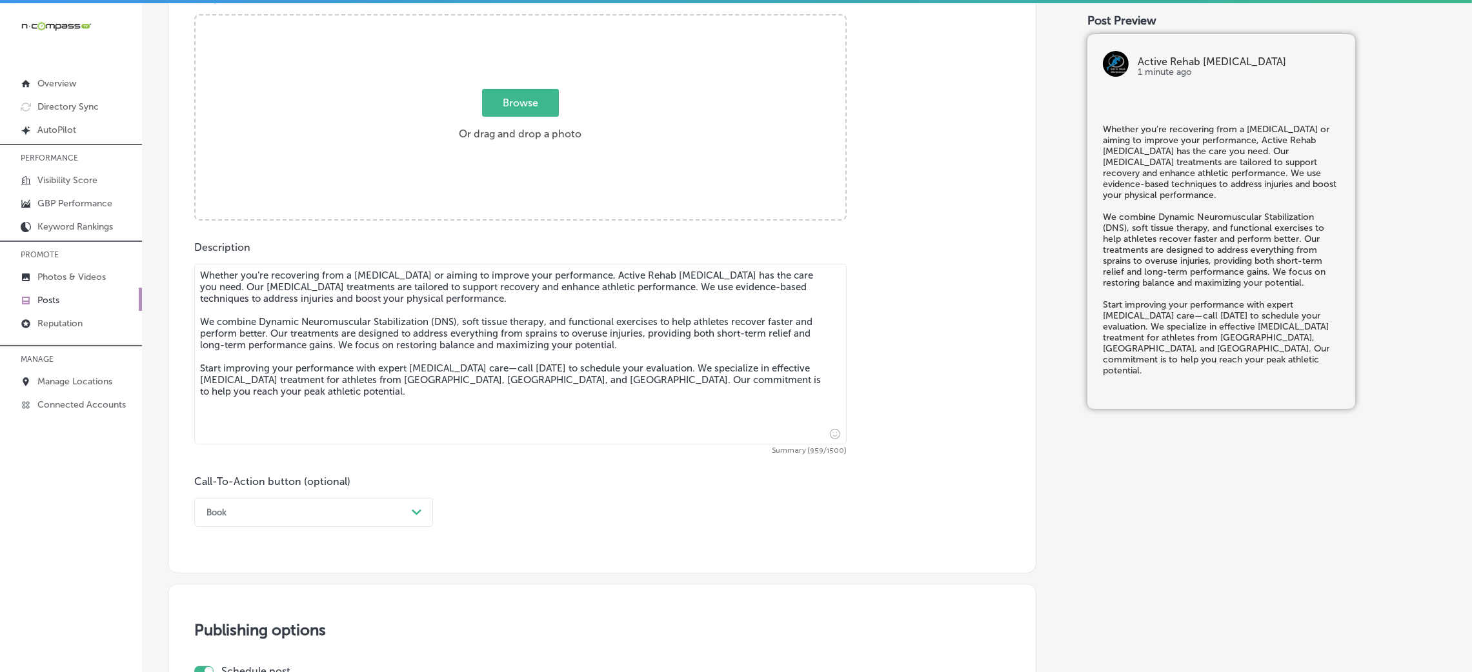
type textarea "Whether you’re recovering from a [MEDICAL_DATA] or aiming to improve your perfo…"
click at [249, 538] on div "Post content Select location(s) Business + Location active active Path Created …" at bounding box center [602, 165] width 869 height 817
click at [246, 518] on div "option Book, selected. option Choose a Button Text focused, 1 of 7. 7 results a…" at bounding box center [313, 512] width 239 height 29
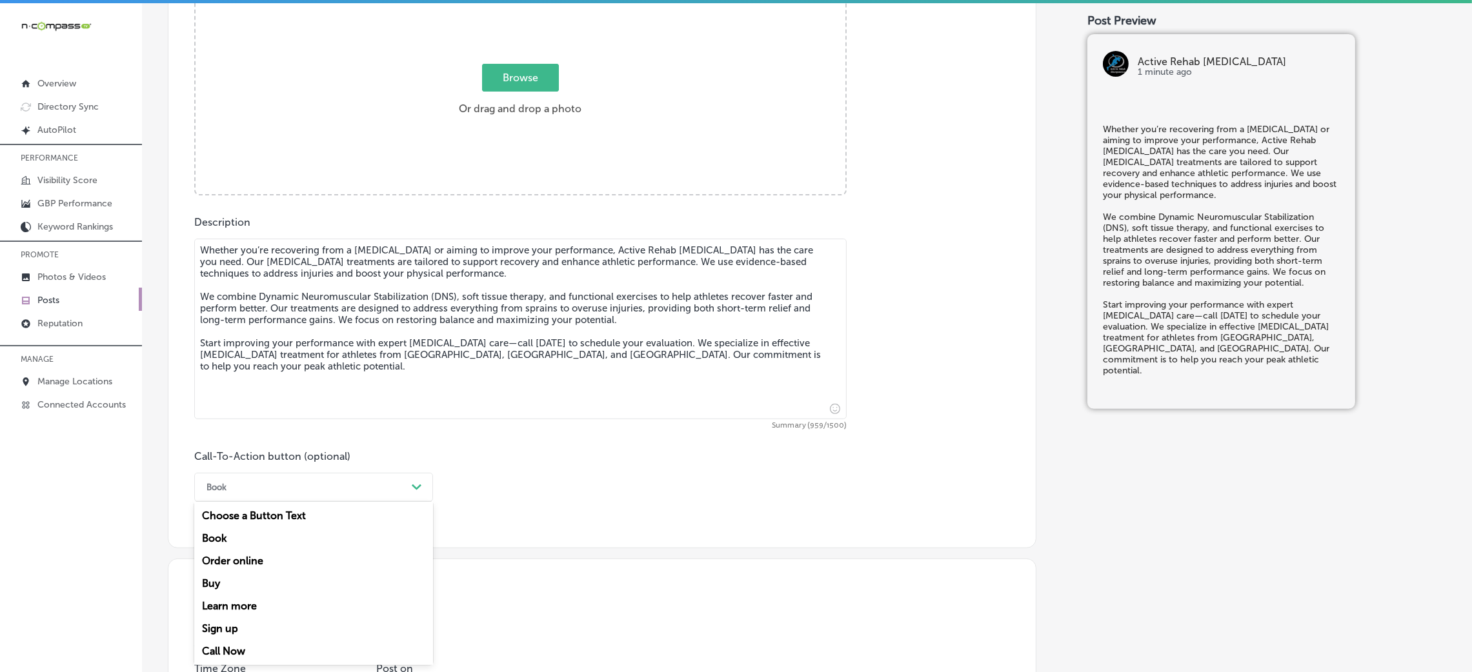
click at [255, 656] on div "Call Now" at bounding box center [313, 651] width 239 height 23
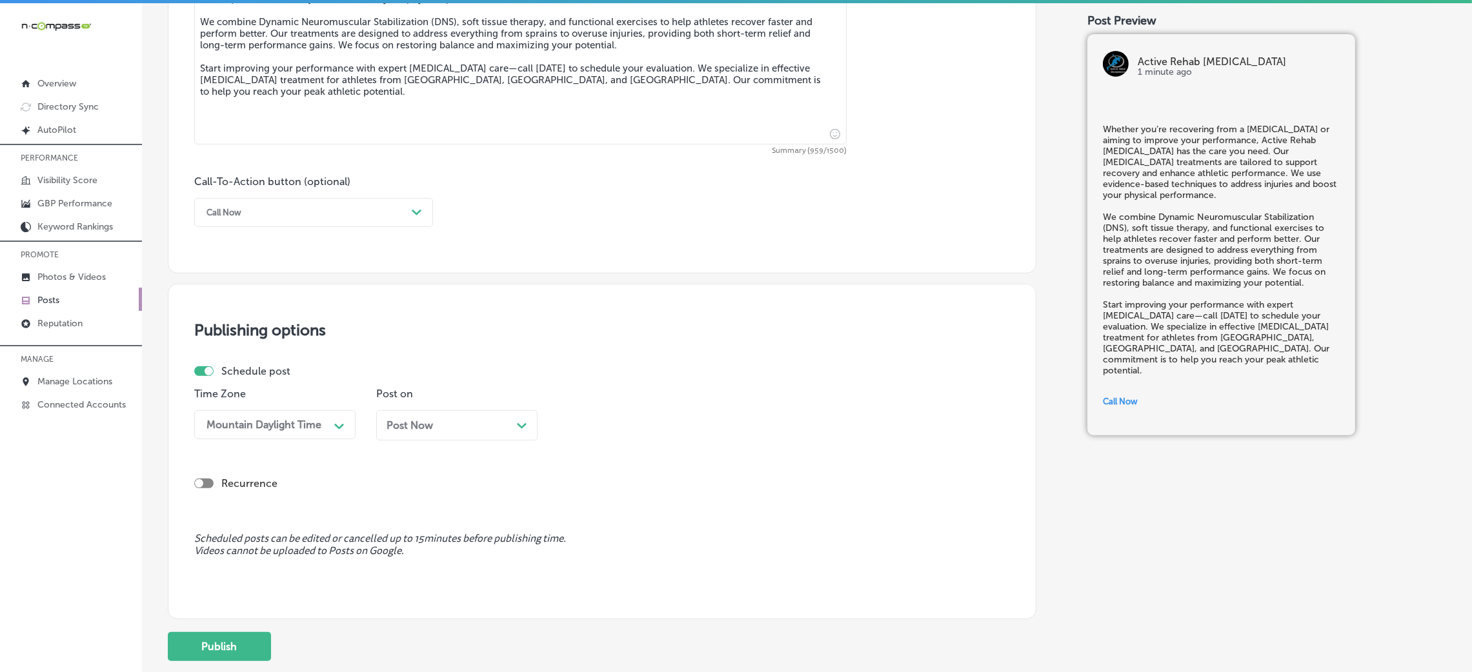
scroll to position [898, 0]
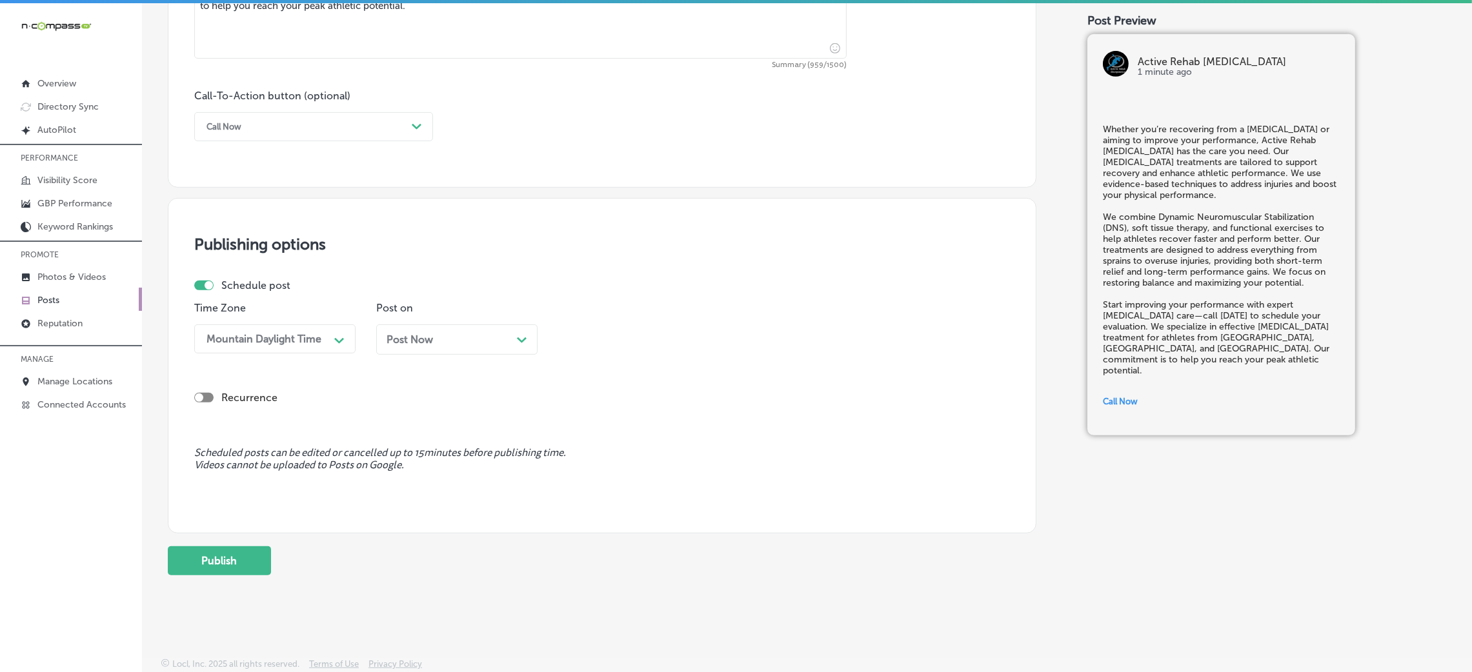
click at [441, 312] on p "Post on" at bounding box center [456, 308] width 161 height 12
click at [443, 323] on div "Post on Post Now Path Created with Sketch." at bounding box center [456, 333] width 161 height 63
click at [443, 327] on div "Post Now Path Created with Sketch." at bounding box center [456, 340] width 161 height 30
click at [599, 332] on div "12:45 PM" at bounding box center [628, 339] width 129 height 23
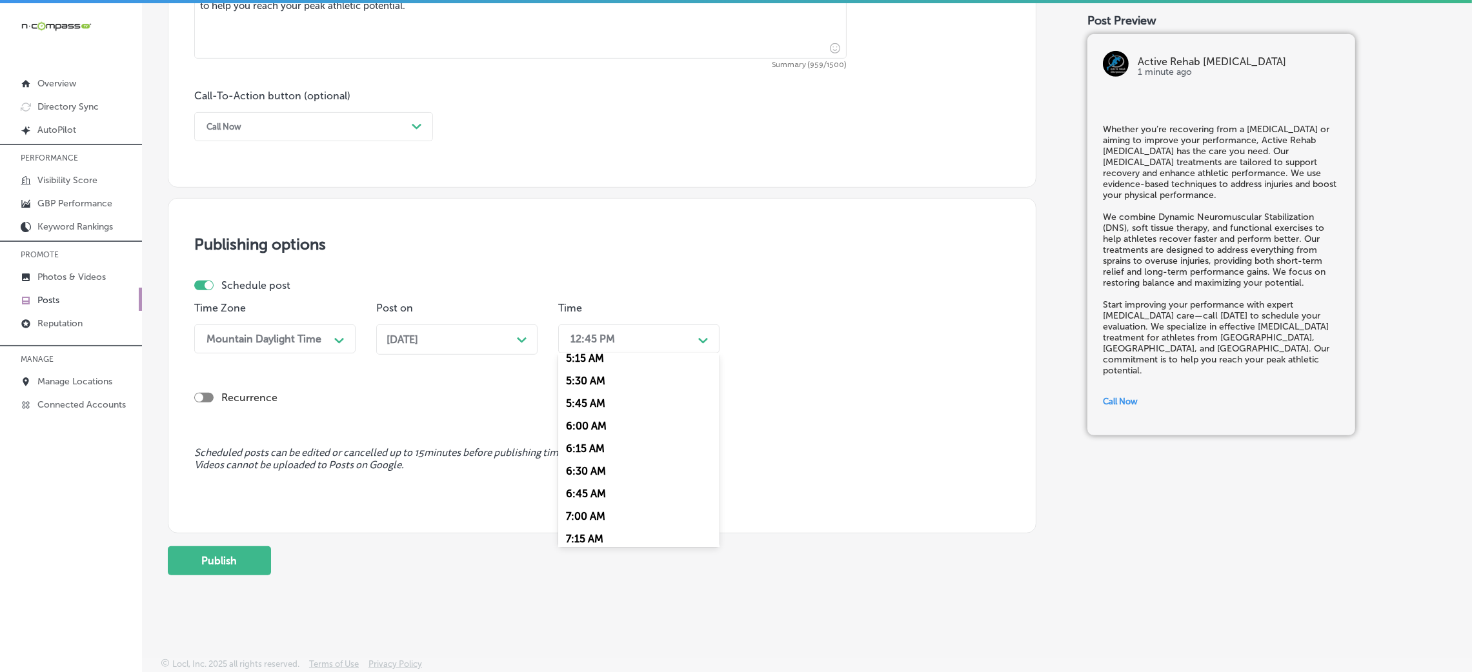
click at [594, 525] on div "7:00 AM" at bounding box center [638, 516] width 161 height 23
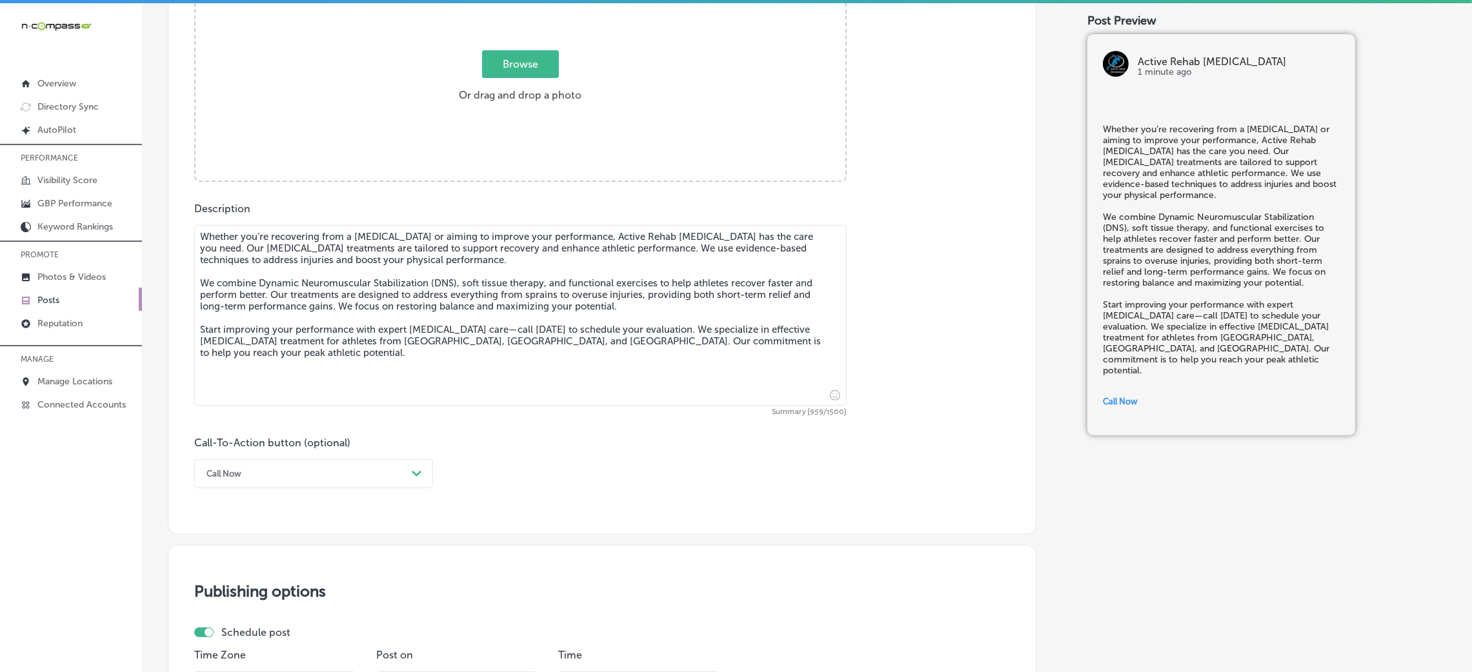
scroll to position [317, 0]
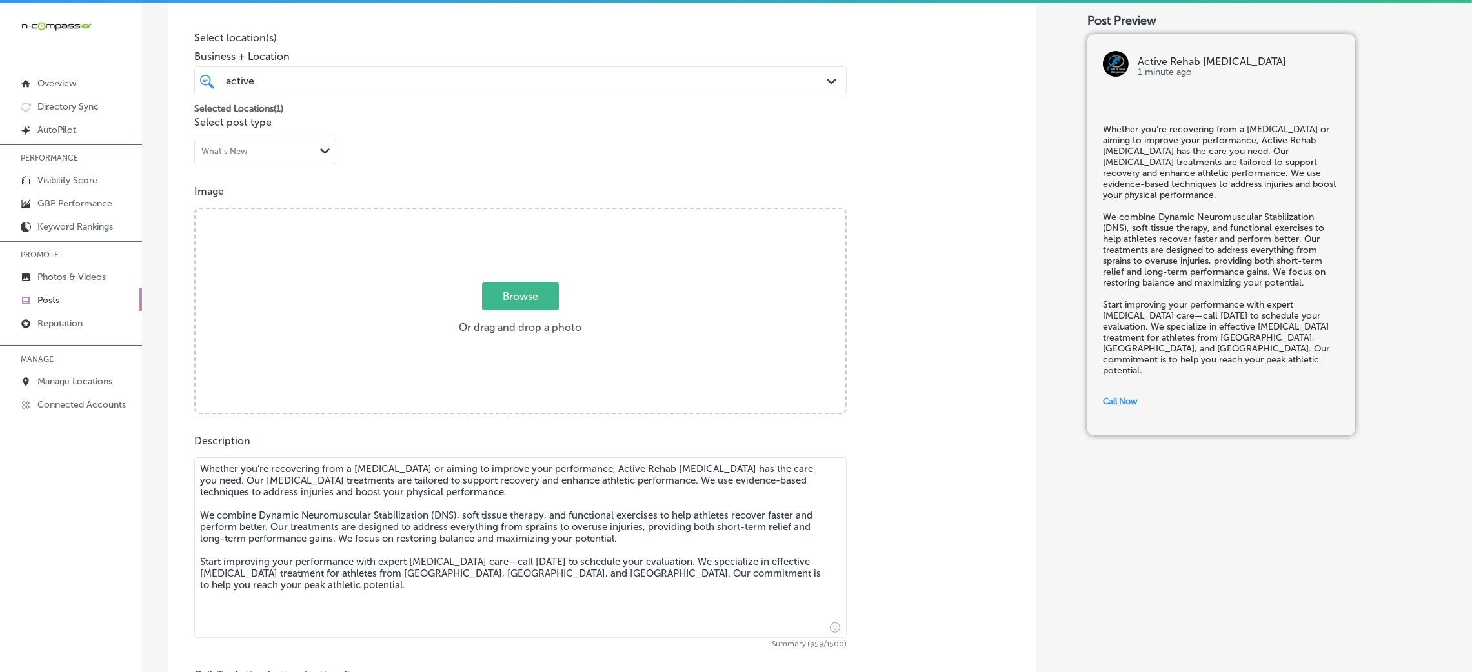
click at [536, 323] on label "Browse Or drag and drop a photo" at bounding box center [520, 312] width 133 height 57
click at [536, 213] on input "Browse Or drag and drop a photo" at bounding box center [521, 211] width 650 height 4
type input "C:\fakepath\Active Rehab [MEDICAL_DATA]-9 (1).png"
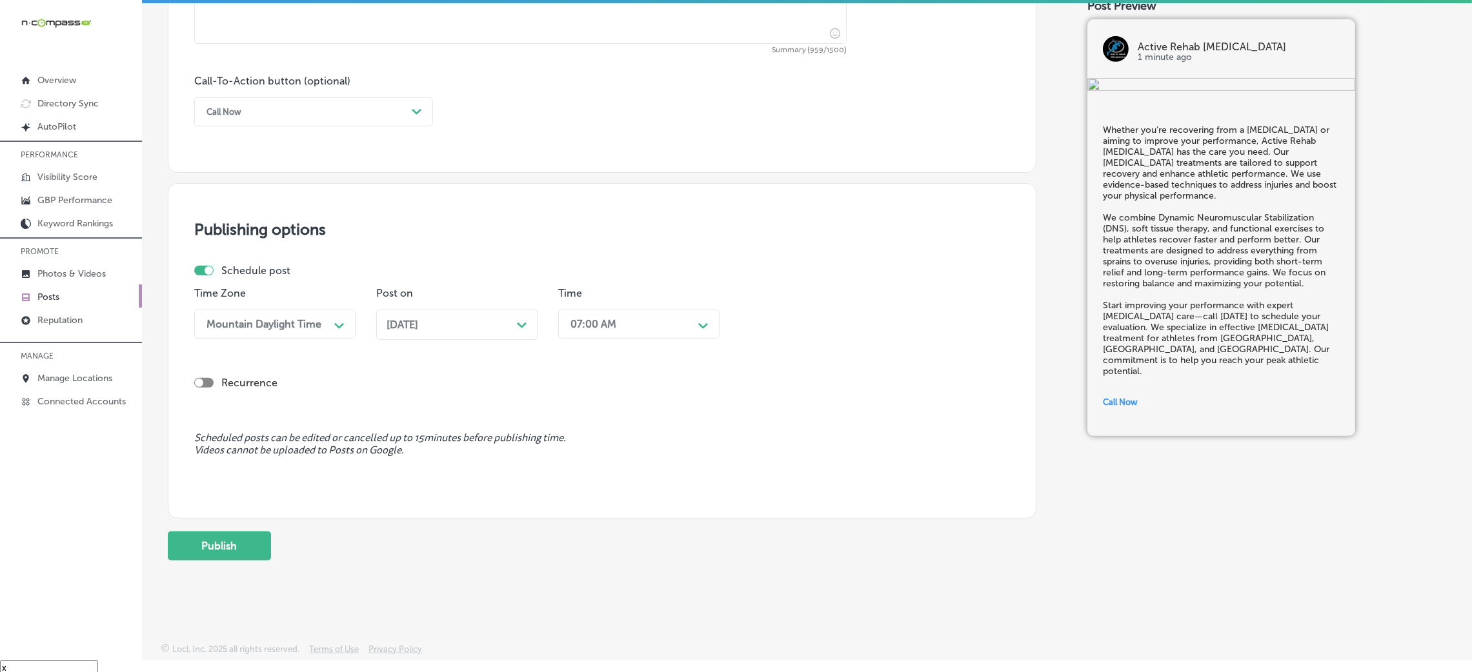
scroll to position [18, 0]
click at [239, 541] on button "Publish" at bounding box center [219, 542] width 103 height 29
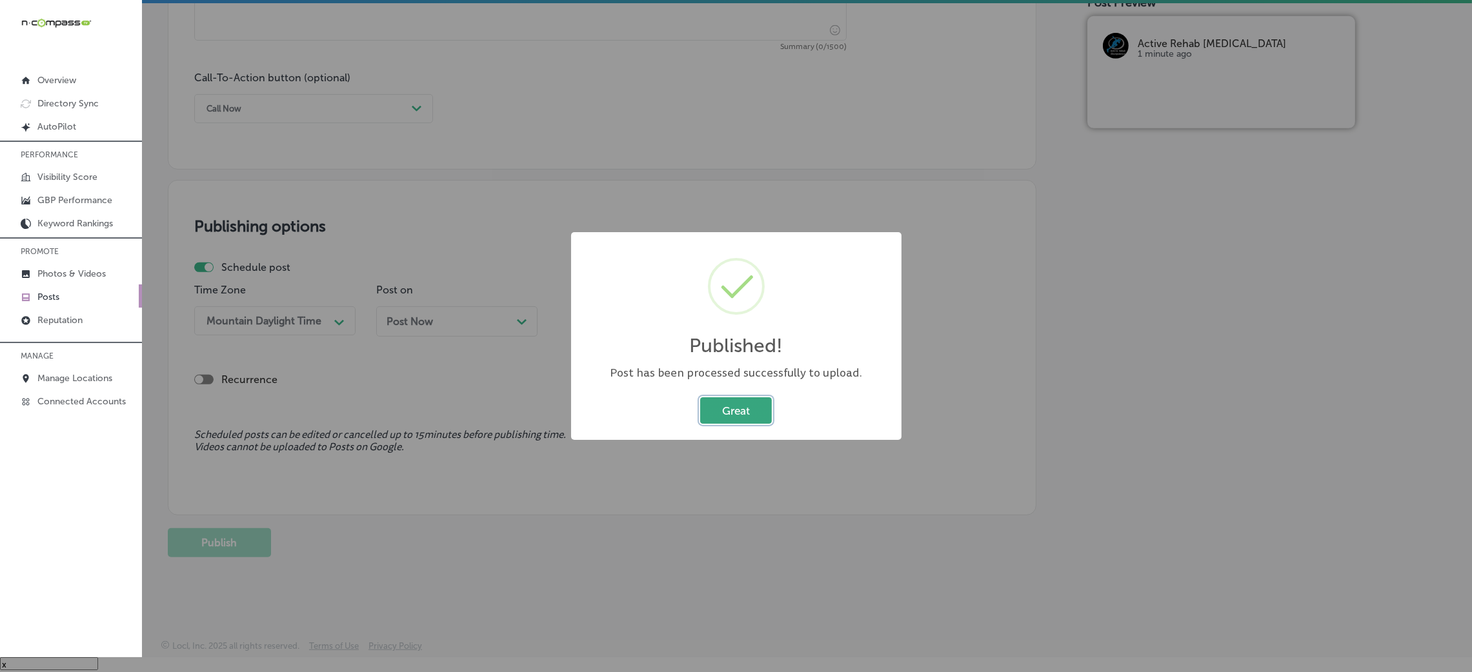
click at [710, 410] on button "Great" at bounding box center [736, 410] width 72 height 26
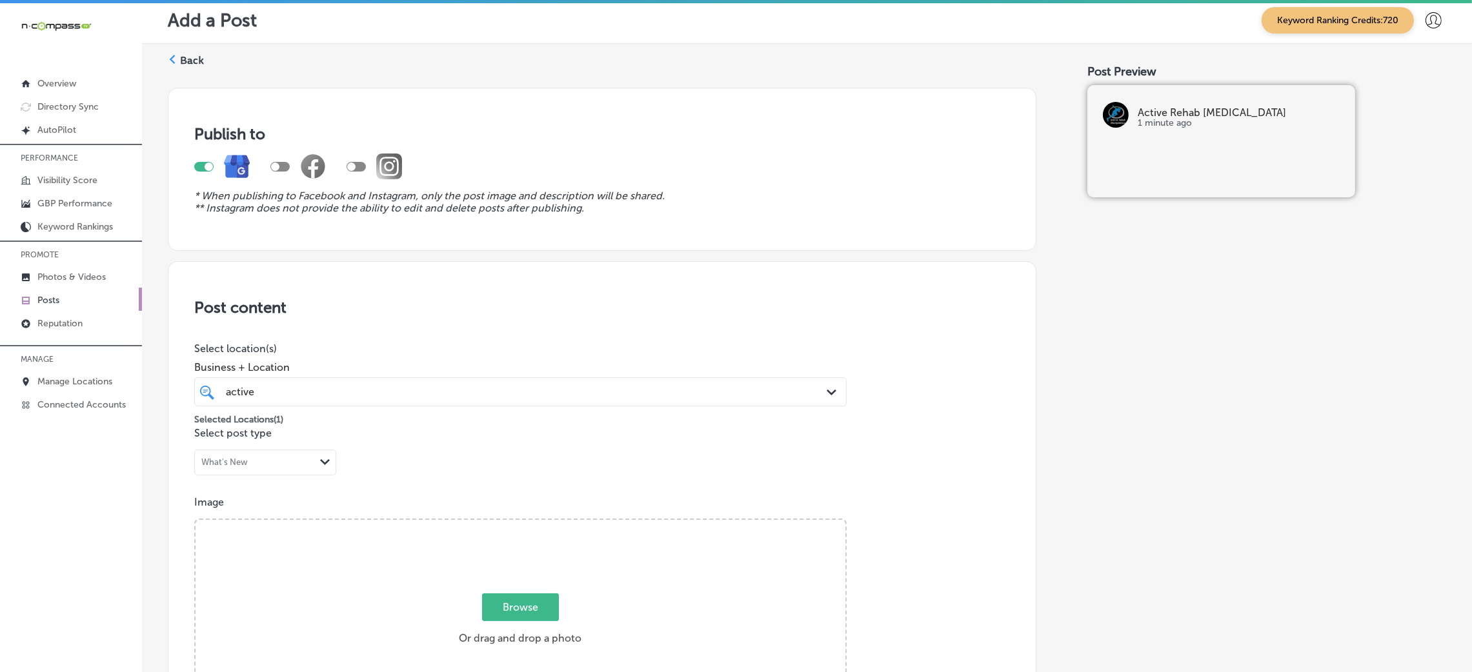
scroll to position [0, 0]
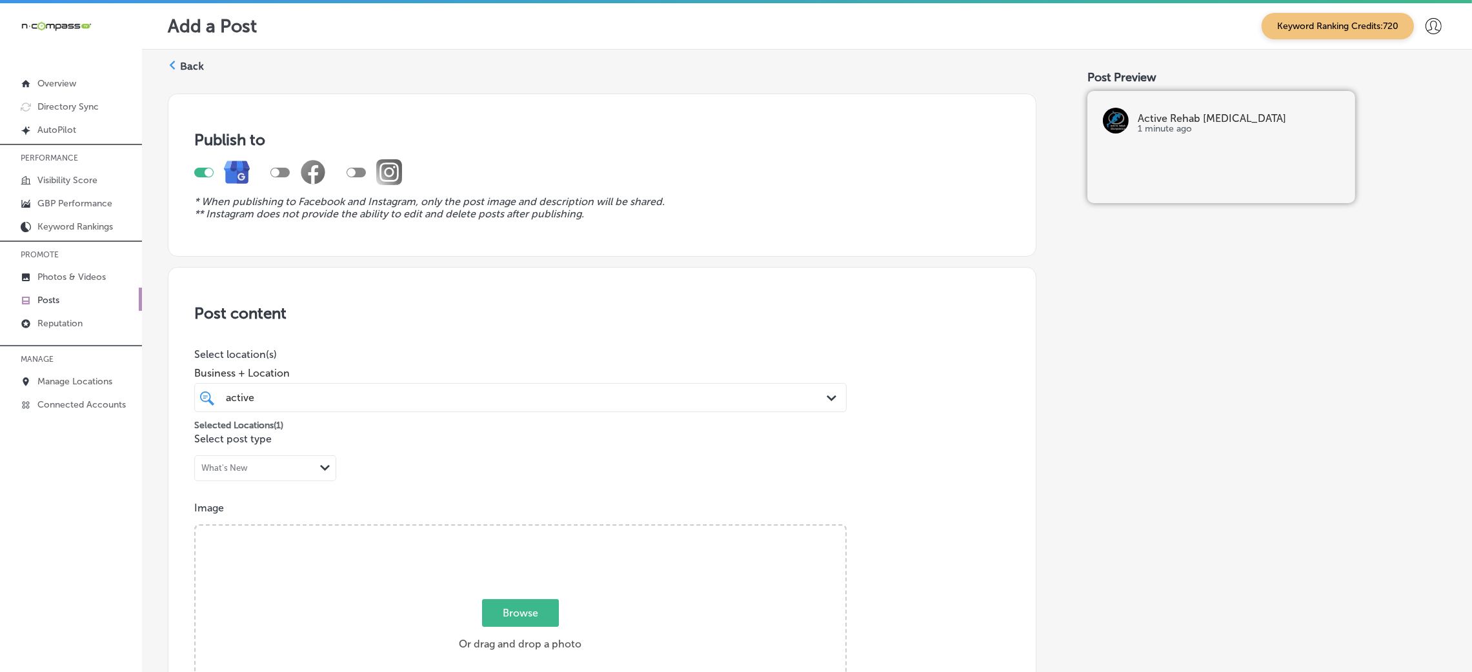
click at [288, 396] on div "active active" at bounding box center [491, 397] width 532 height 17
click at [638, 429] on span "Clear All" at bounding box center [637, 428] width 39 height 12
click at [633, 352] on p "Select location(s)" at bounding box center [520, 354] width 652 height 12
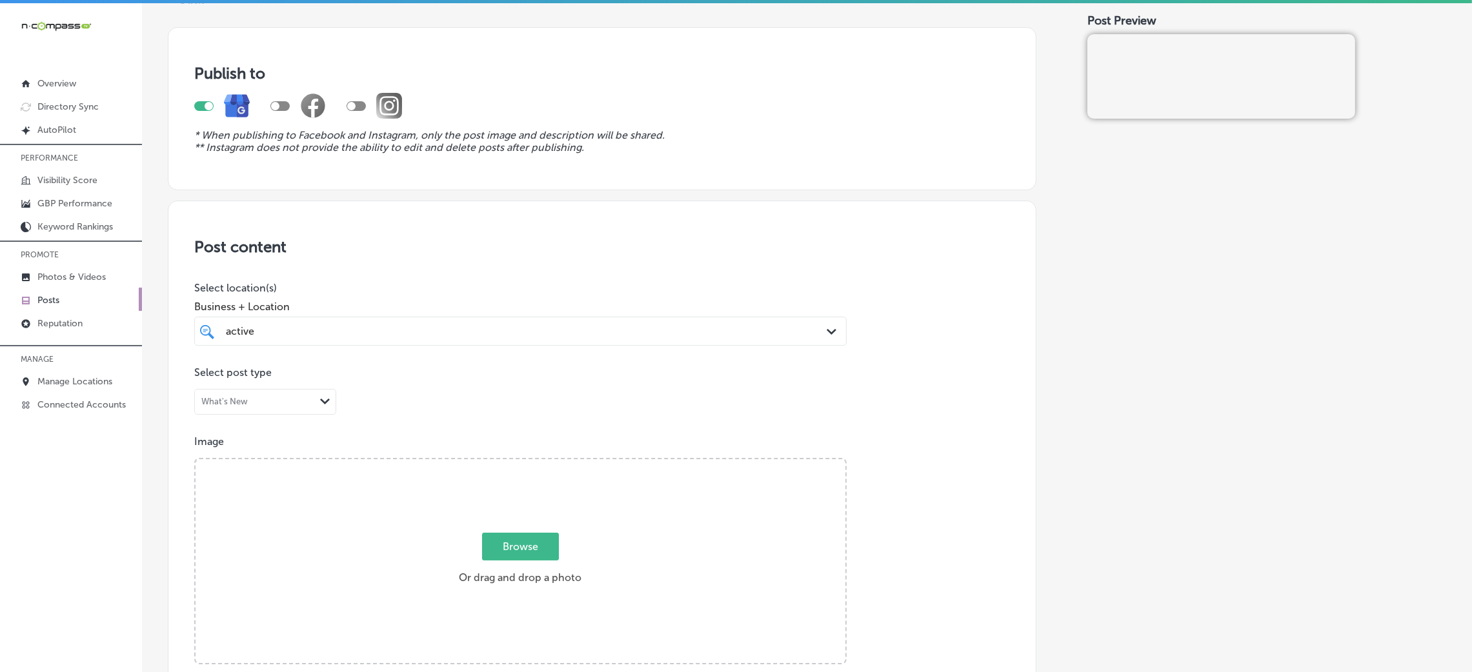
scroll to position [97, 0]
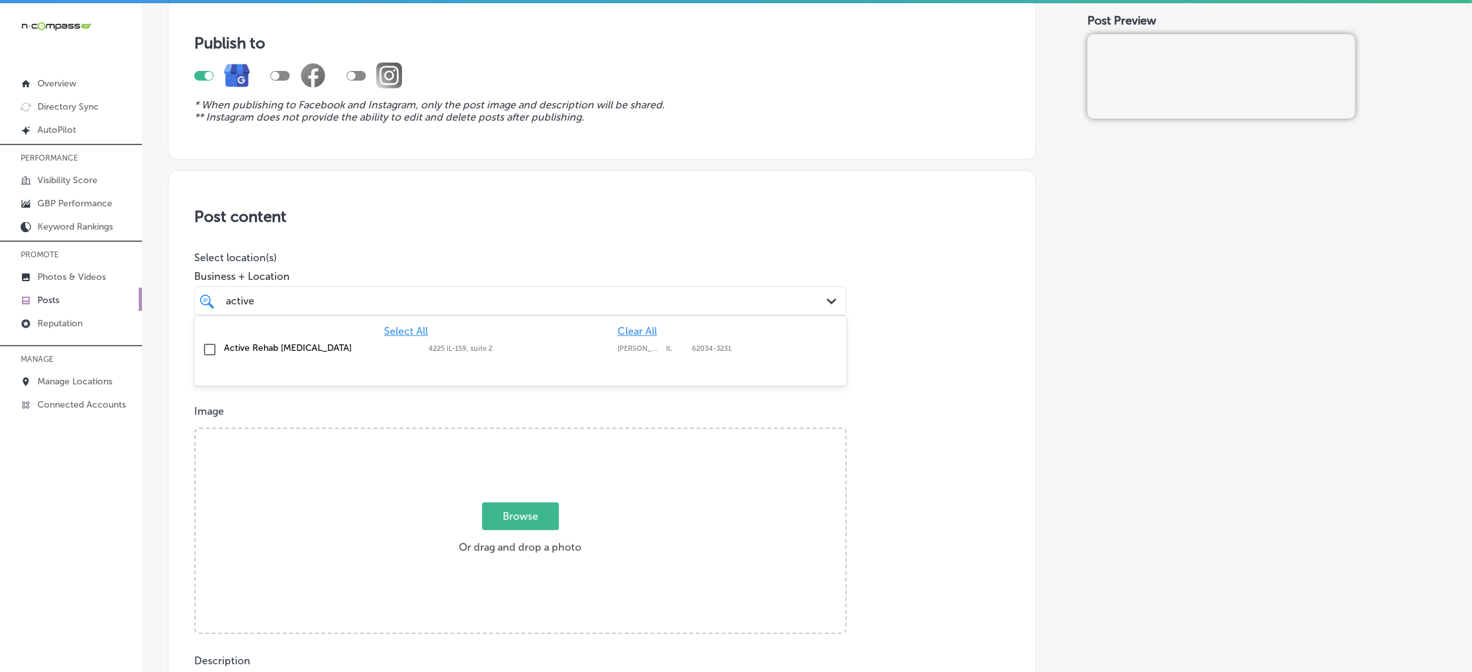
click at [273, 290] on div "active active Path Created with Sketch." at bounding box center [520, 301] width 652 height 29
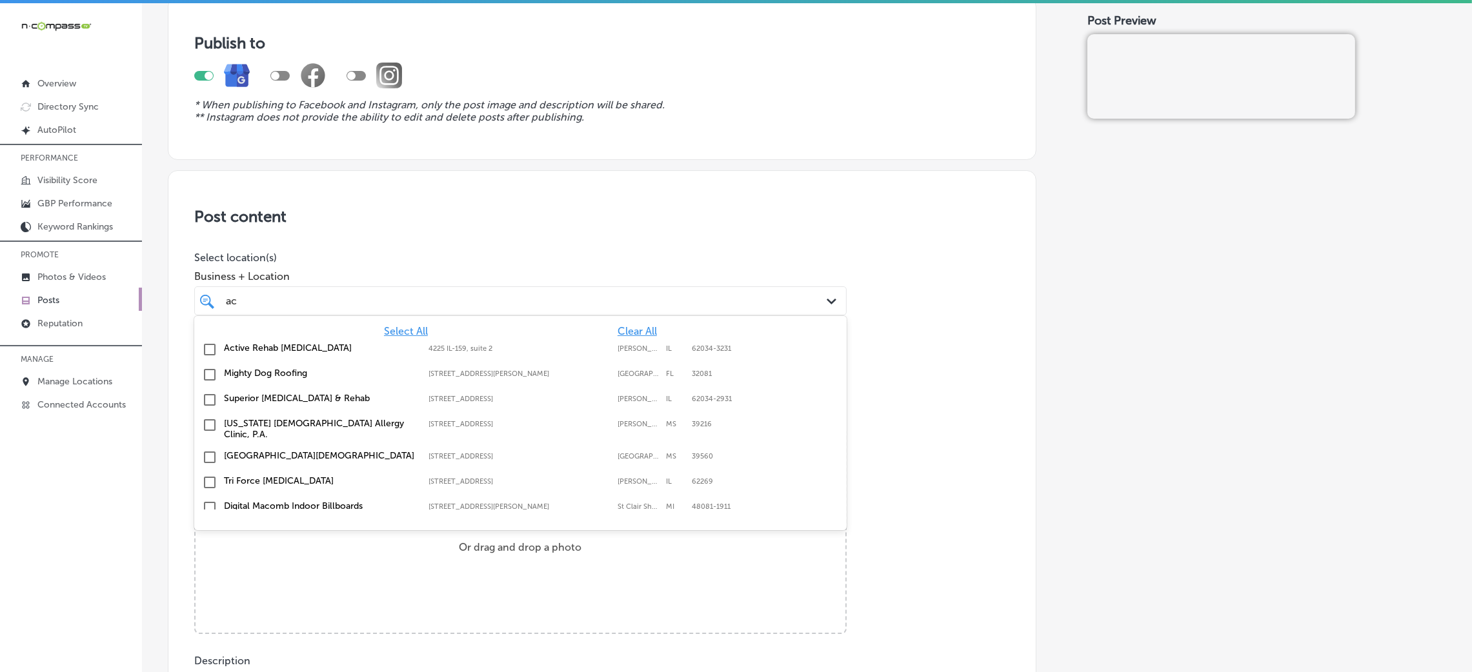
type input "a"
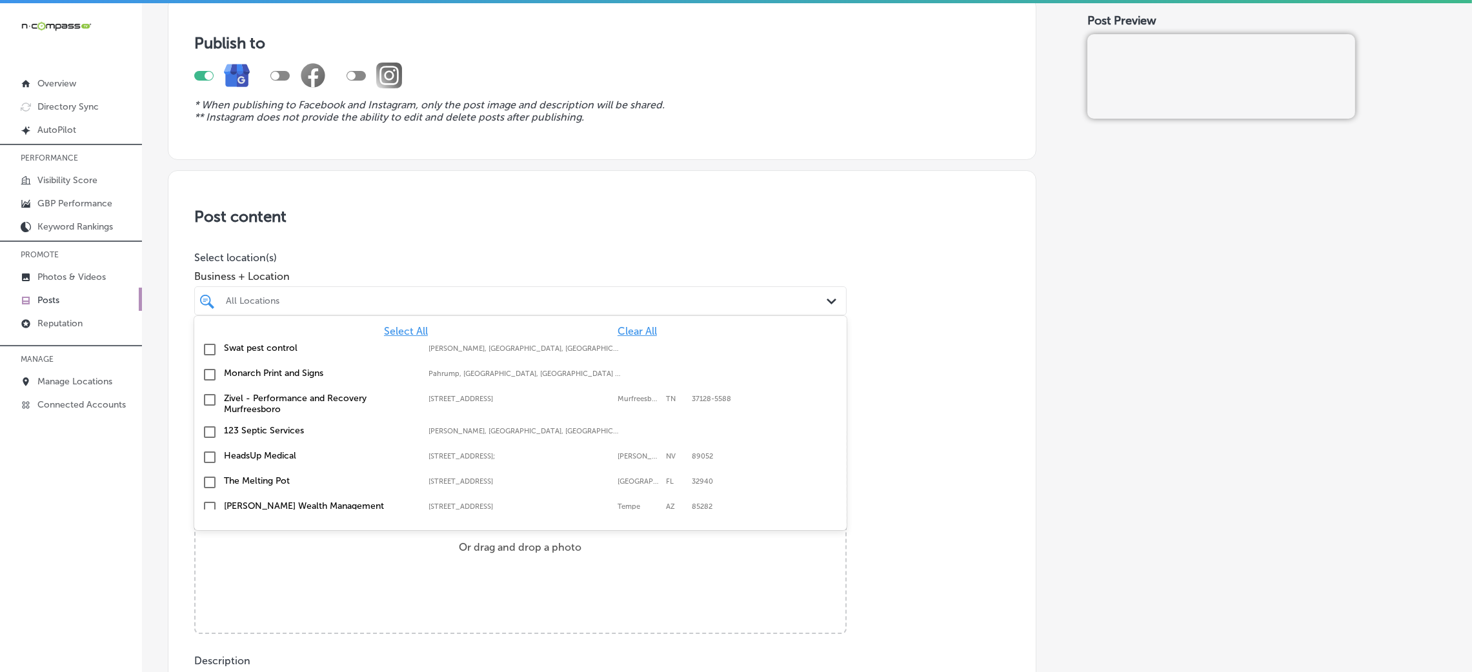
paste input "When it comes to air conditioning installation, Tropic Air is your trusted part…"
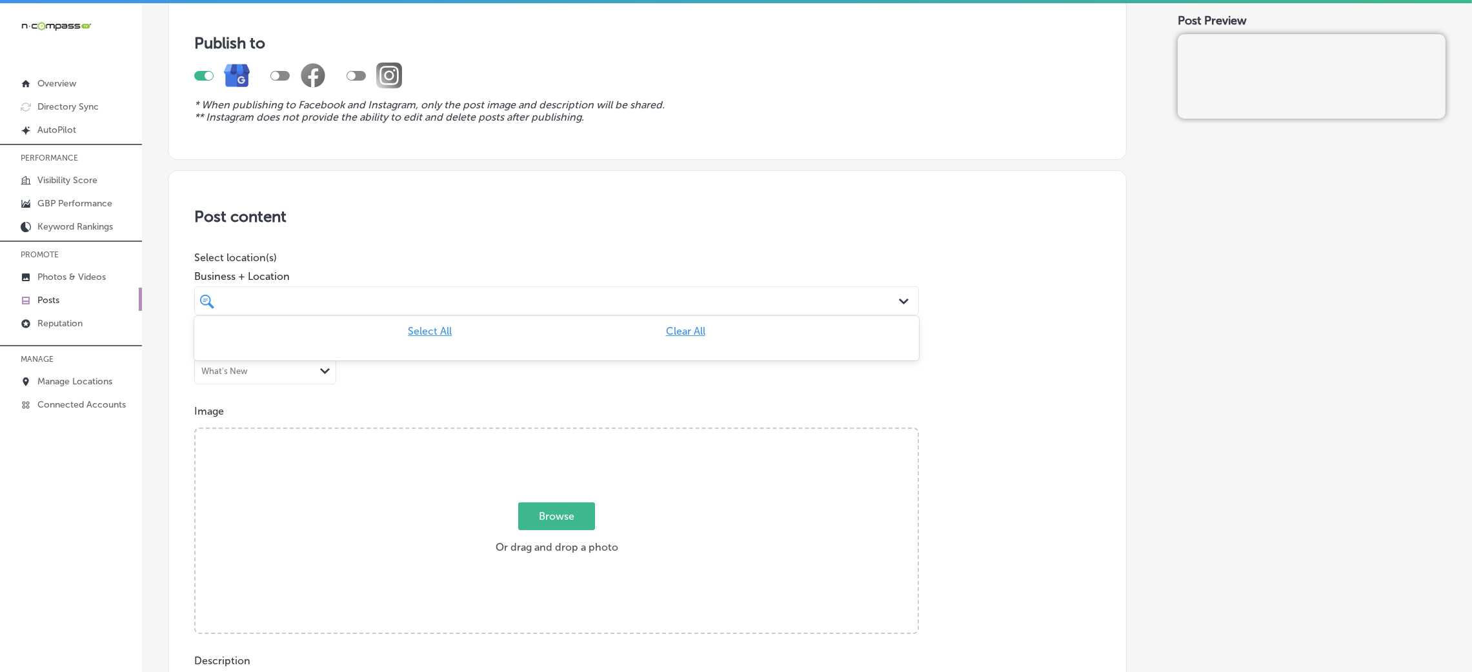
type input "When it comes to air conditioning installation, Tropic Air is your trusted part…"
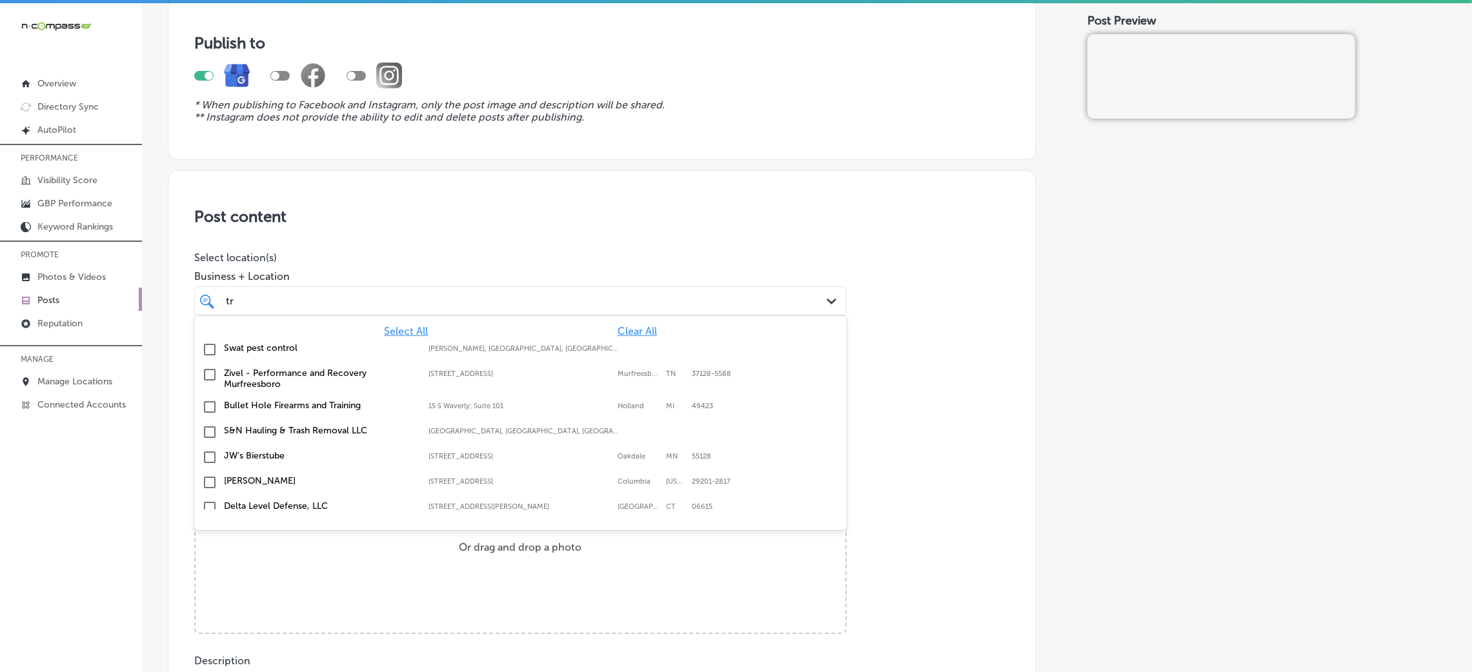
scroll to position [0, 0]
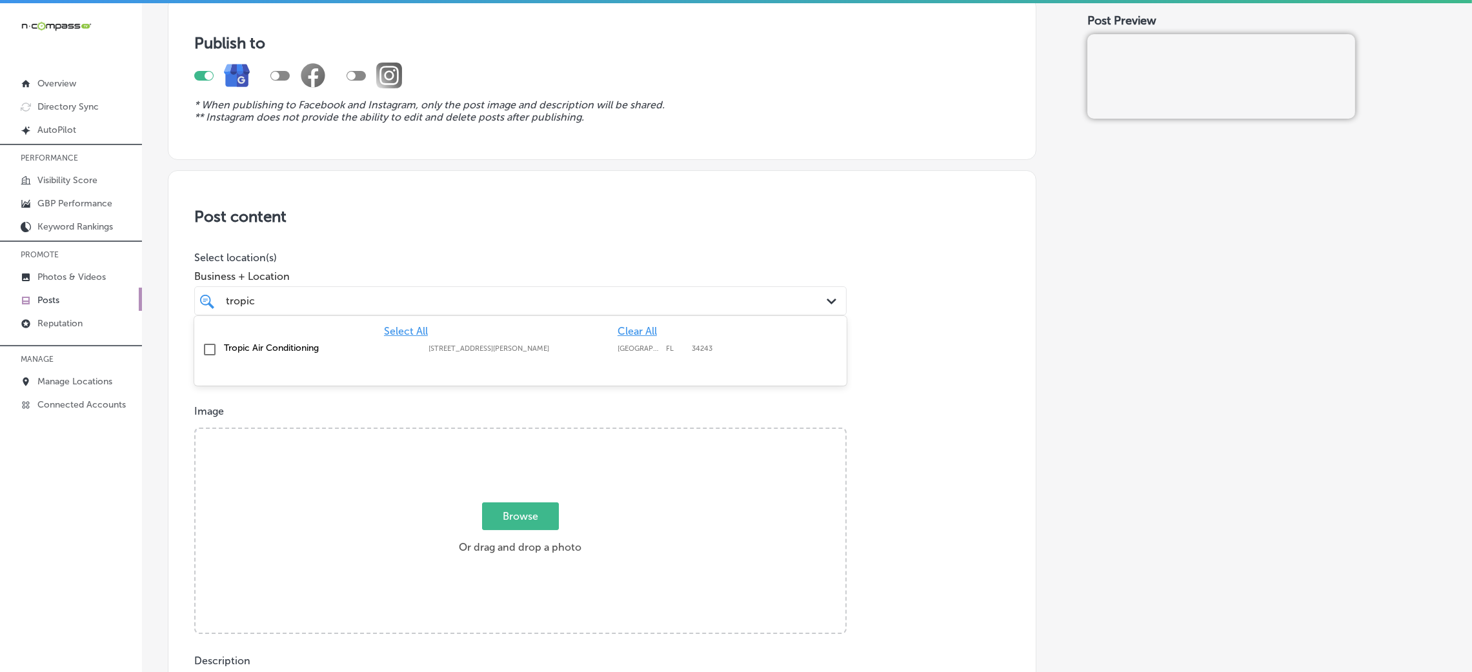
click at [411, 358] on div "Tropic Air Conditioning [STREET_ADDRESS][GEOGRAPHIC_DATA][PERSON_NAME][STREET_A…" at bounding box center [520, 350] width 642 height 20
type input "tropic"
click at [487, 261] on p "Select location(s)" at bounding box center [520, 258] width 652 height 12
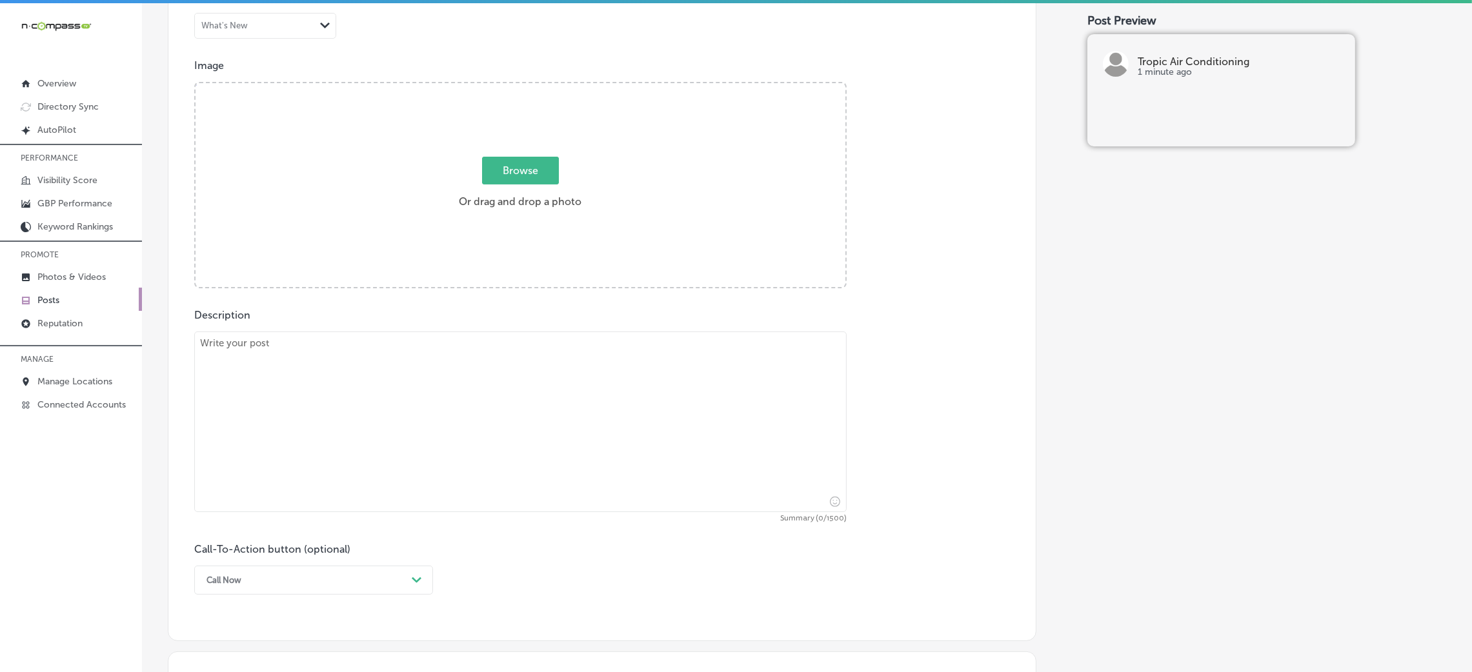
scroll to position [483, 0]
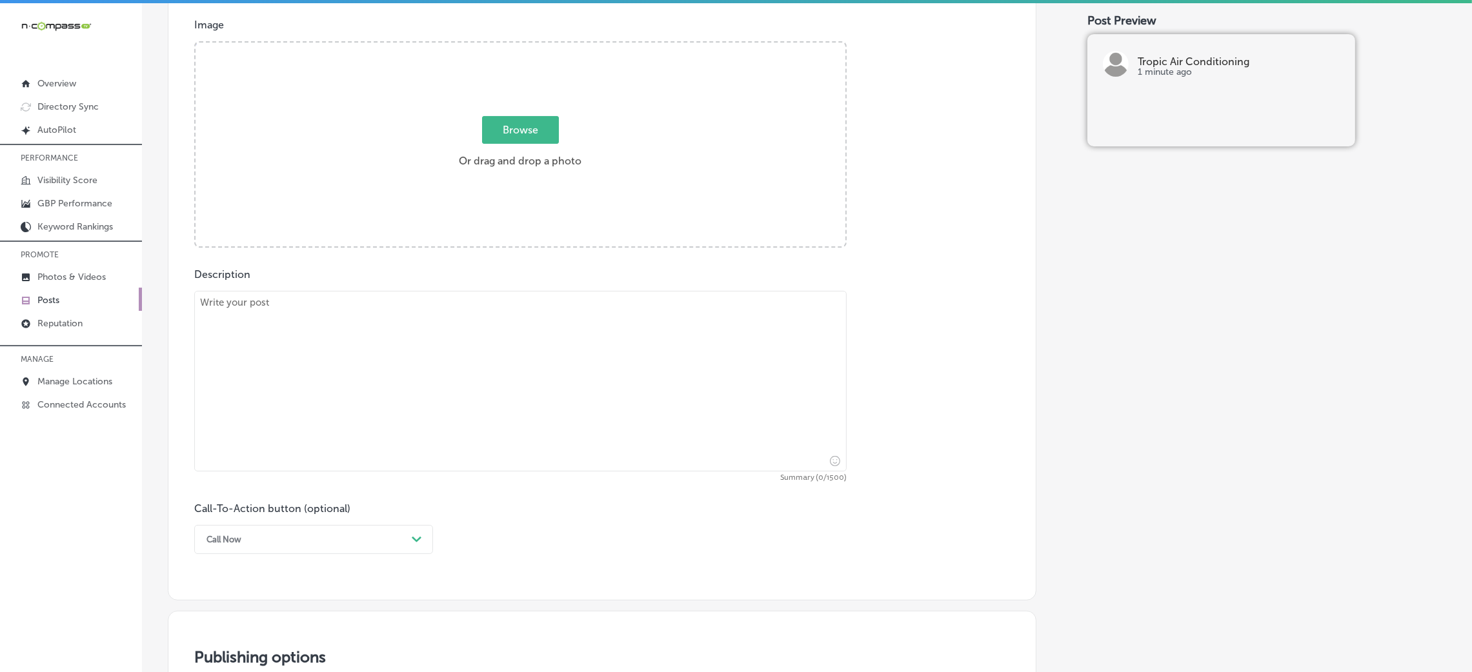
click at [357, 412] on textarea at bounding box center [520, 381] width 652 height 181
paste textarea "When it comes to air conditioning installation, Tropic Air is your trusted part…"
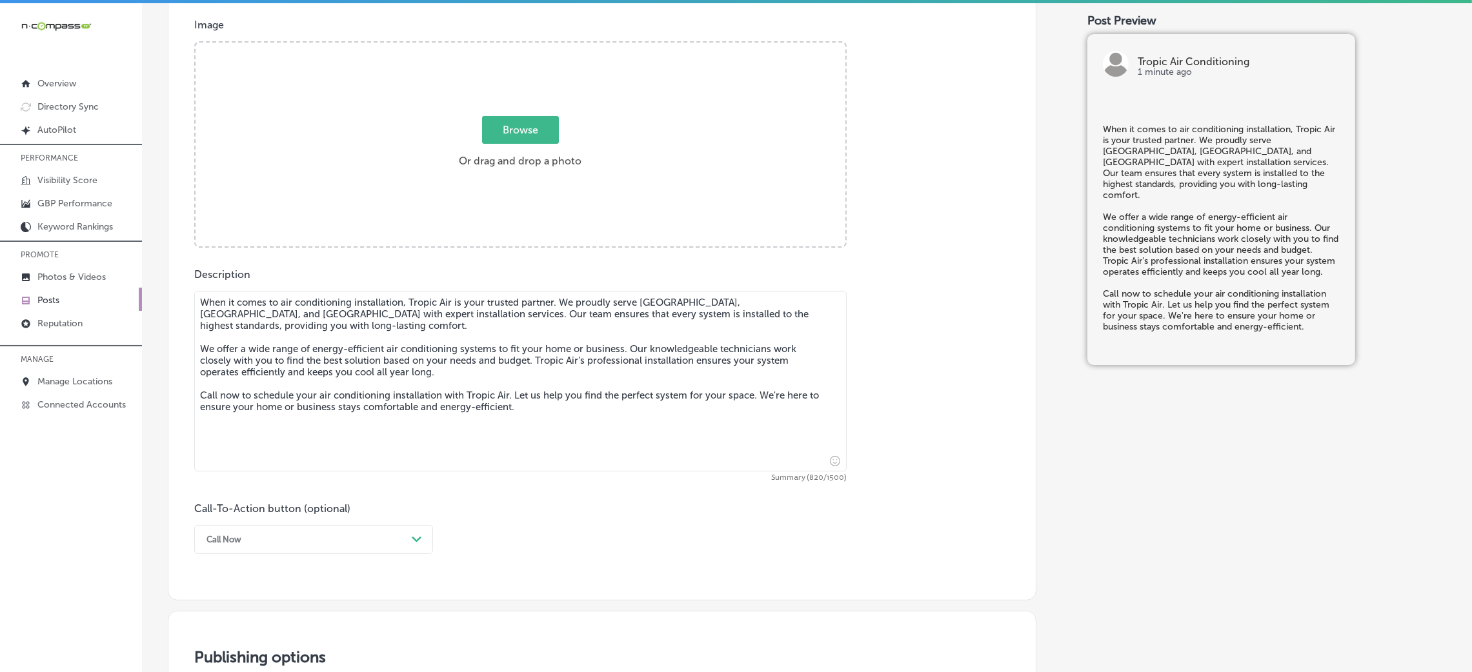
type textarea "When it comes to air conditioning installation, Tropic Air is your trusted part…"
click at [512, 137] on span "Browse" at bounding box center [520, 130] width 77 height 28
click at [512, 46] on input "Browse Or drag and drop a photo" at bounding box center [521, 45] width 650 height 4
type input "C:\fakepath\Topic Air HVAC (7).jpg"
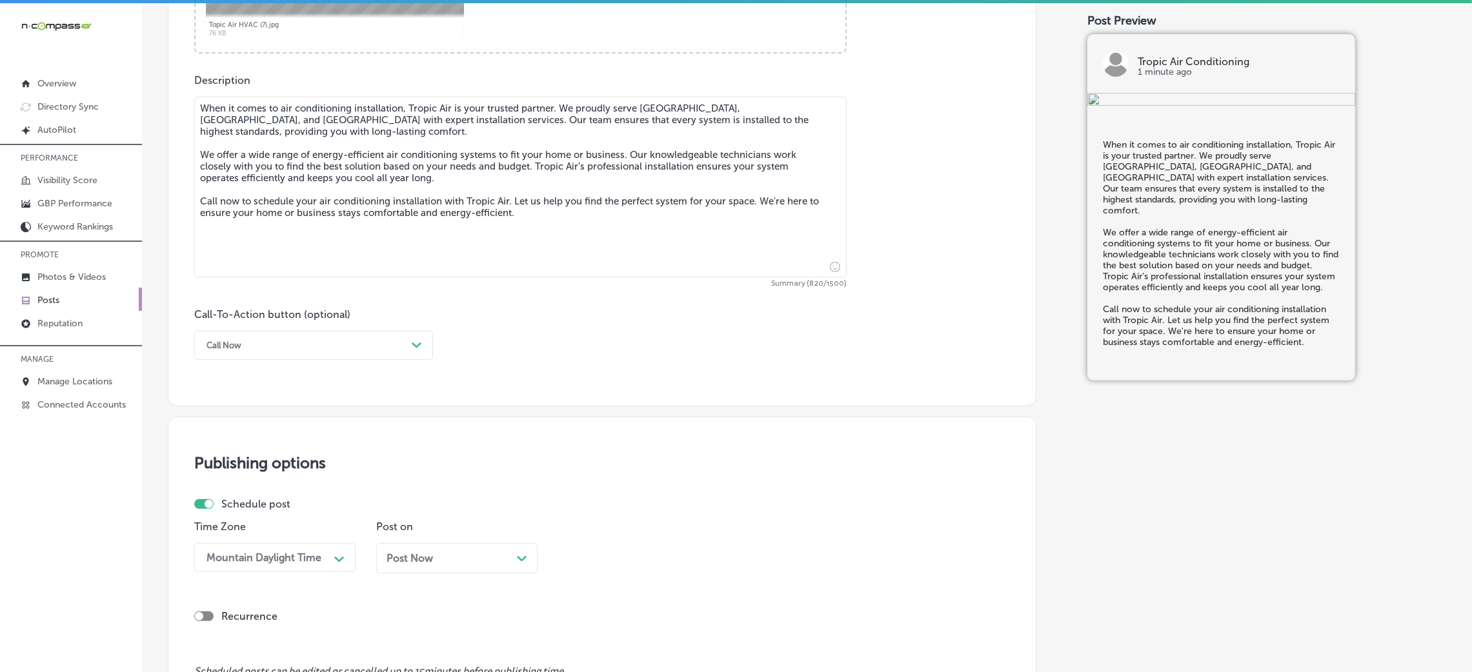
scroll to position [774, 0]
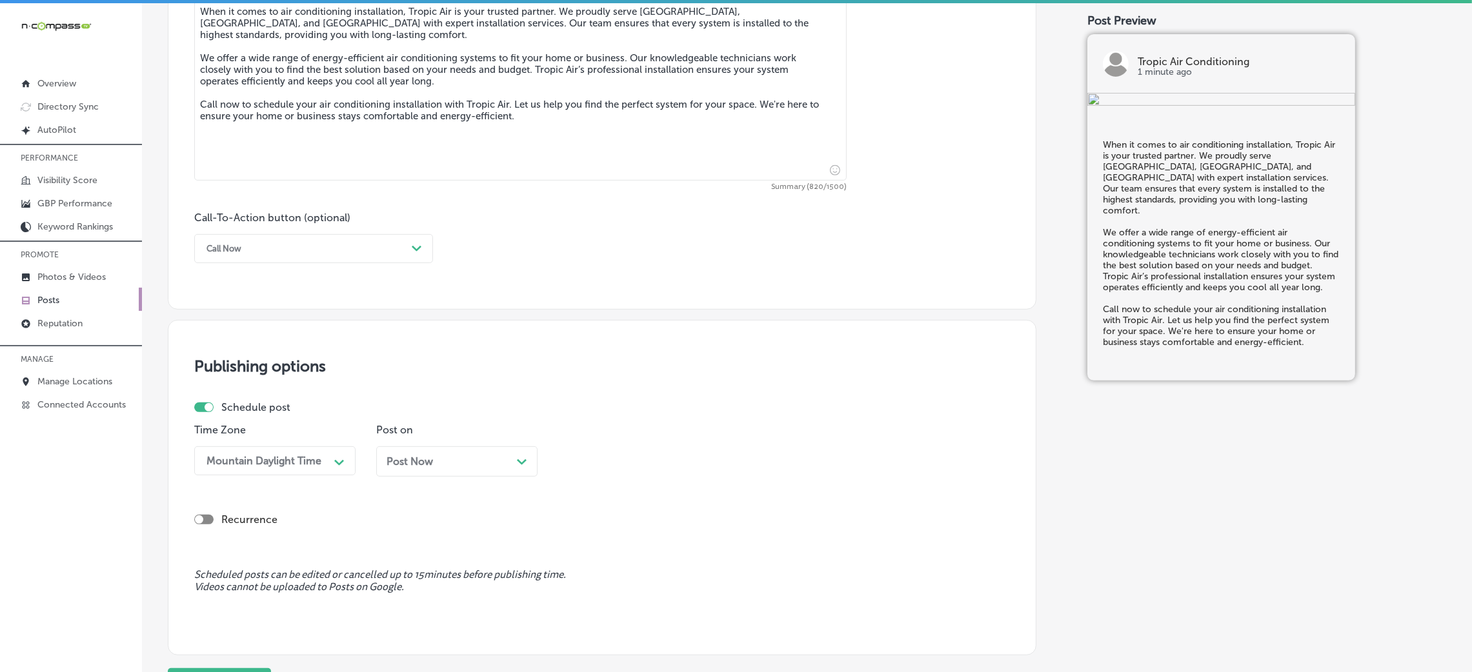
click at [463, 468] on div "Post Now Path Created with Sketch." at bounding box center [457, 462] width 141 height 12
click at [603, 471] on div "01:00 PM" at bounding box center [628, 461] width 129 height 23
click at [605, 542] on div "7:00 AM" at bounding box center [638, 541] width 161 height 23
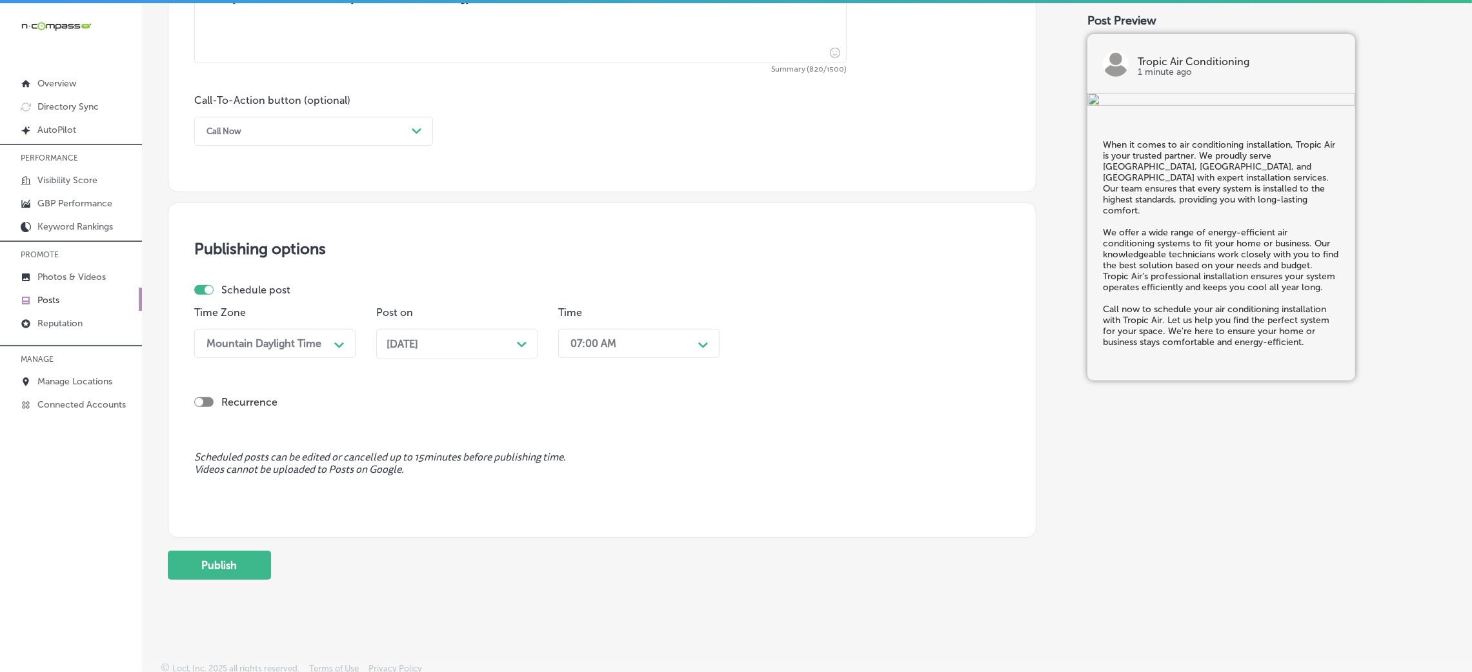
scroll to position [898, 0]
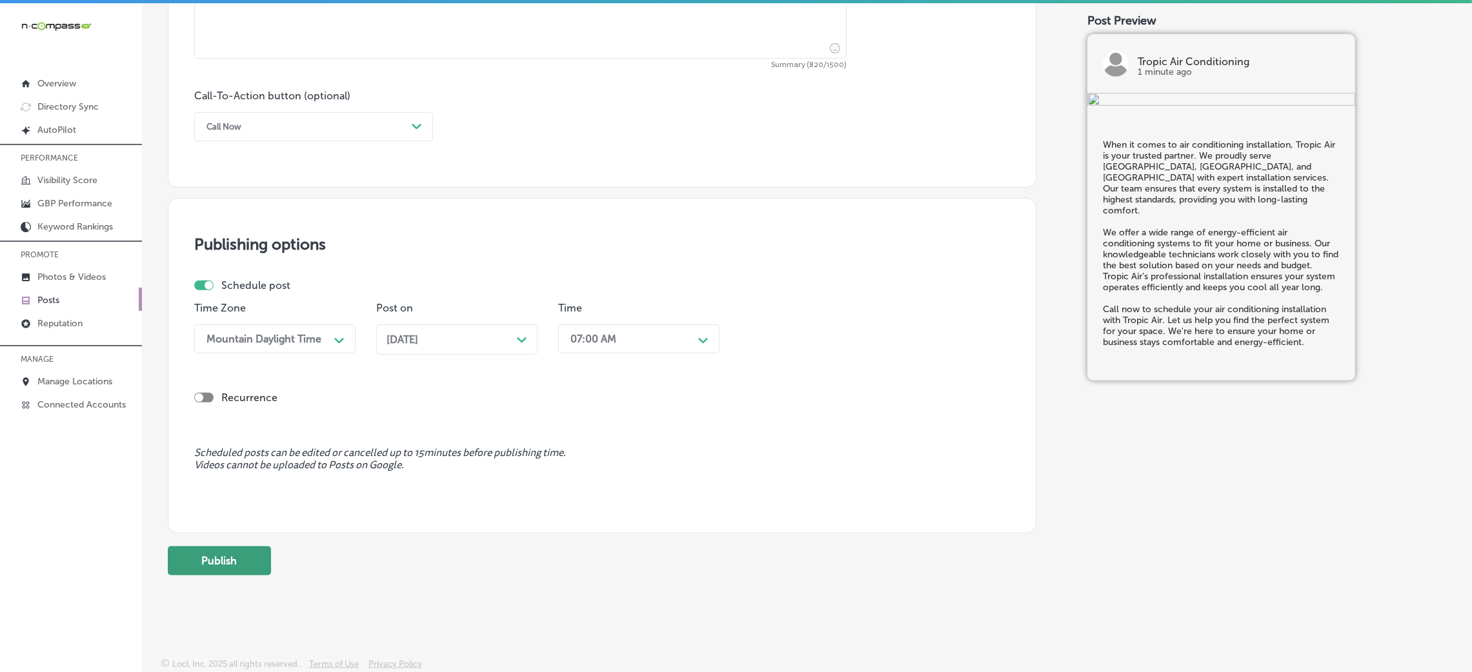
click at [222, 552] on button "Publish" at bounding box center [219, 561] width 103 height 29
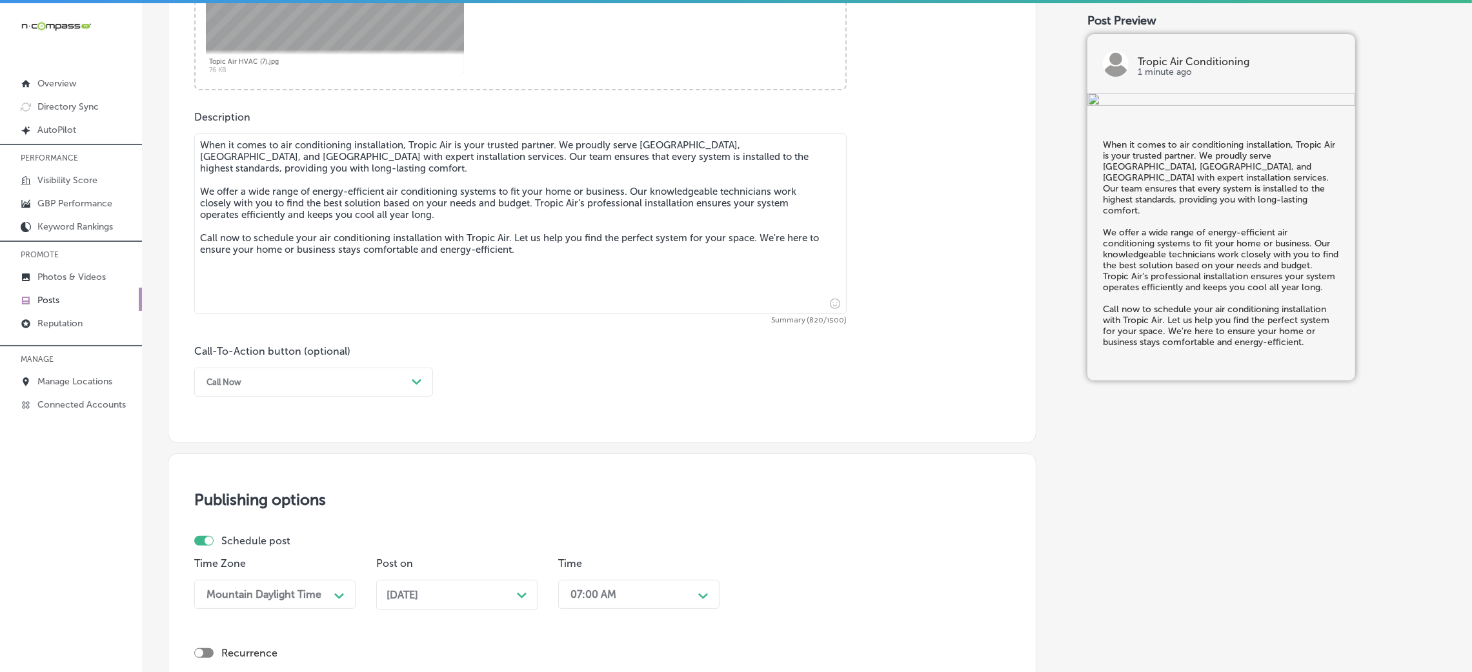
scroll to position [607, 0]
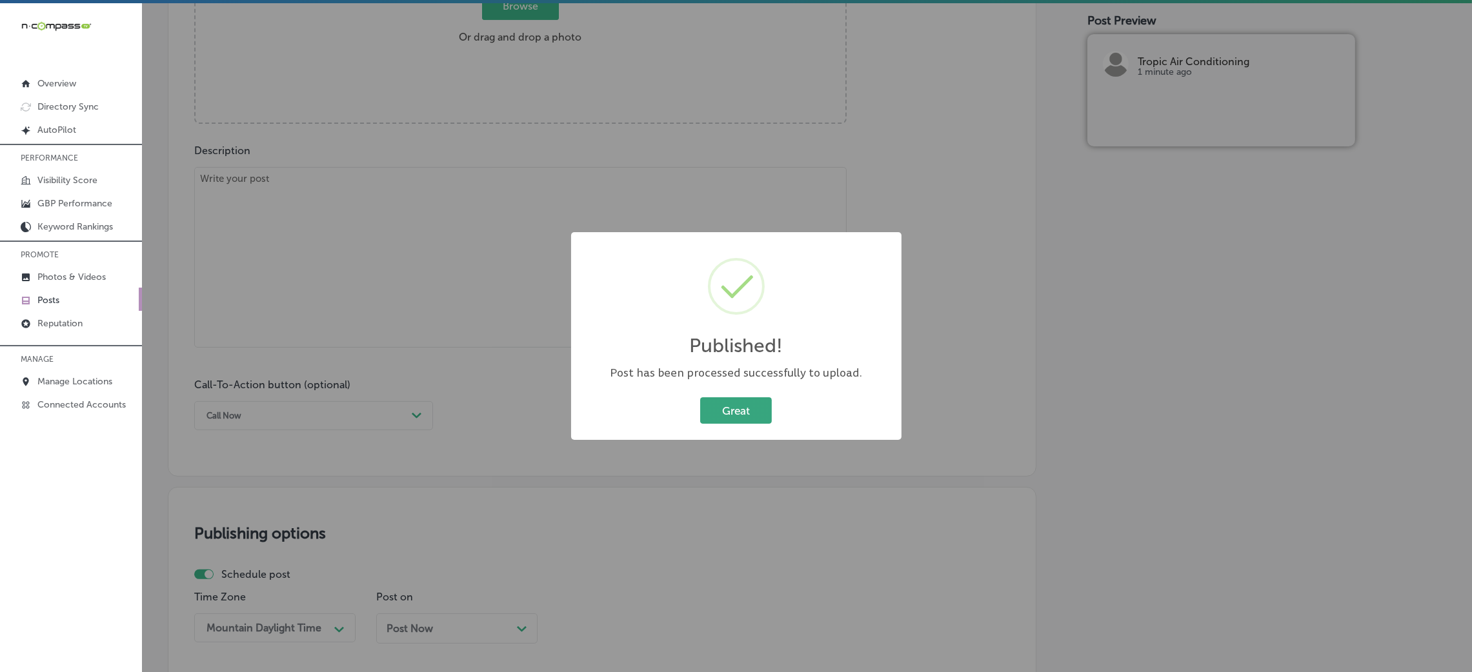
click at [723, 420] on button "Great" at bounding box center [736, 410] width 72 height 26
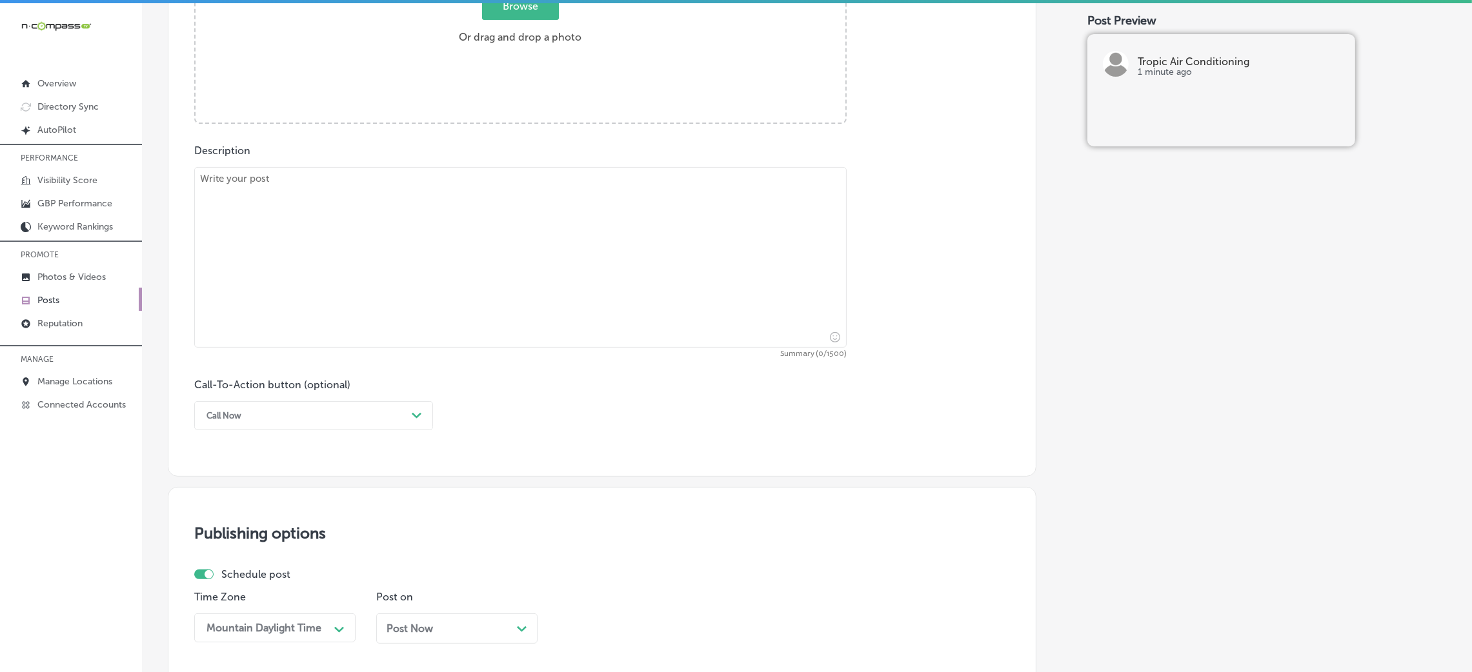
click at [424, 240] on textarea at bounding box center [520, 257] width 652 height 181
paste textarea "Regular HVAC maintenance is essential for keeping your system running smoothly.…"
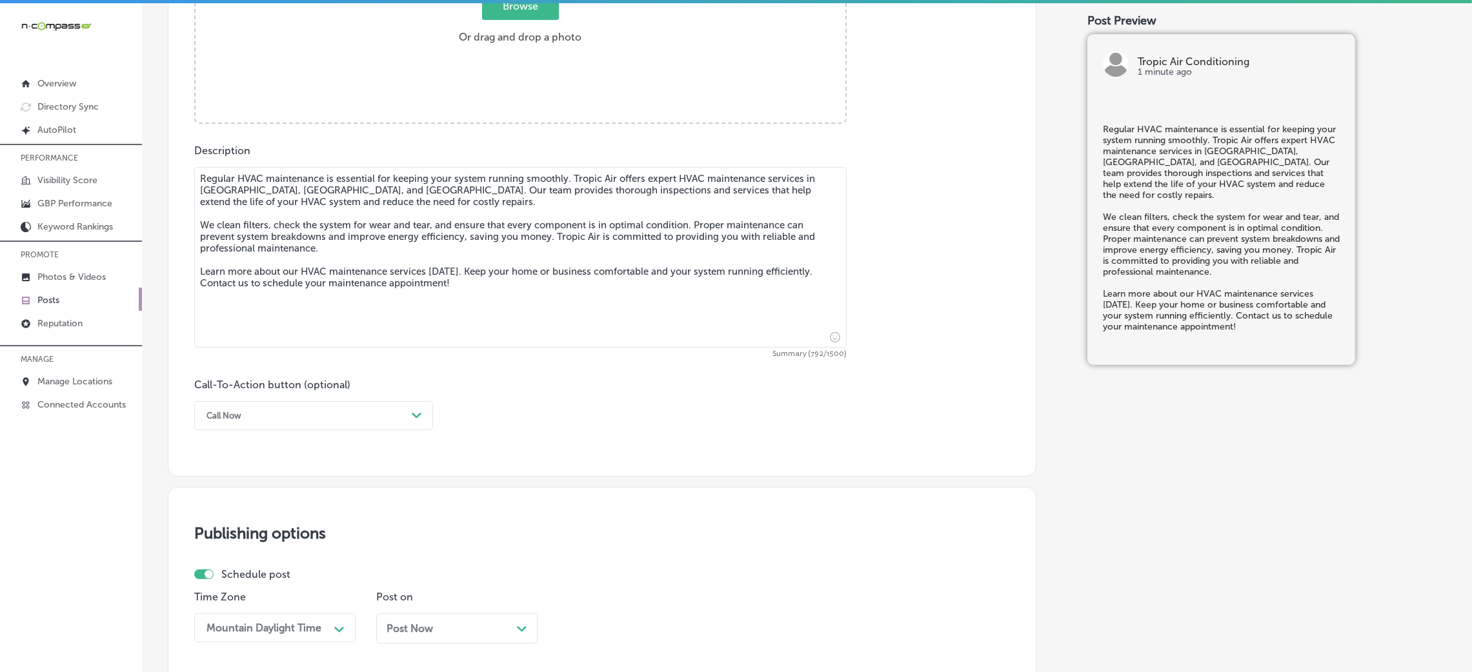
type textarea "Regular HVAC maintenance is essential for keeping your system running smoothly.…"
click at [281, 430] on div "Call Now Path Created with Sketch." at bounding box center [313, 415] width 239 height 29
click at [211, 516] on div "Buy" at bounding box center [313, 512] width 239 height 23
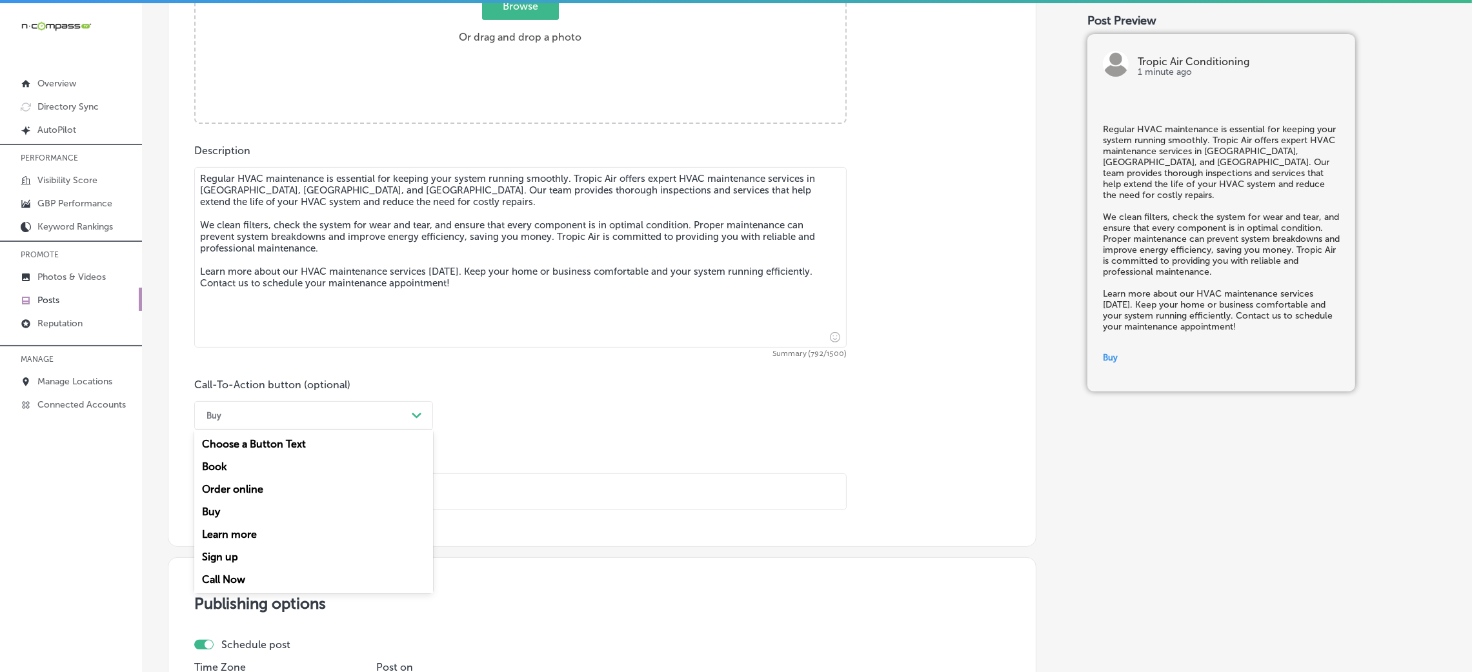
click at [233, 406] on div "Buy" at bounding box center [303, 416] width 206 height 20
click at [247, 559] on div "Sign up" at bounding box center [313, 557] width 239 height 23
click at [272, 402] on div "Call-To-Action button (optional) Sign up Path Created with Sketch." at bounding box center [313, 405] width 239 height 52
drag, startPoint x: 270, startPoint y: 424, endPoint x: 270, endPoint y: 443, distance: 18.7
click at [270, 426] on div "Sign up" at bounding box center [303, 416] width 206 height 20
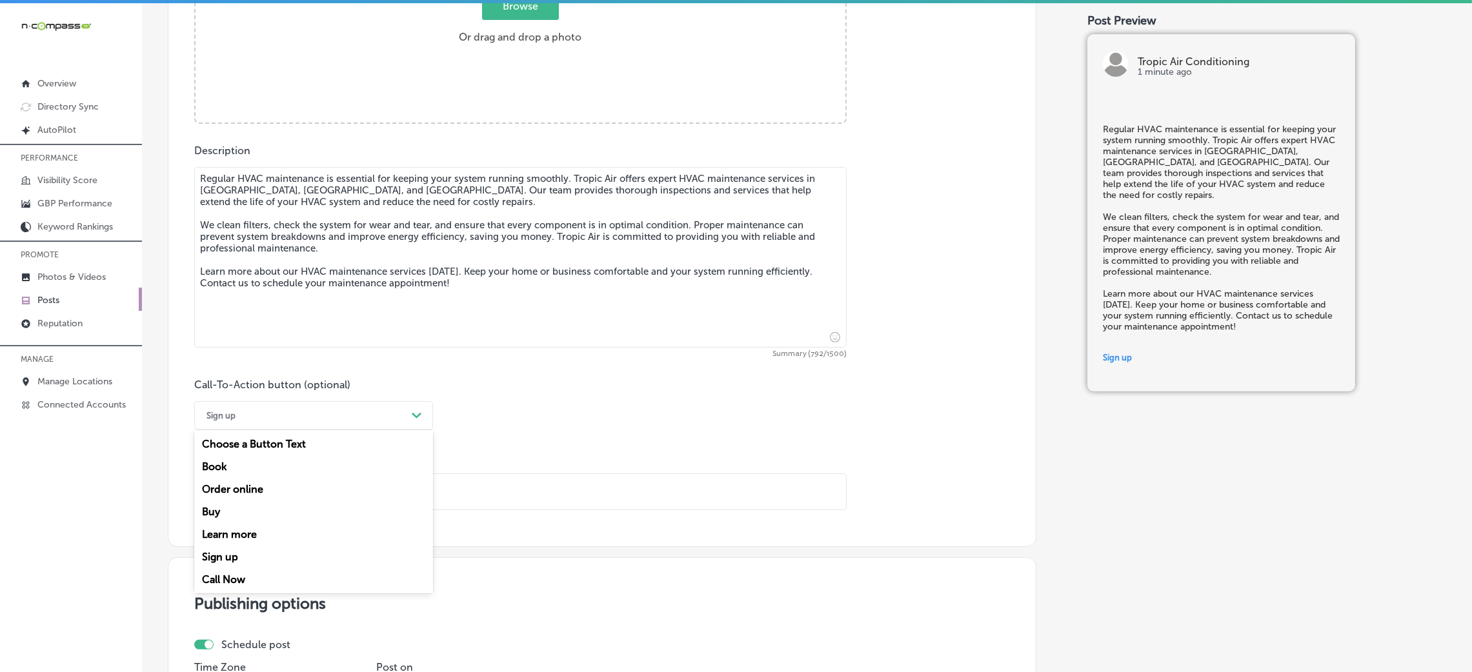
click at [247, 474] on div "Book" at bounding box center [313, 467] width 239 height 23
click at [257, 510] on input "text" at bounding box center [520, 491] width 651 height 35
paste input "[URL][DOMAIN_NAME]"
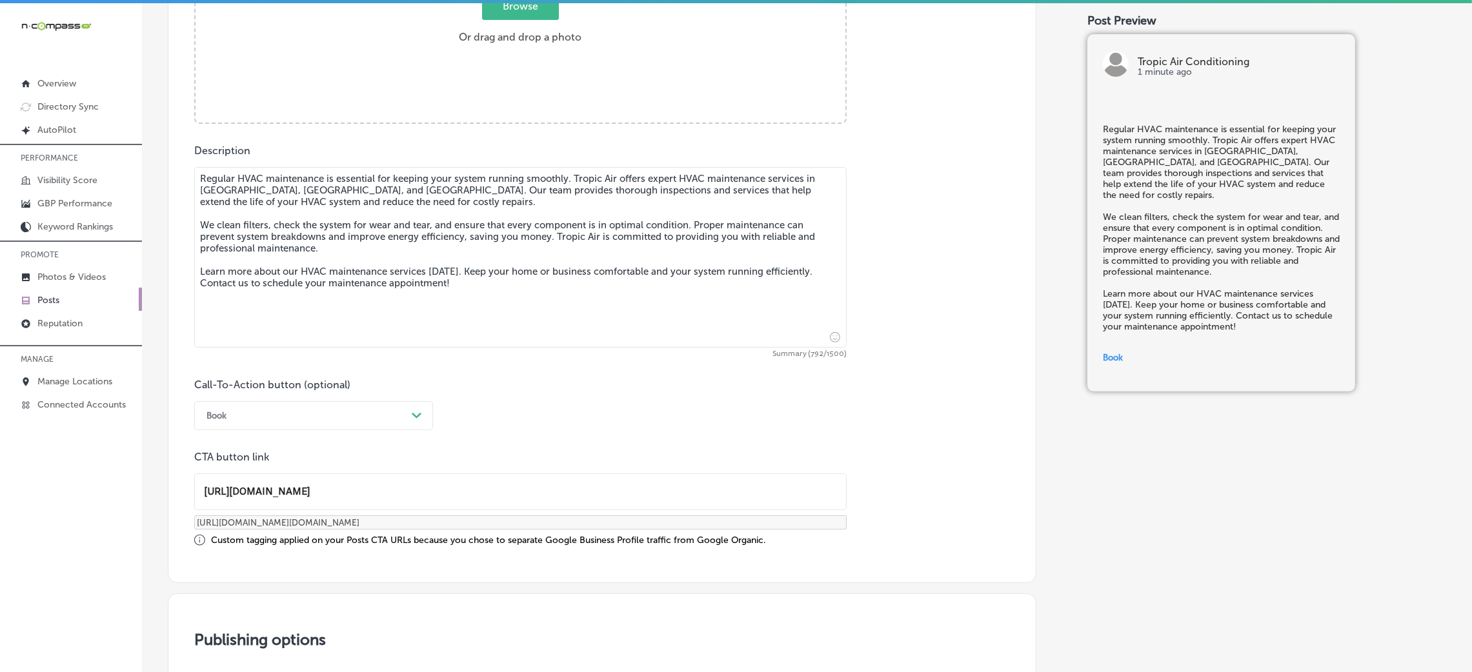
type input "[URL][DOMAIN_NAME]"
click at [290, 408] on div "Book" at bounding box center [303, 416] width 206 height 20
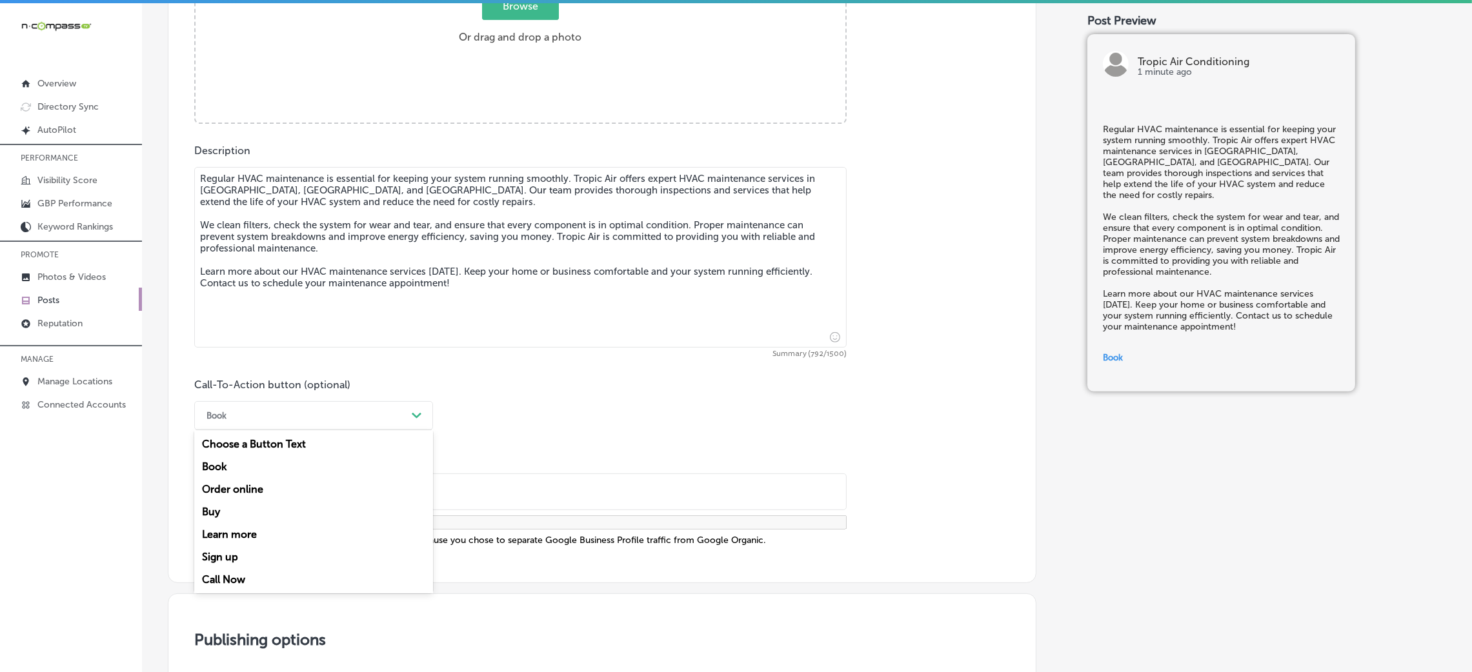
click at [245, 532] on div "Learn more" at bounding box center [313, 534] width 239 height 23
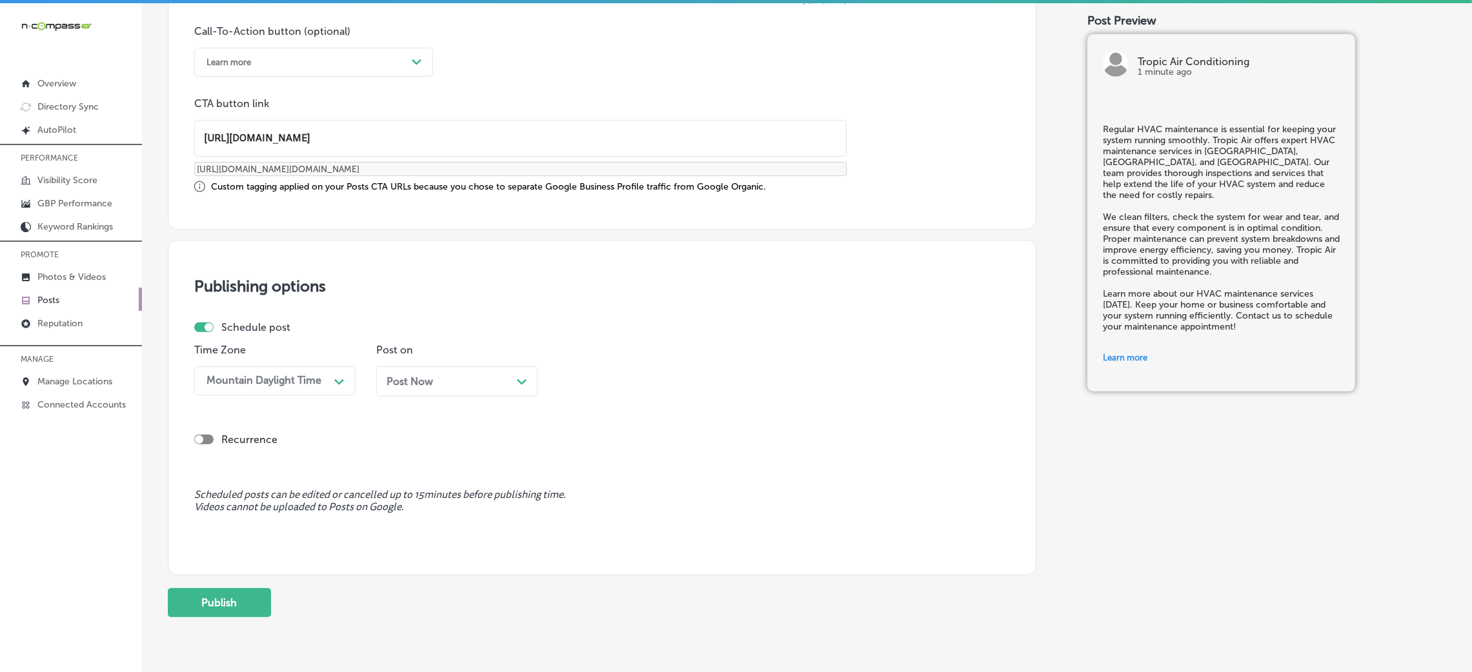
scroll to position [994, 0]
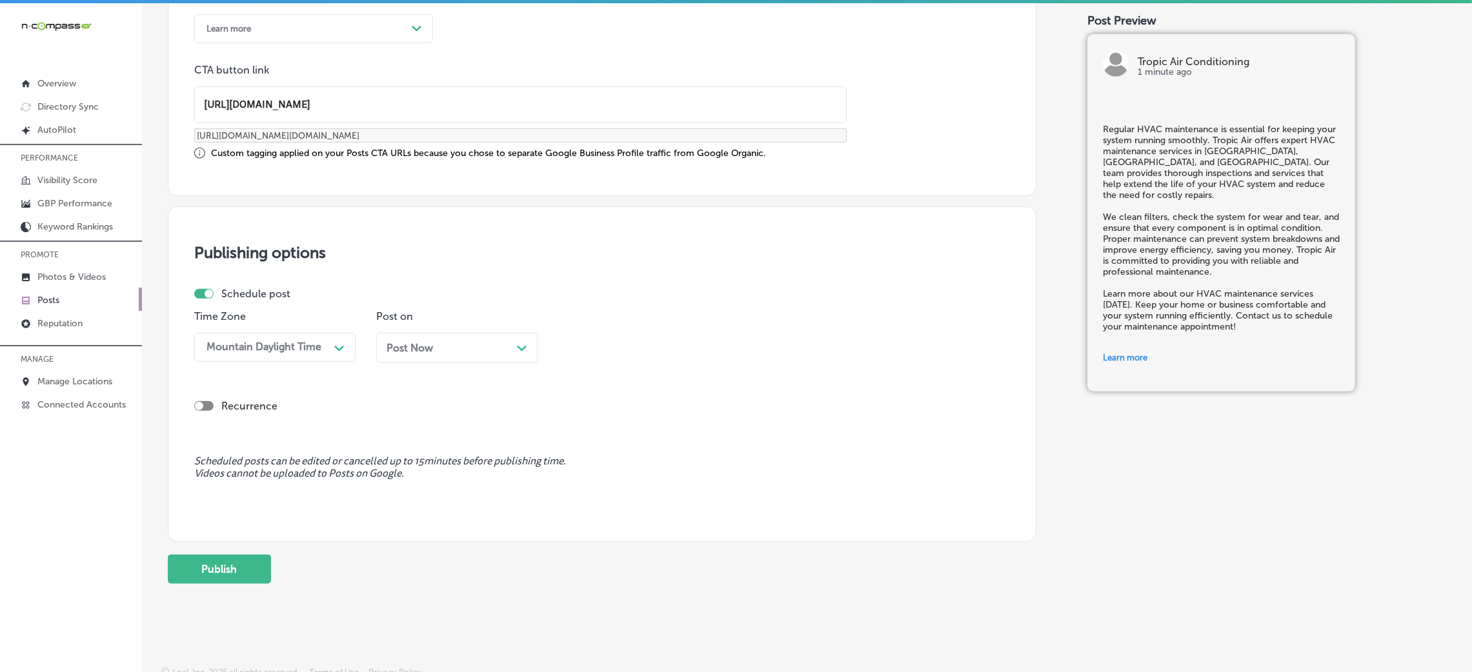
click at [419, 348] on span "Post Now" at bounding box center [410, 348] width 46 height 12
